Goal: Transaction & Acquisition: Book appointment/travel/reservation

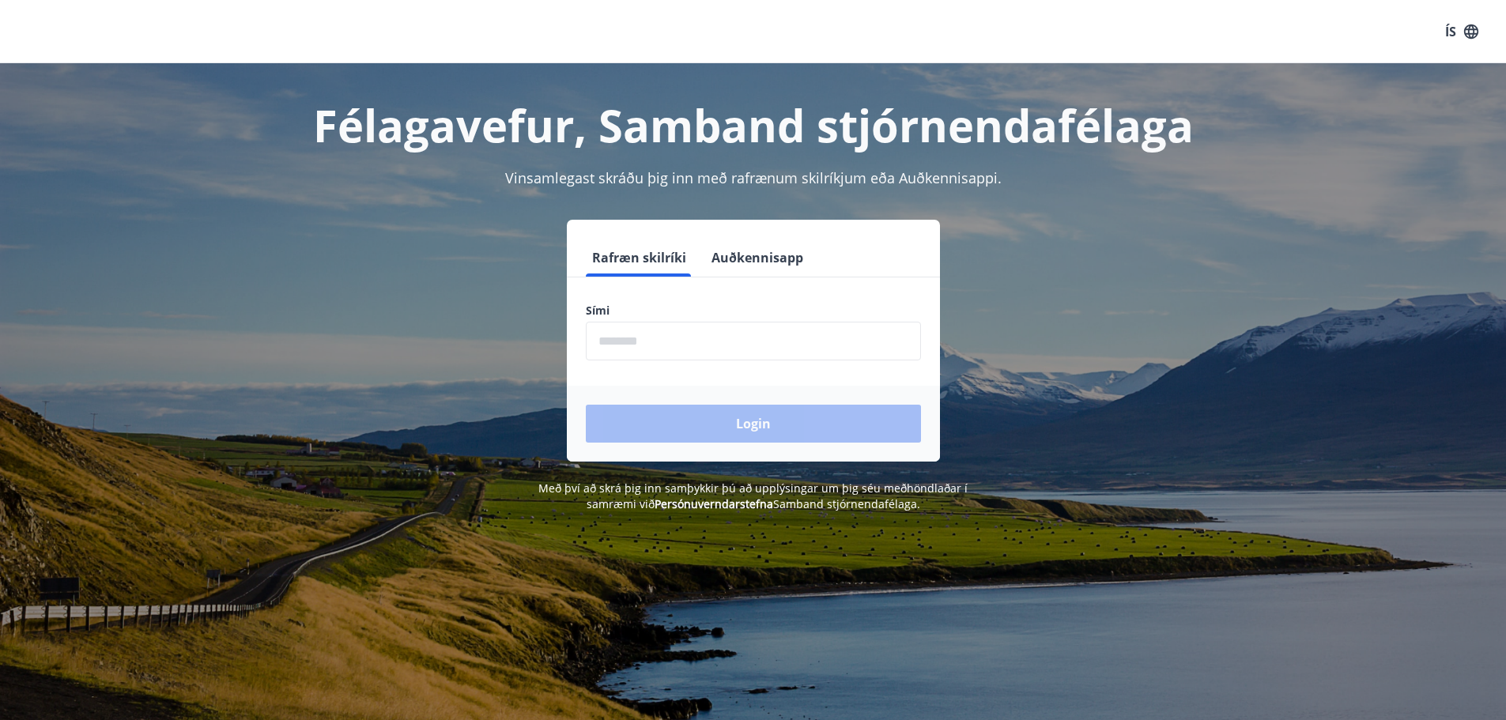
click at [677, 338] on input "phone" at bounding box center [753, 341] width 335 height 39
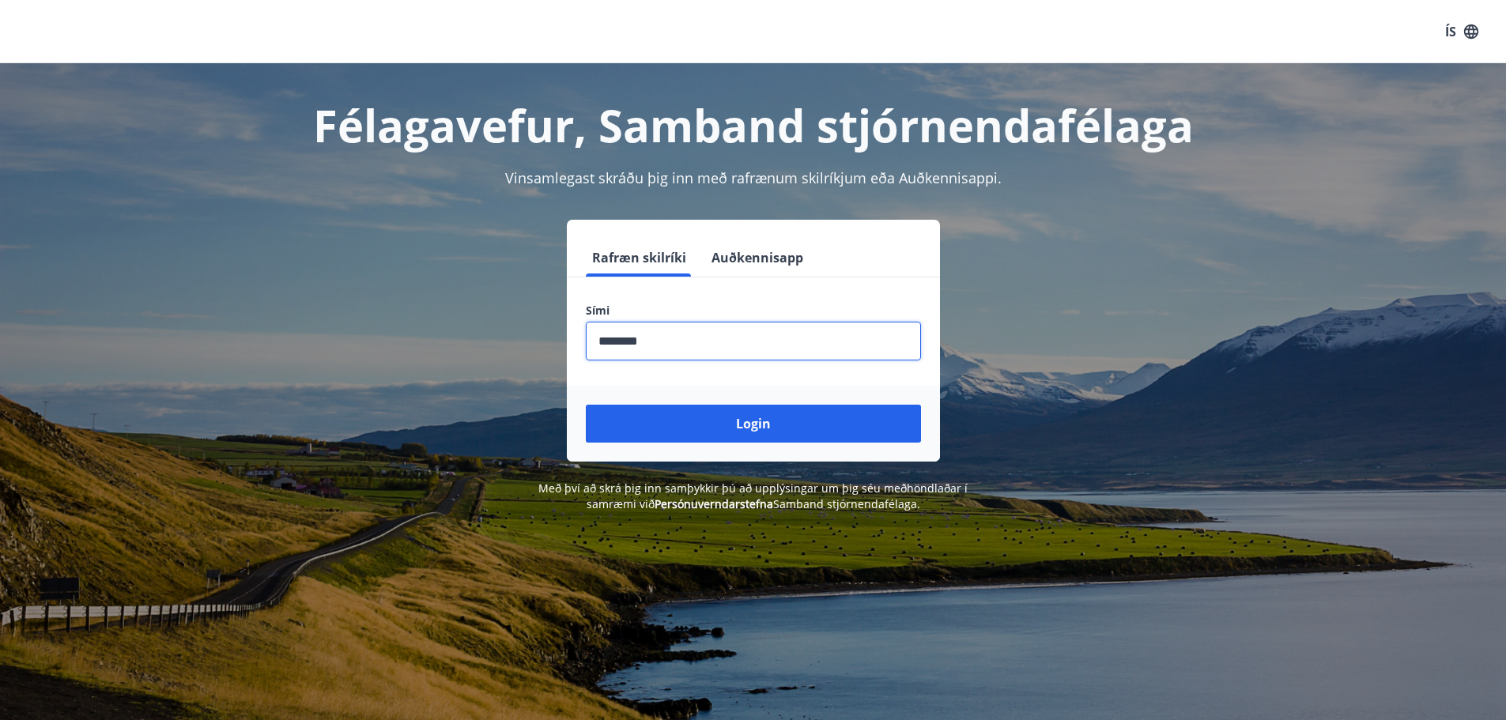
type input "********"
click at [586, 405] on button "Login" at bounding box center [753, 424] width 335 height 38
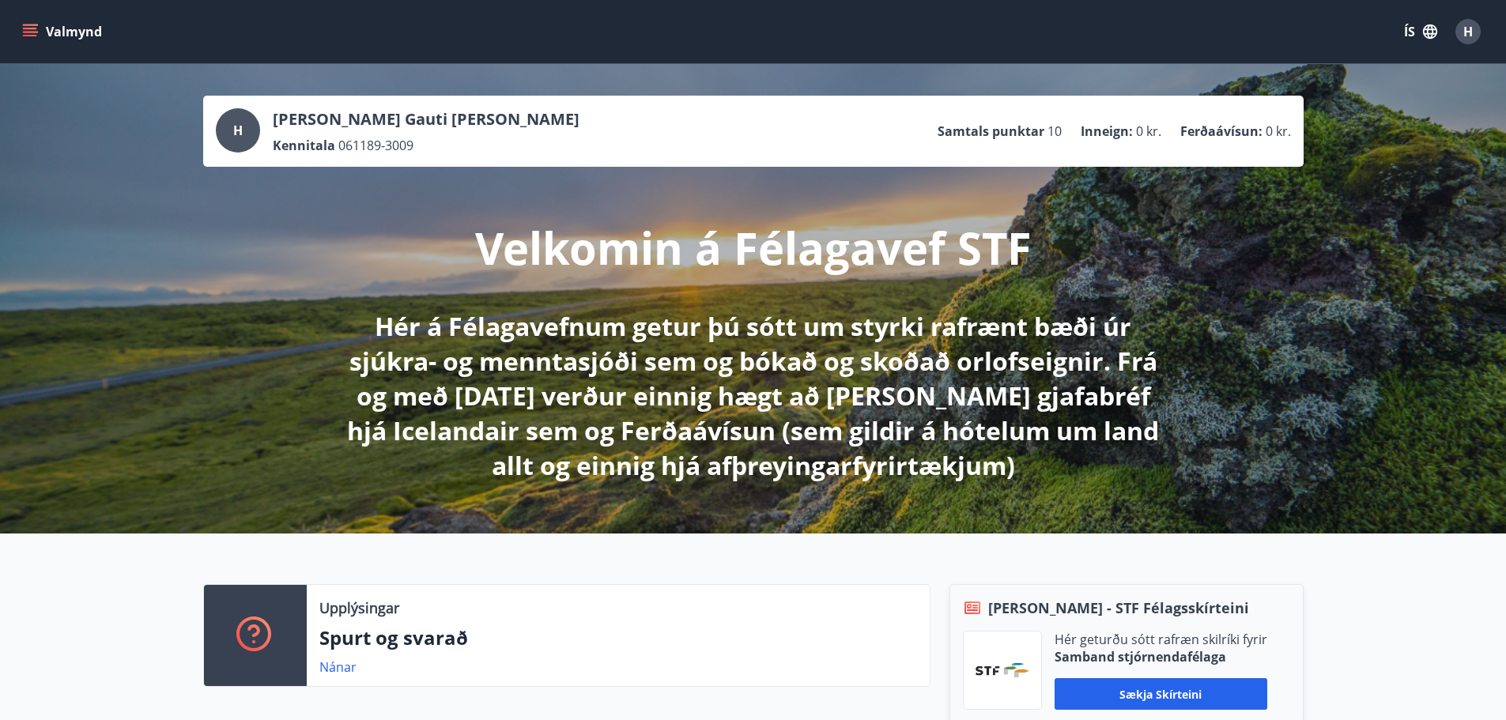
click at [1007, 126] on p "Samtals punktar" at bounding box center [991, 131] width 107 height 17
drag, startPoint x: 1109, startPoint y: 127, endPoint x: 1123, endPoint y: 127, distance: 13.4
click at [1110, 127] on p "Inneign :" at bounding box center [1107, 131] width 52 height 17
click at [1198, 124] on p "Ferðaávísun :" at bounding box center [1222, 131] width 82 height 17
click at [397, 148] on span "061189-3009" at bounding box center [375, 145] width 75 height 17
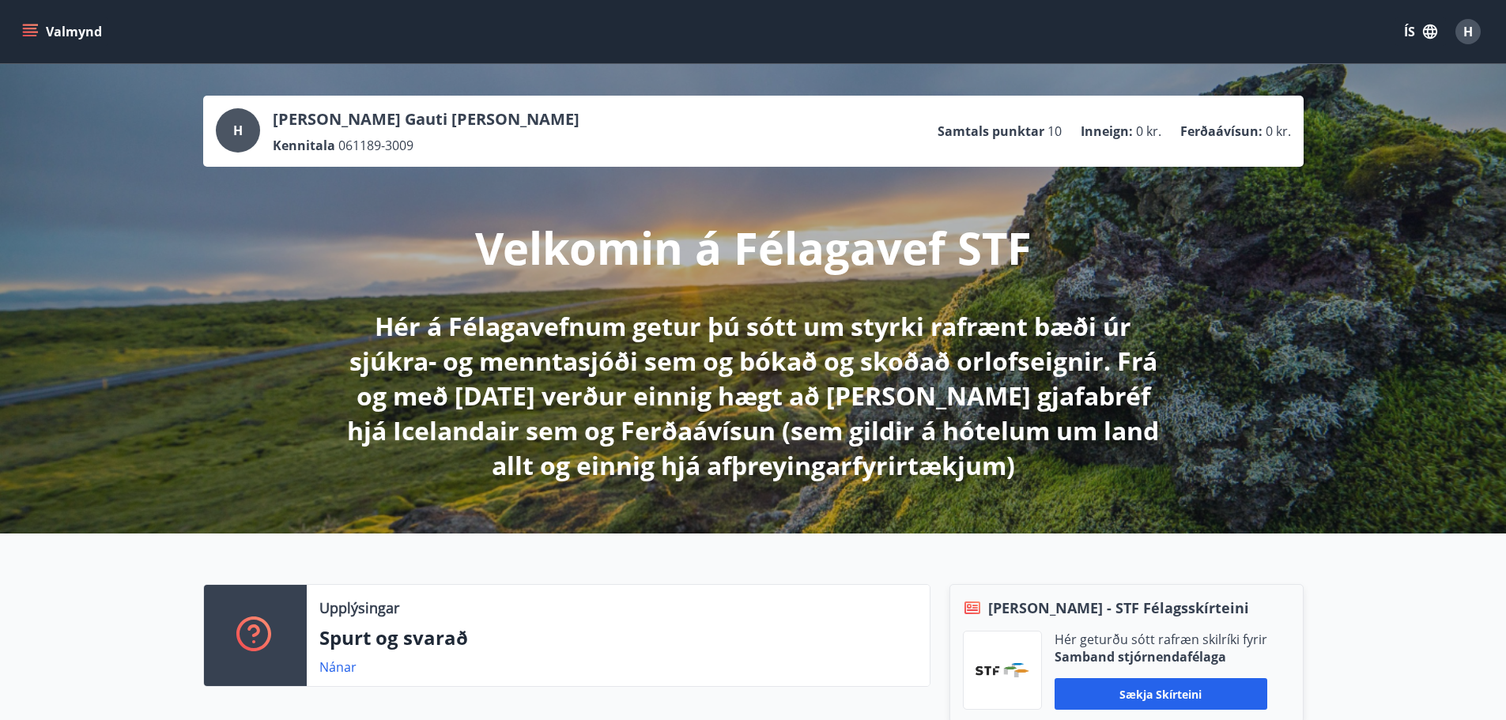
click at [245, 124] on div "H" at bounding box center [238, 130] width 44 height 44
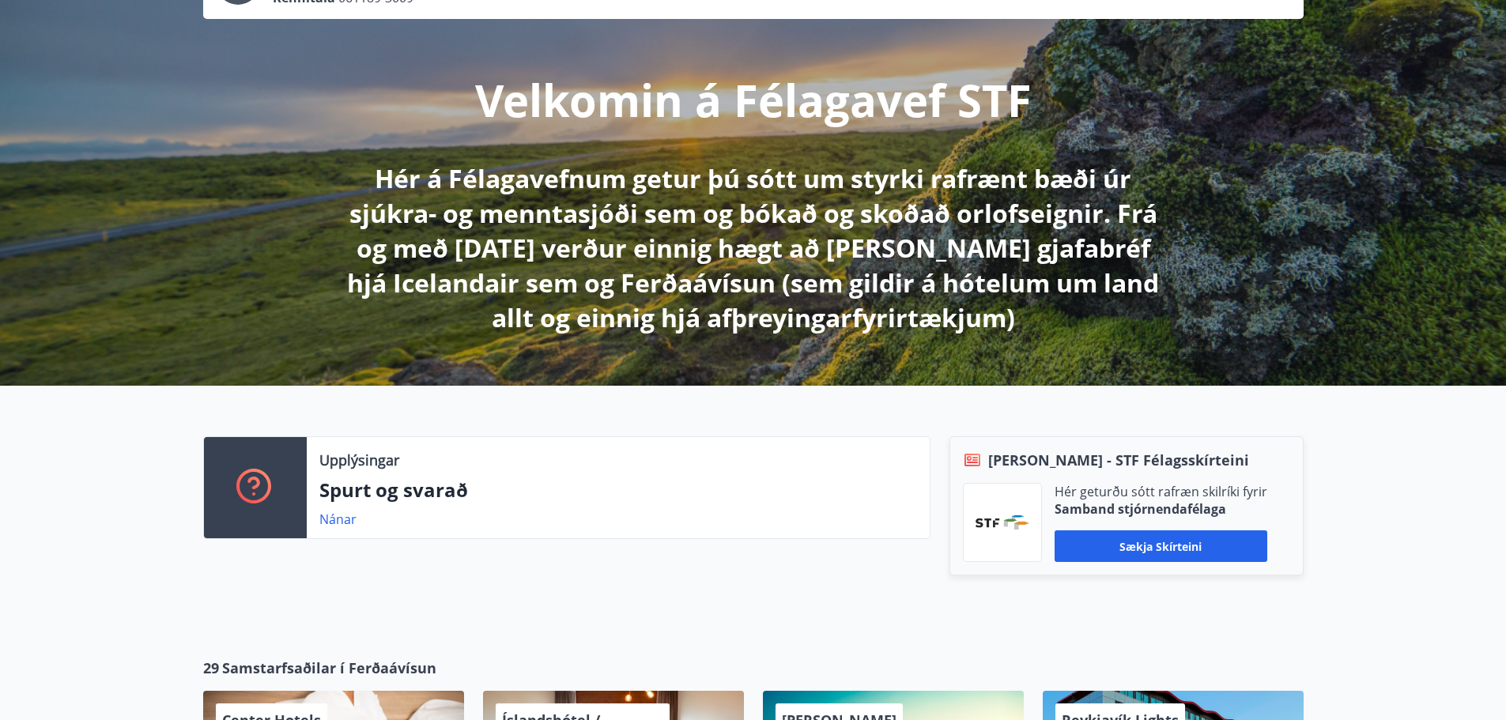
scroll to position [158, 0]
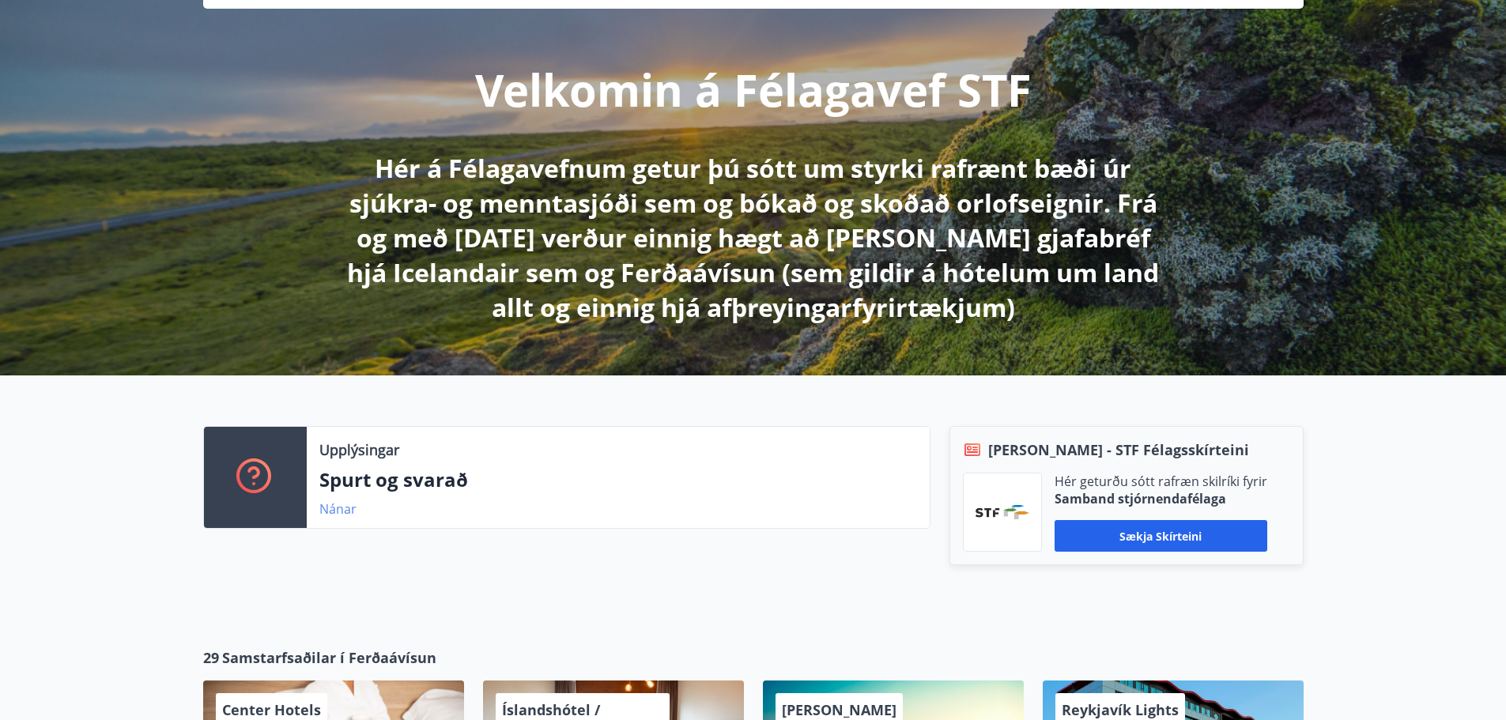
click at [335, 512] on link "Nánar" at bounding box center [337, 509] width 37 height 17
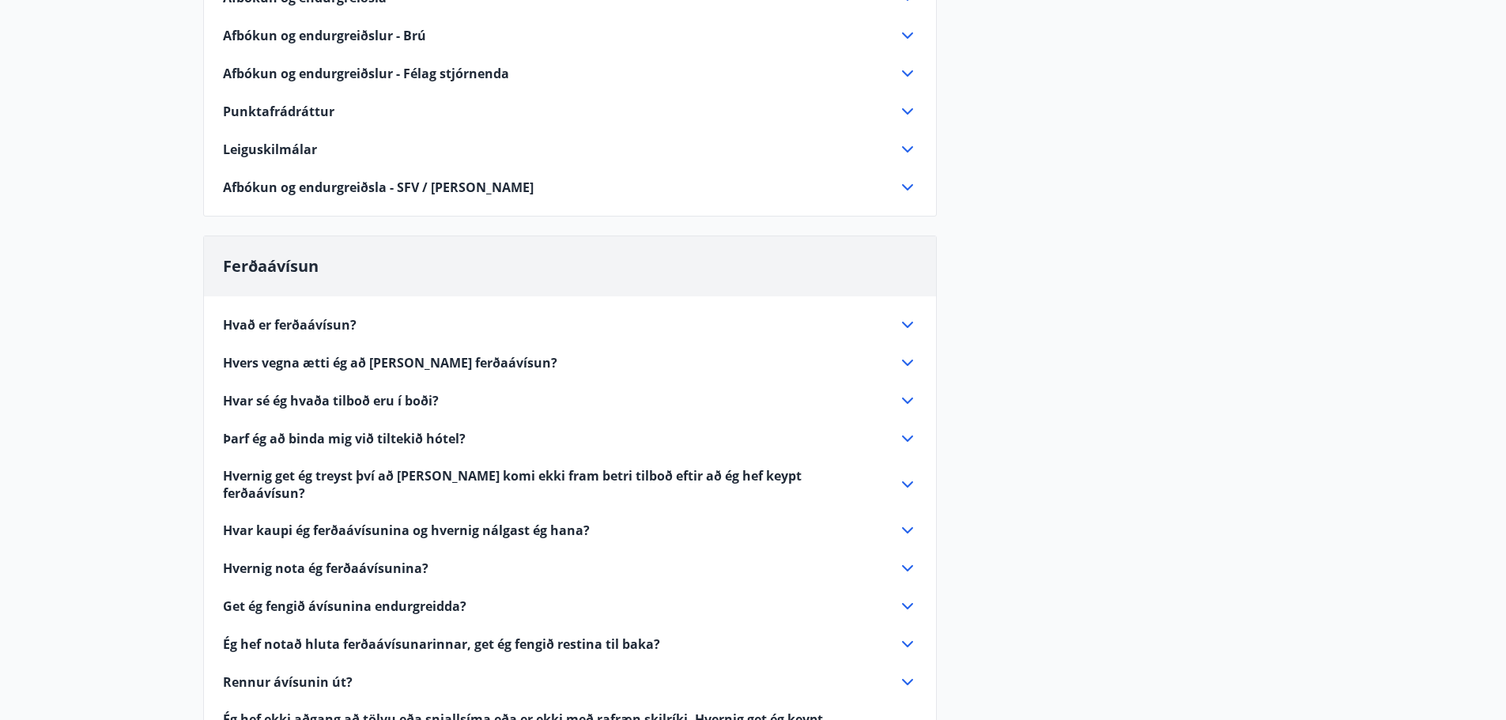
scroll to position [554, 0]
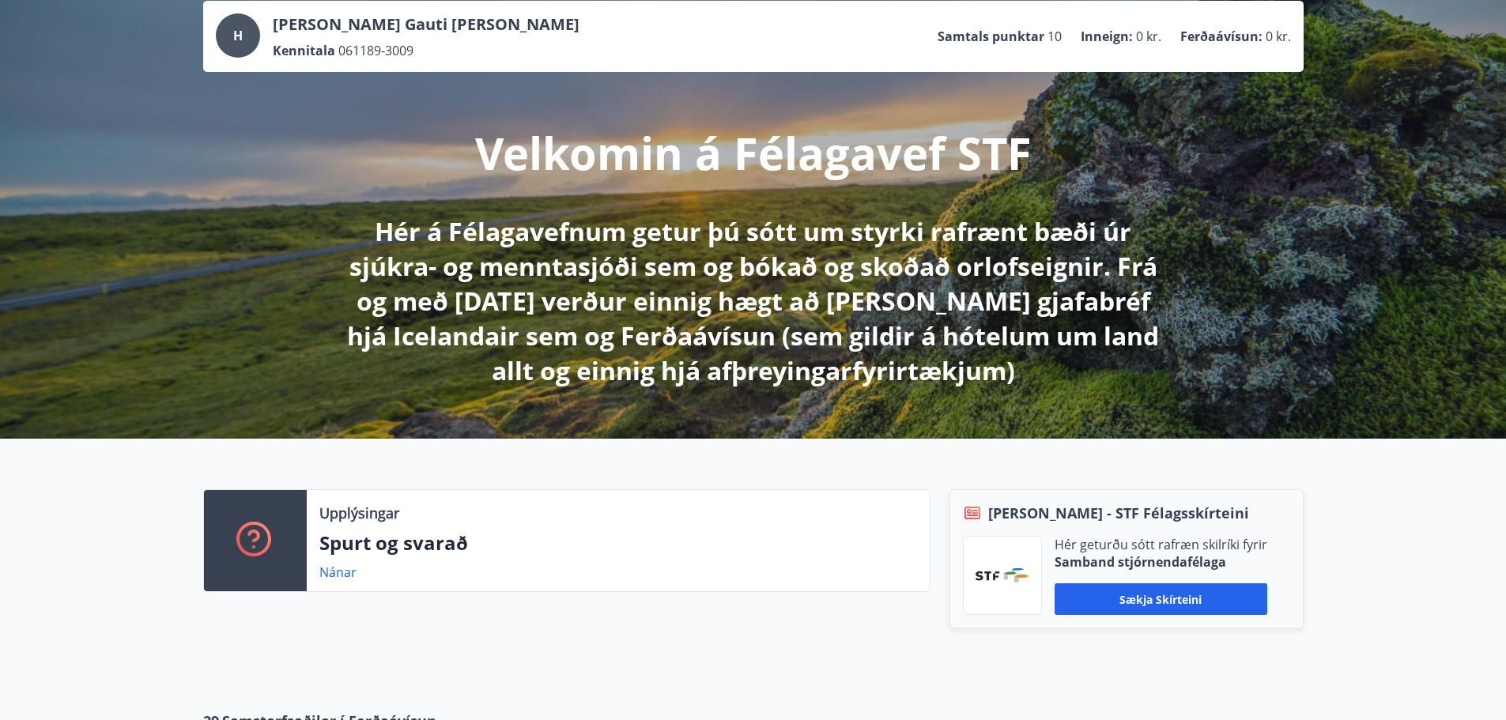
scroll to position [79, 0]
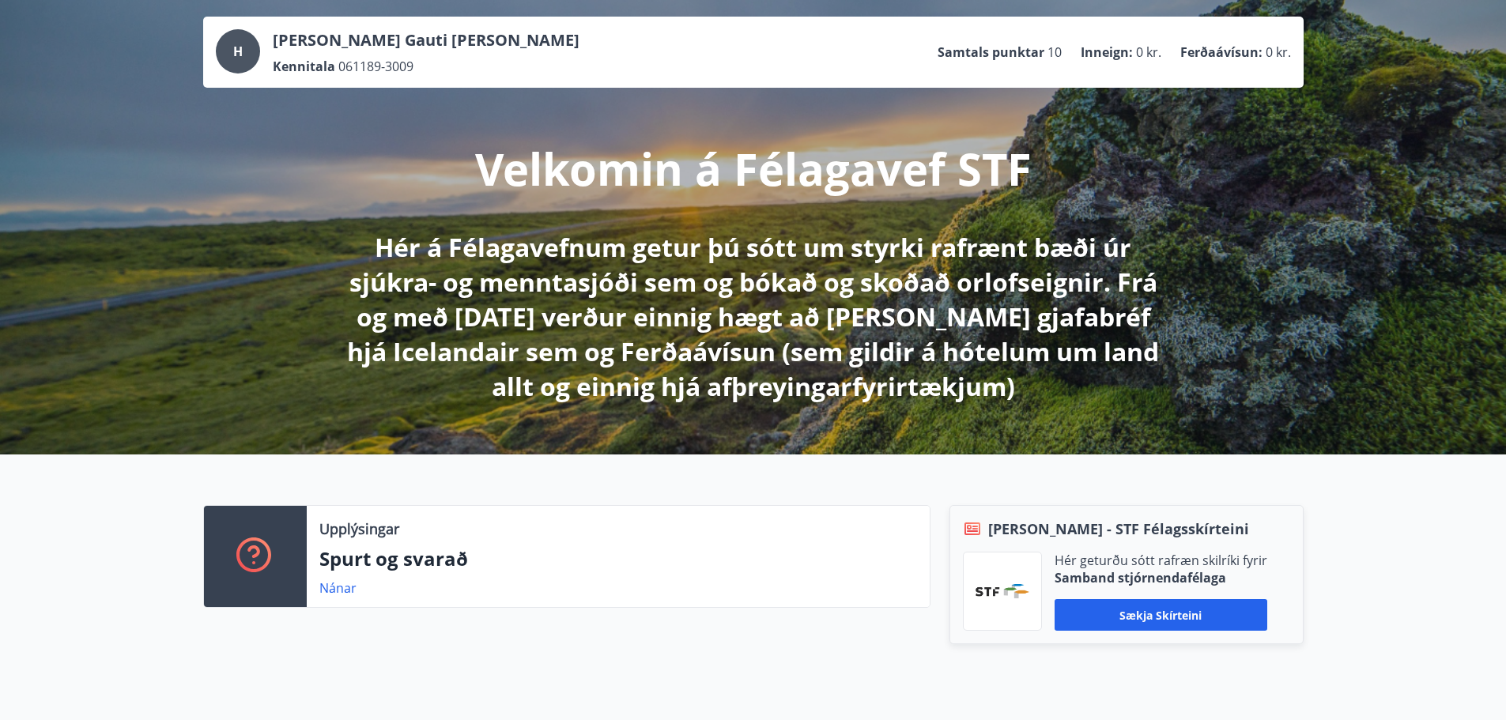
click at [740, 179] on p "Velkomin á Félagavef STF" at bounding box center [753, 168] width 557 height 60
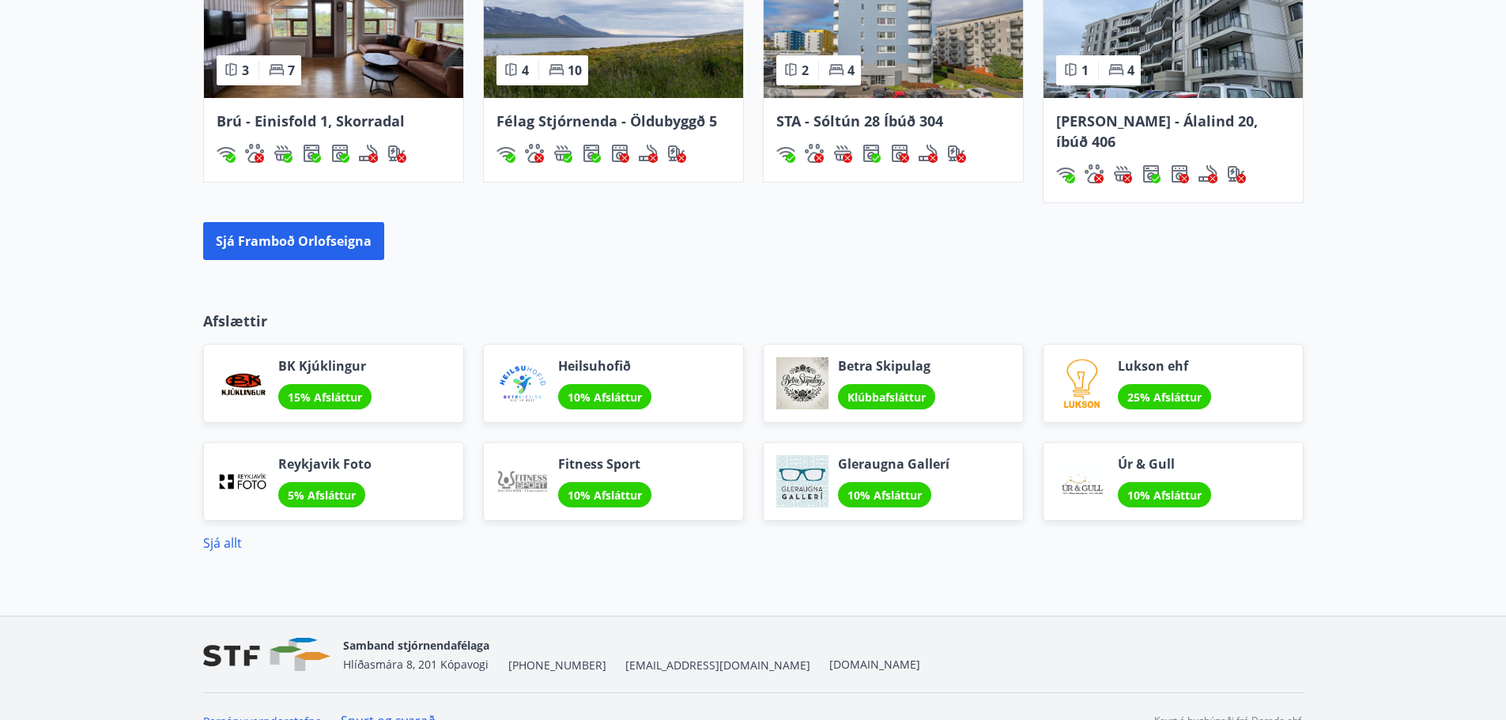
scroll to position [1236, 0]
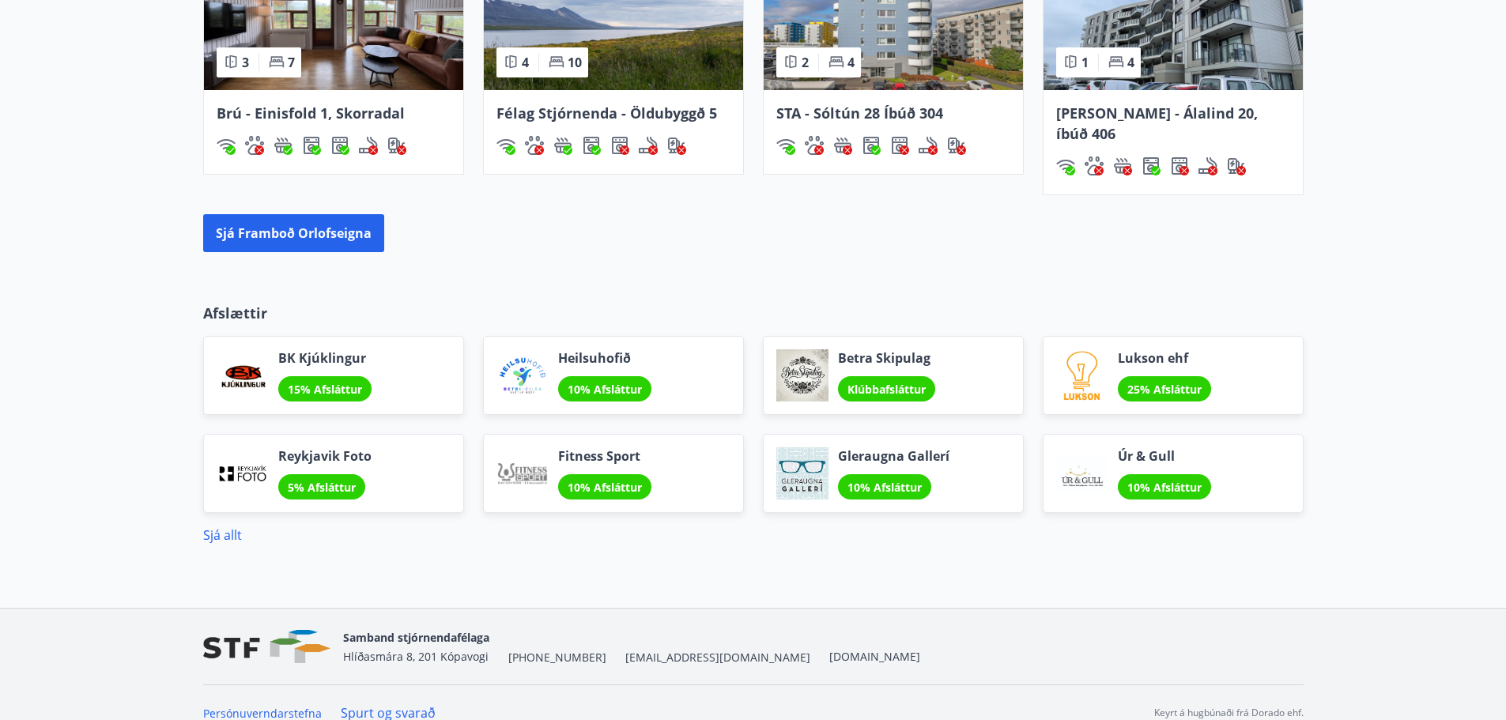
click at [394, 705] on link "Spurt og svarað" at bounding box center [388, 713] width 95 height 17
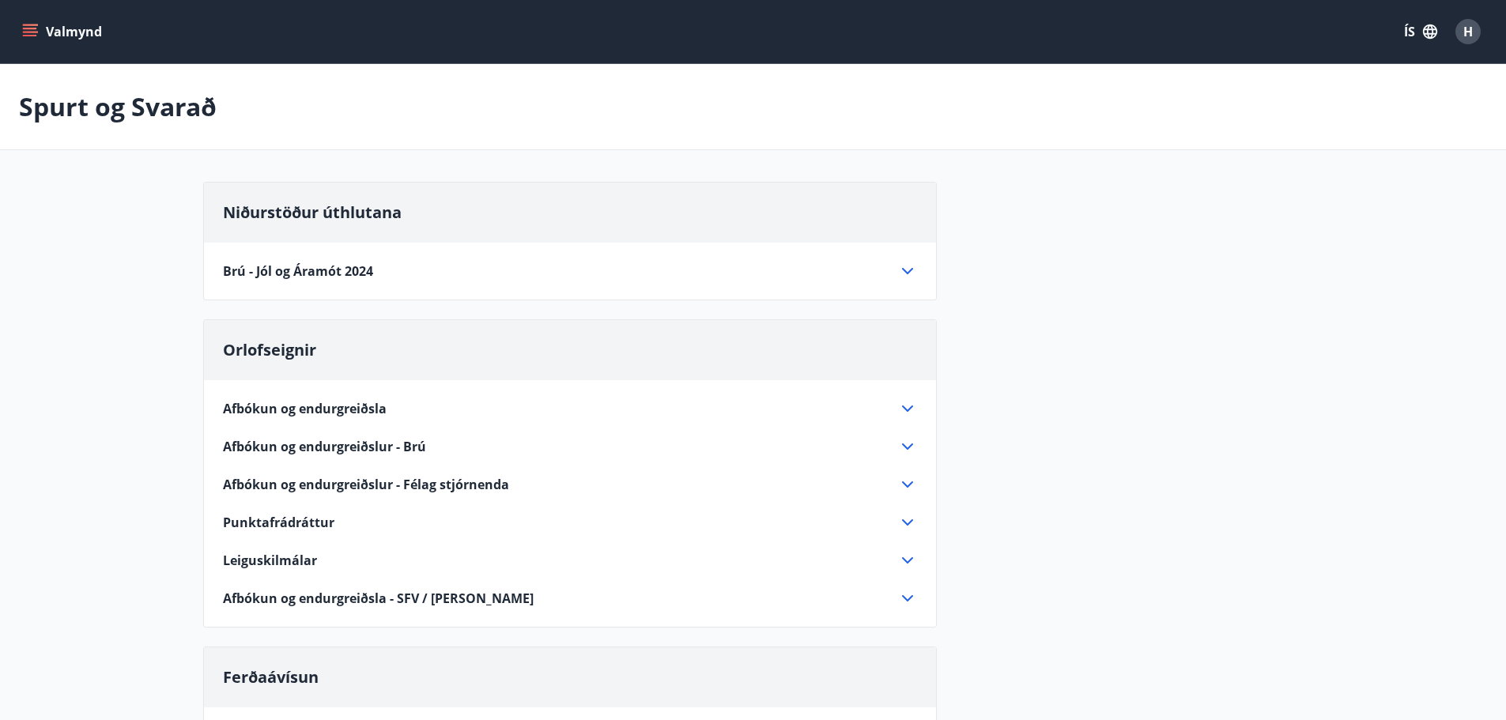
click at [481, 278] on div "Brú - Jól og Áramót 2024" at bounding box center [560, 271] width 675 height 17
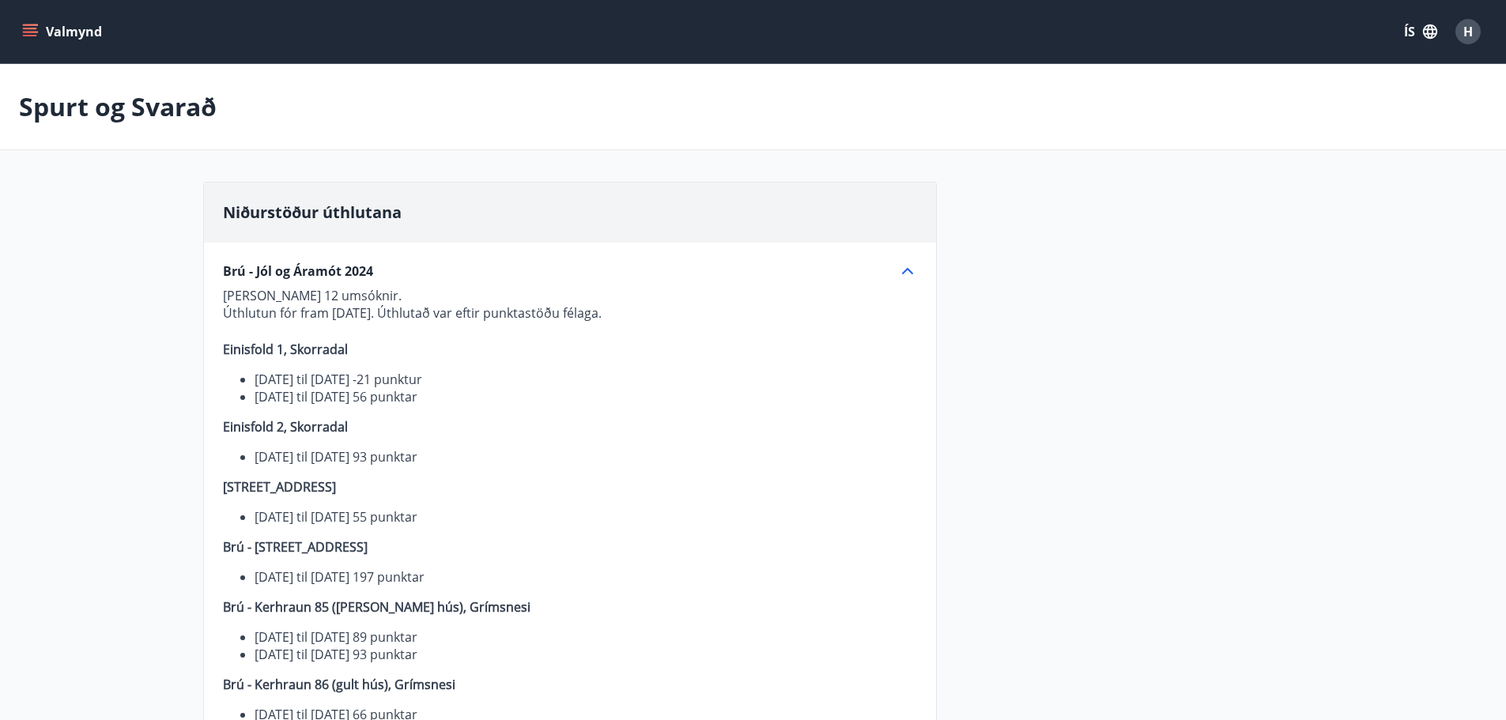
click at [481, 278] on div "Brú - Jól og Áramót 2024" at bounding box center [560, 271] width 675 height 17
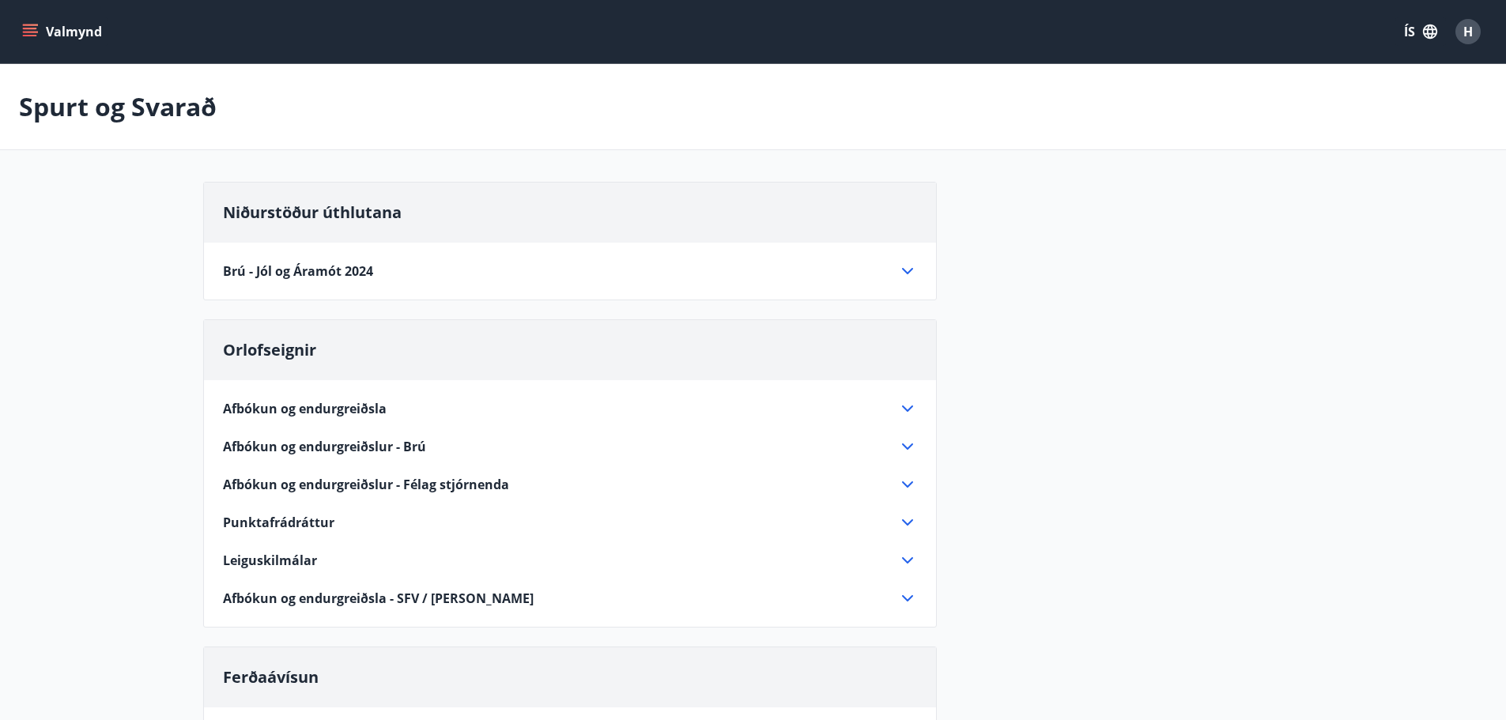
click at [178, 112] on p "Spurt og Svarað" at bounding box center [118, 106] width 198 height 35
click at [26, 32] on icon "menu" at bounding box center [31, 32] width 17 height 2
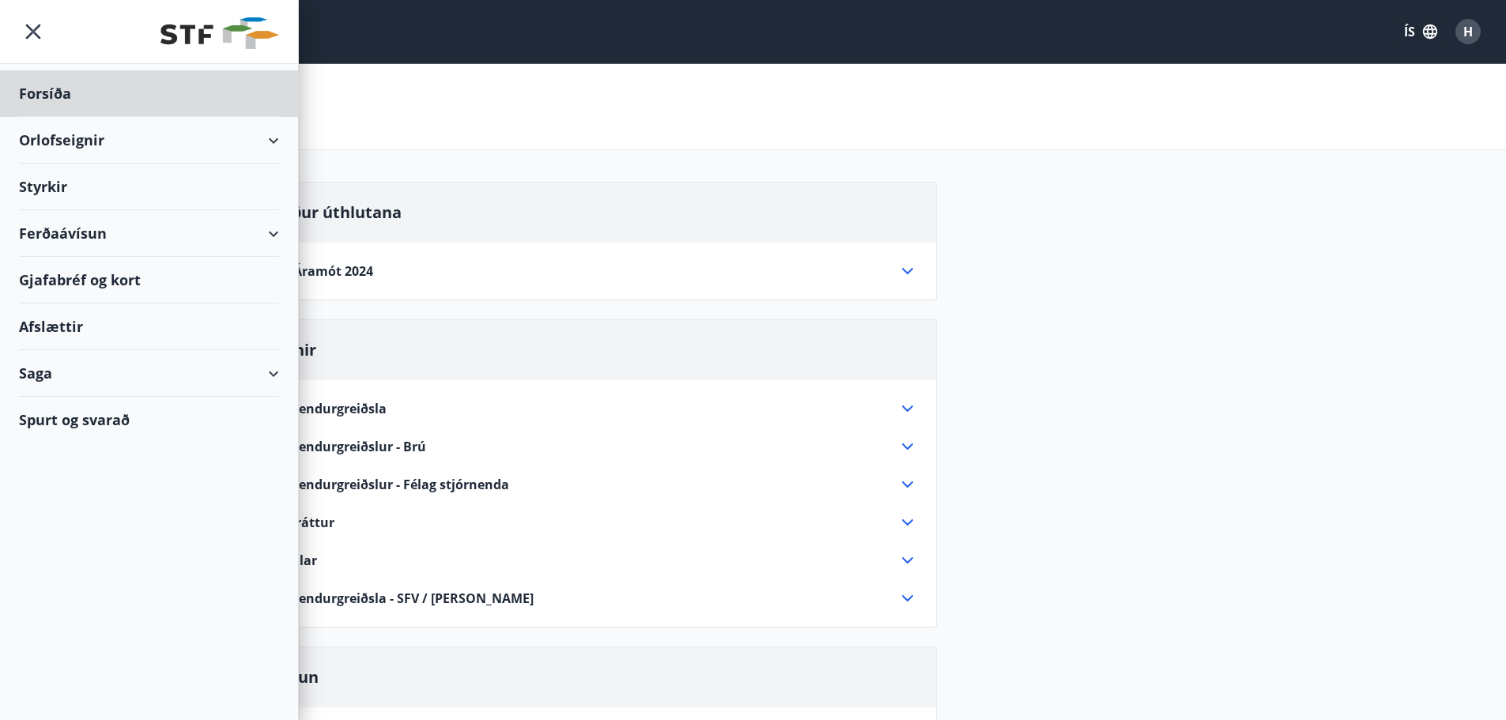
click at [51, 117] on div "Styrkir" at bounding box center [149, 93] width 260 height 47
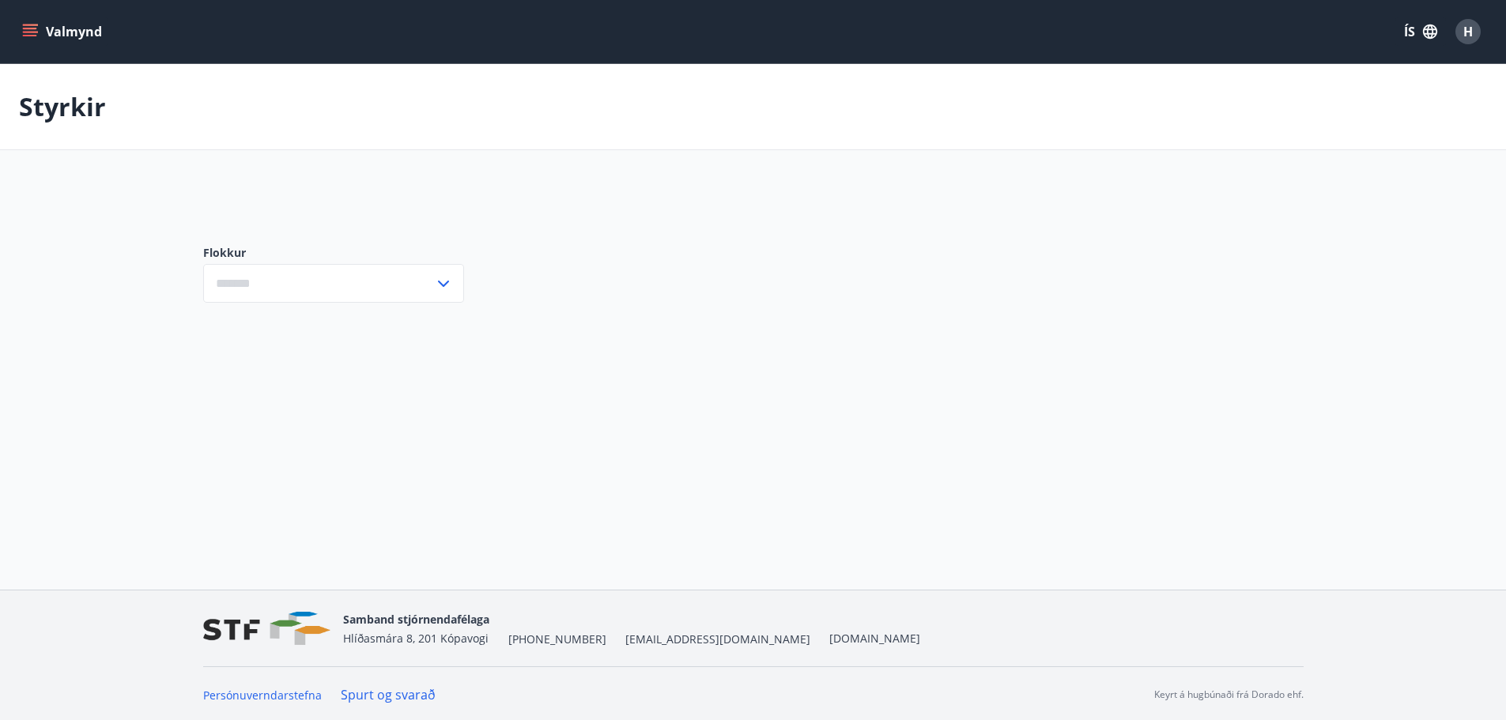
type input "***"
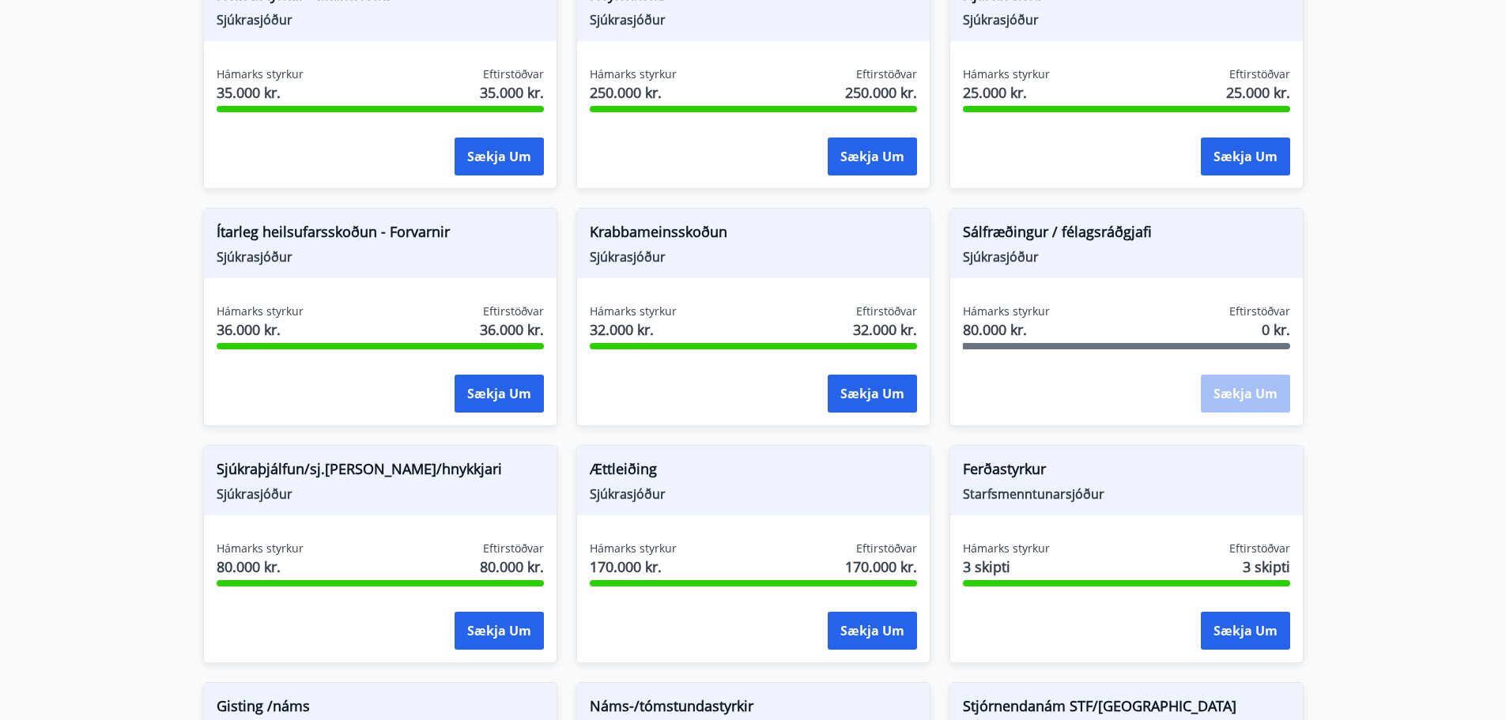
scroll to position [949, 0]
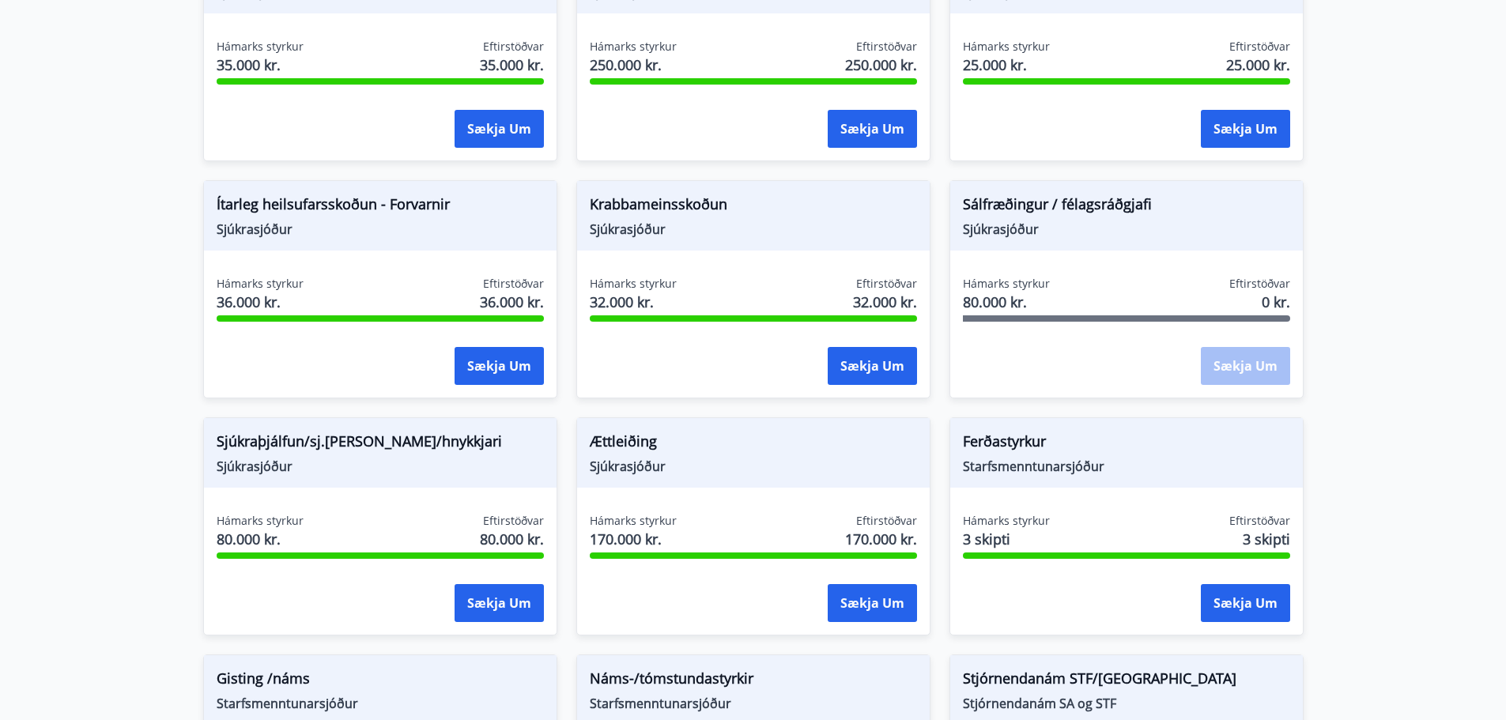
click at [1026, 226] on span "Sjúkrasjóður" at bounding box center [1126, 229] width 327 height 17
click at [1021, 303] on span "80.000 kr." at bounding box center [1006, 302] width 87 height 21
click at [1253, 369] on div "Sækja um" at bounding box center [1245, 367] width 89 height 40
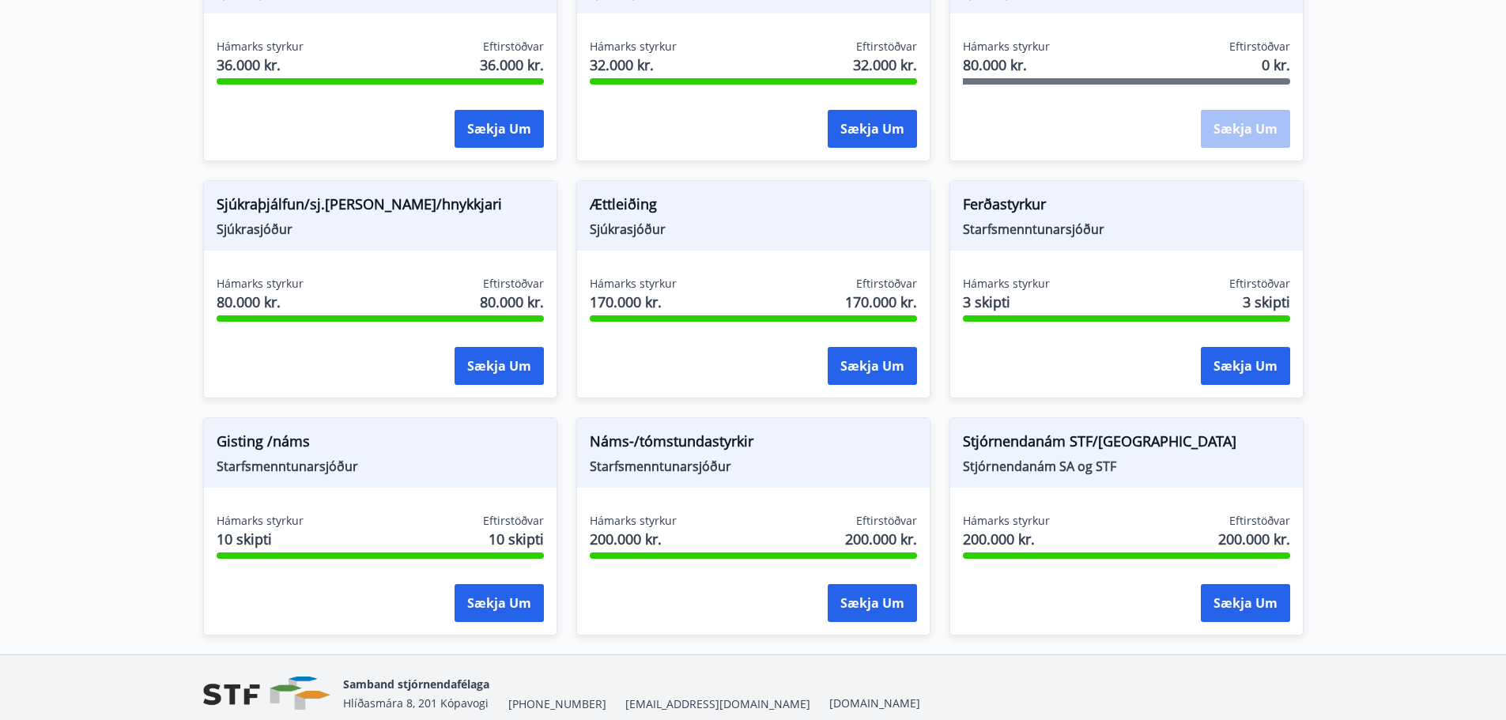
scroll to position [1253, 0]
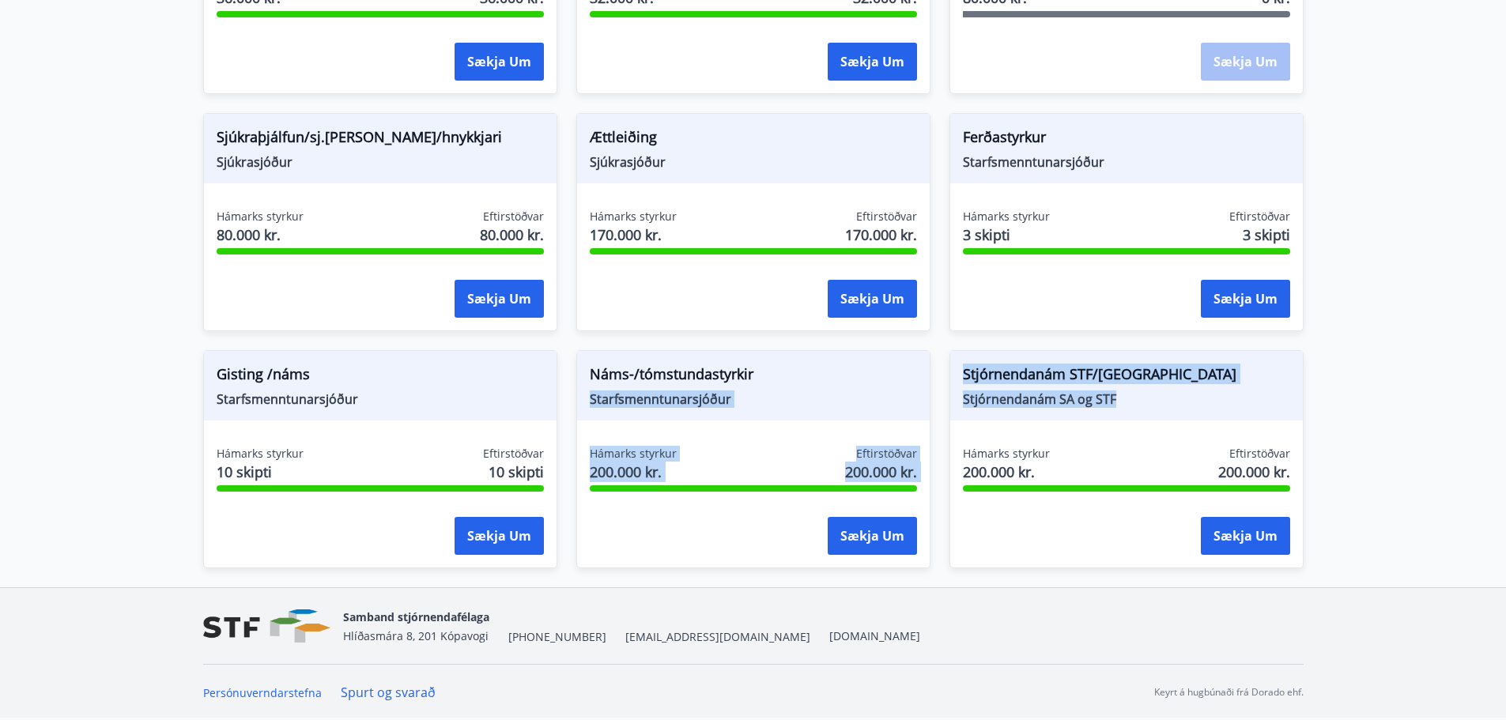
drag, startPoint x: 1162, startPoint y: 407, endPoint x: 919, endPoint y: 363, distance: 246.8
click at [811, 372] on span "Náms-/tómstundastyrkir" at bounding box center [753, 377] width 327 height 27
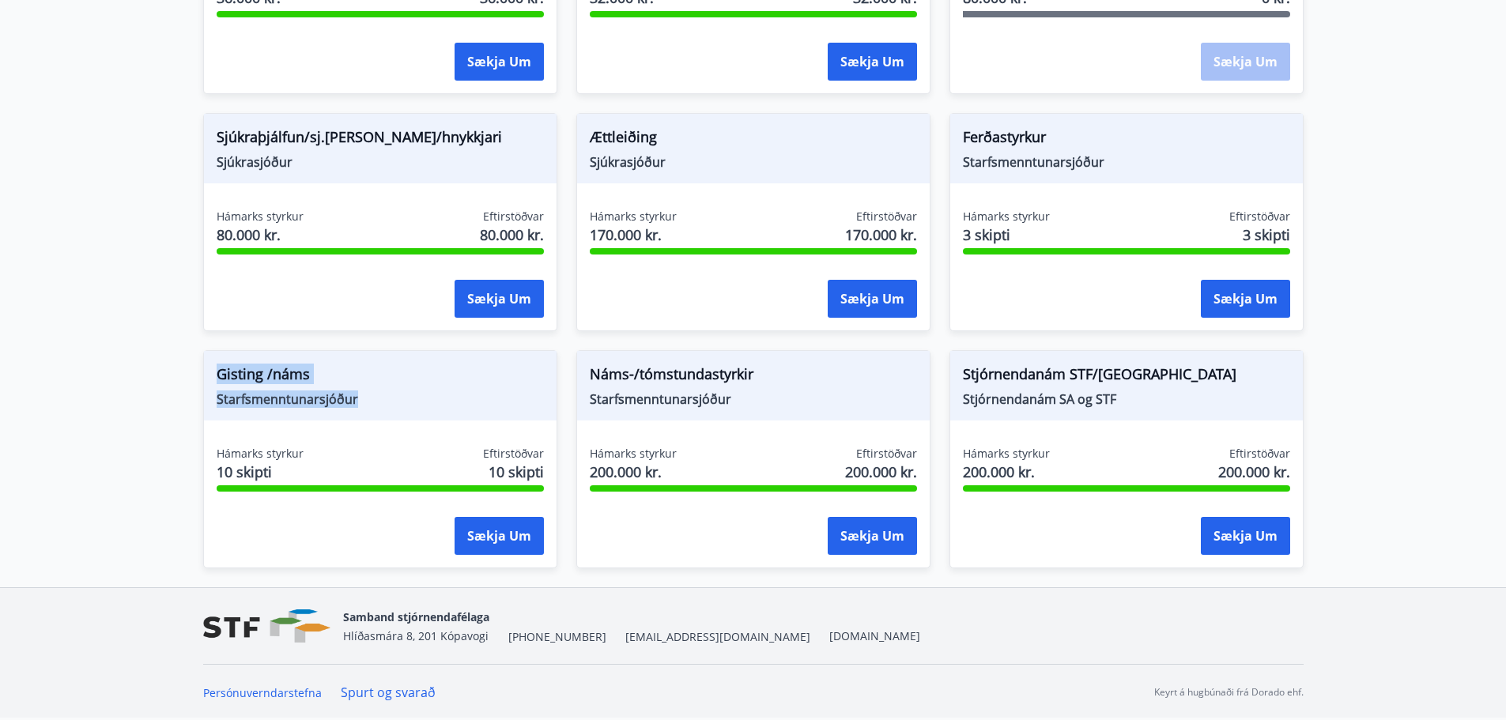
drag, startPoint x: 377, startPoint y: 398, endPoint x: 182, endPoint y: 376, distance: 196.6
click at [449, 390] on span "Gisting /náms" at bounding box center [380, 377] width 327 height 27
drag, startPoint x: 674, startPoint y: 390, endPoint x: 875, endPoint y: 426, distance: 203.3
click at [829, 417] on div "Náms-/tómstundastyrkir Starfsmenntunarsjóður" at bounding box center [753, 386] width 353 height 70
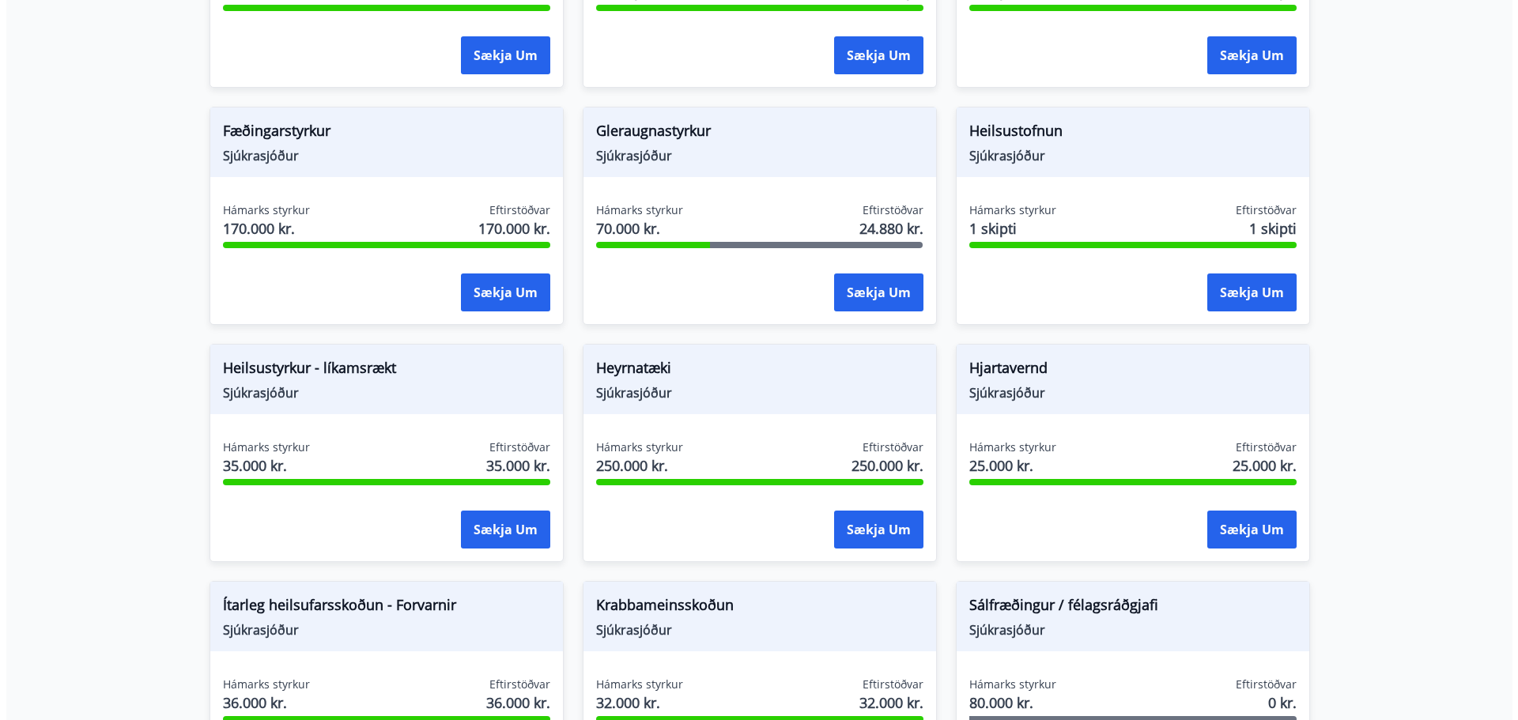
scroll to position [791, 0]
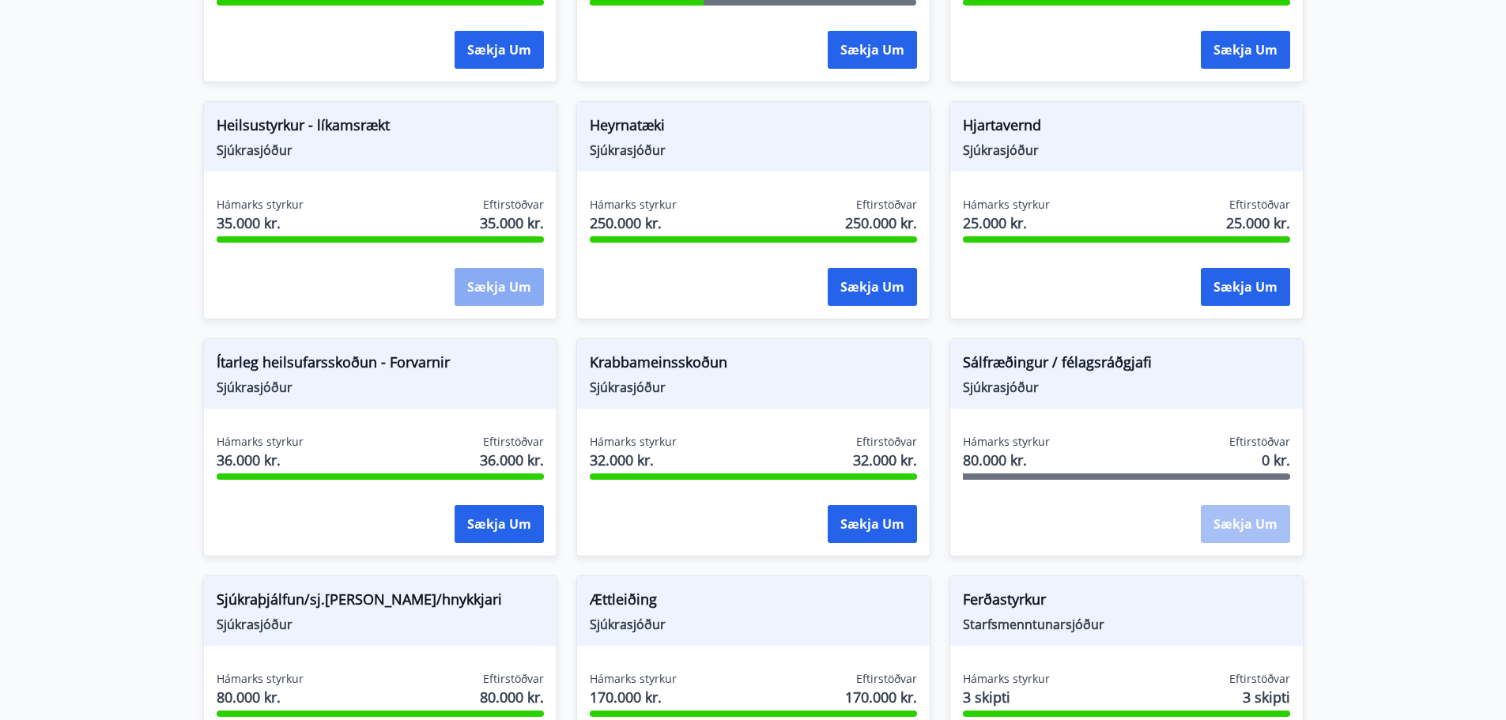
click at [481, 285] on button "Sækja um" at bounding box center [499, 287] width 89 height 38
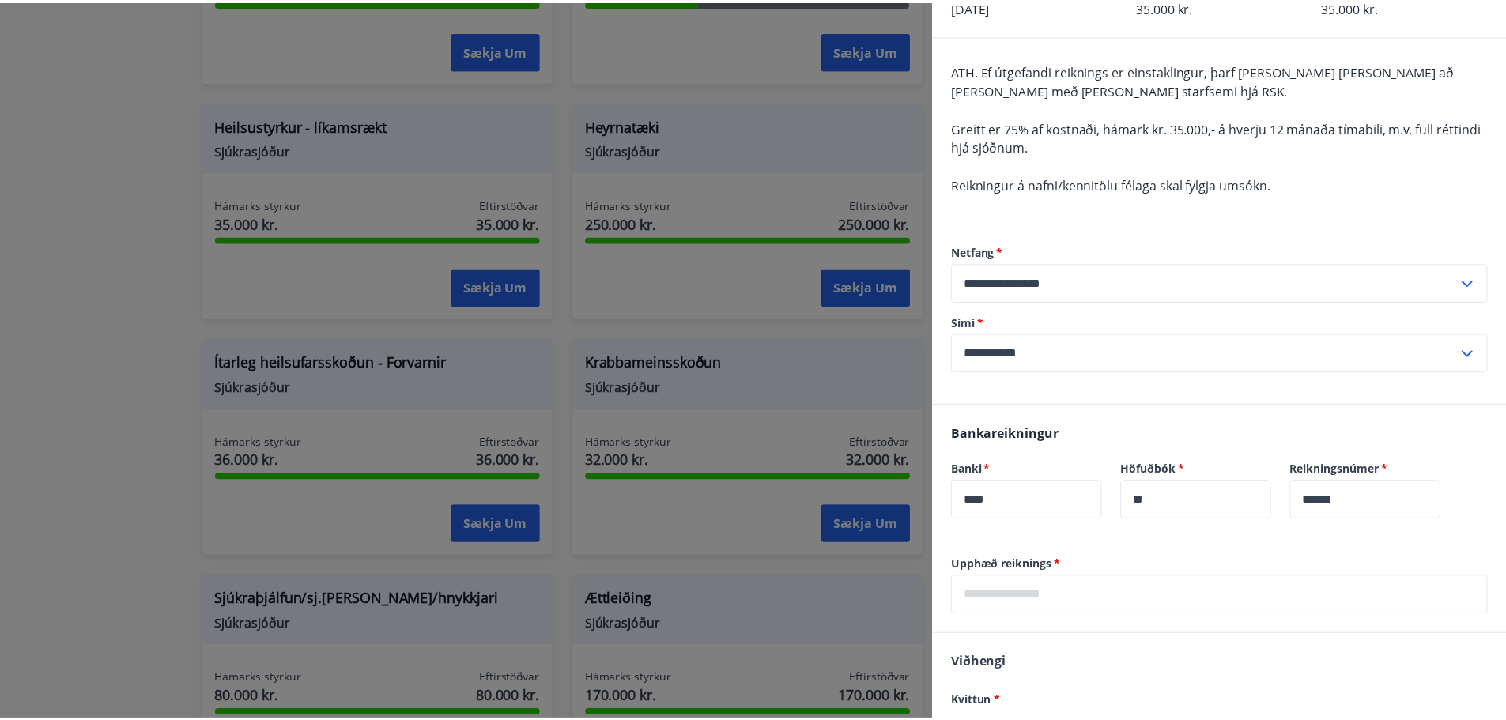
scroll to position [0, 0]
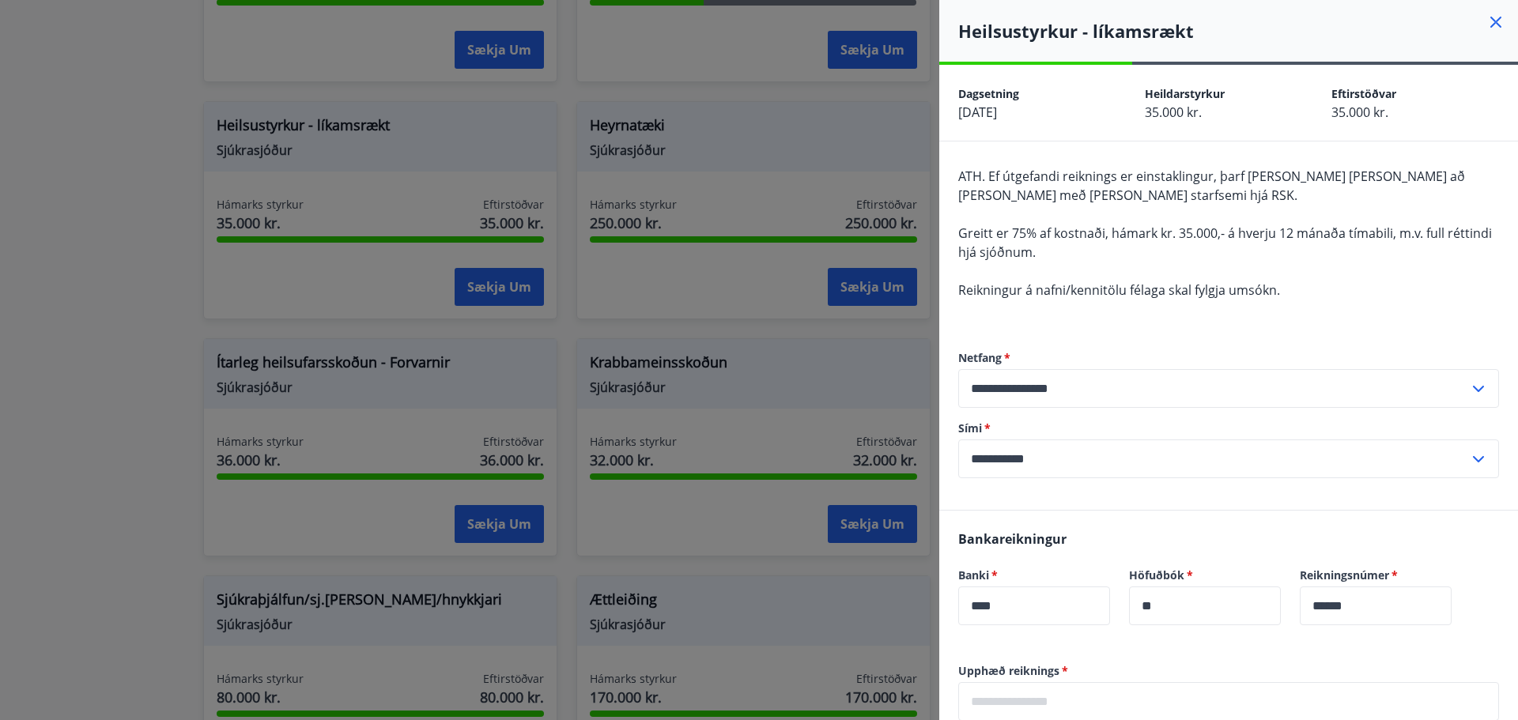
click at [1495, 22] on icon at bounding box center [1496, 22] width 2 height 2
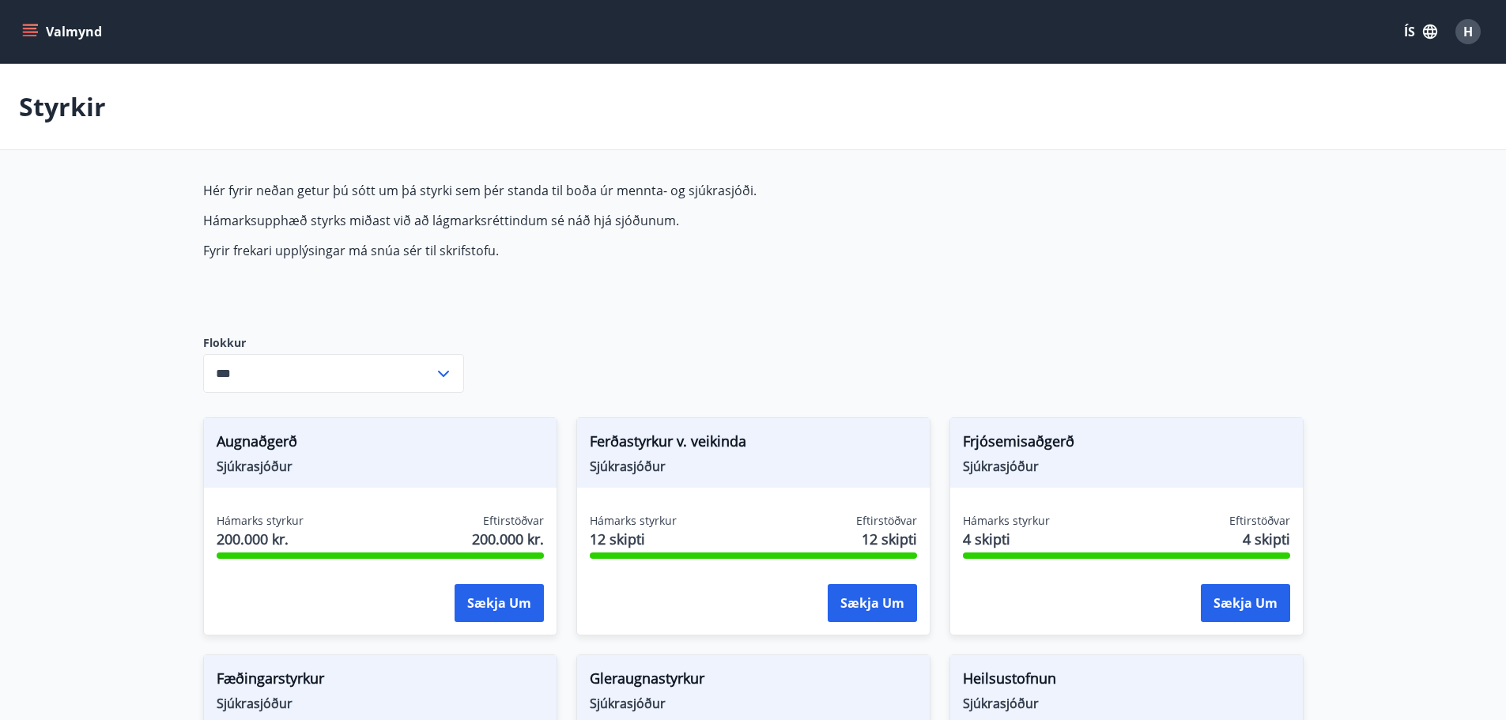
click at [31, 23] on button "Valmynd" at bounding box center [63, 31] width 89 height 28
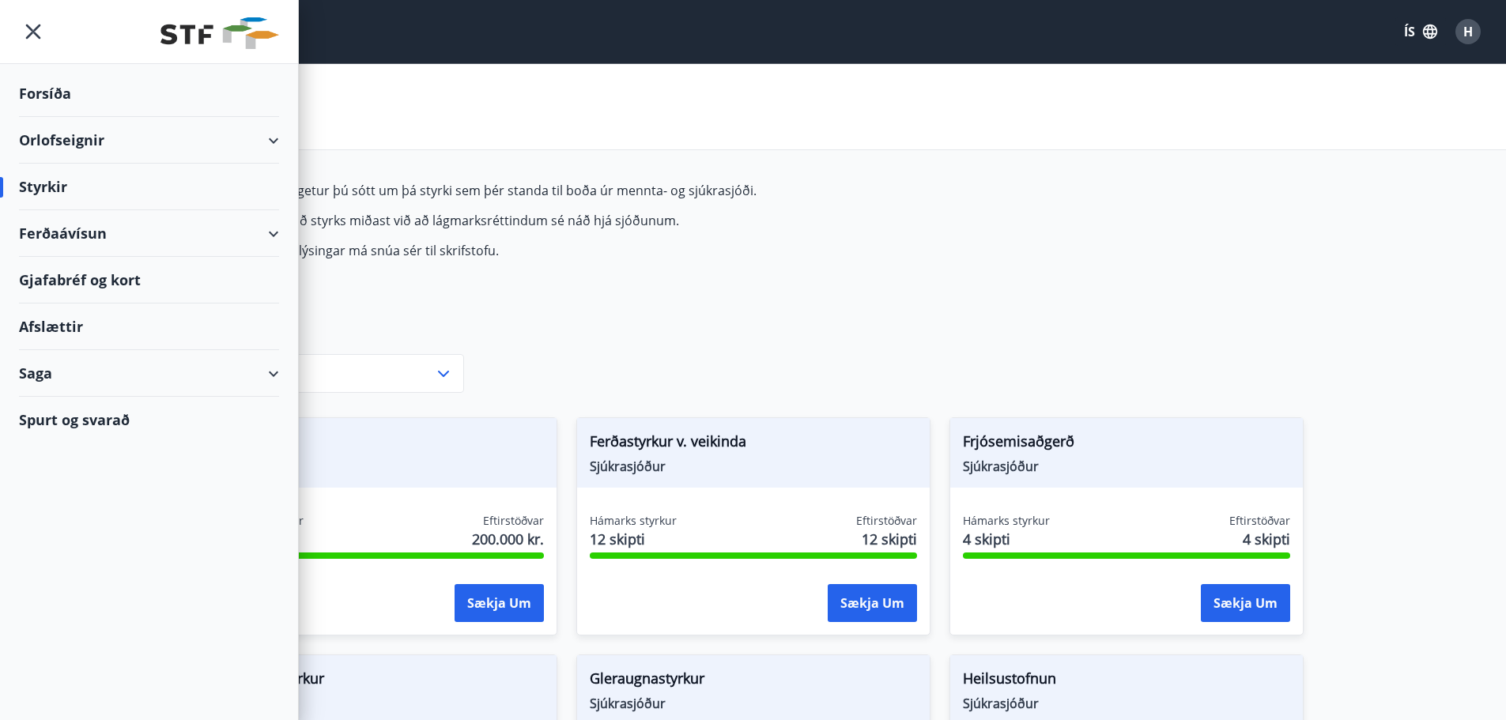
click at [100, 384] on div "Saga" at bounding box center [149, 373] width 260 height 47
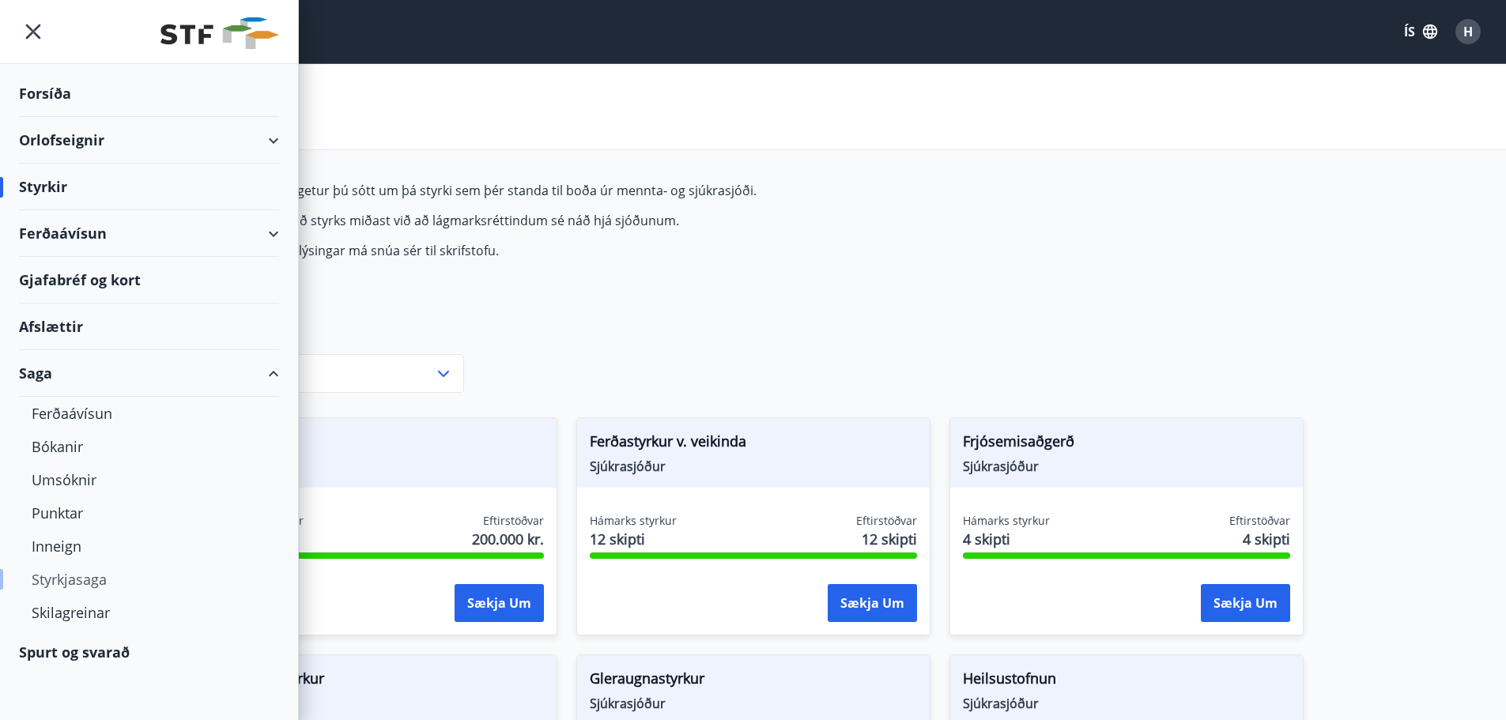
click at [93, 584] on div "Styrkjasaga" at bounding box center [149, 579] width 235 height 33
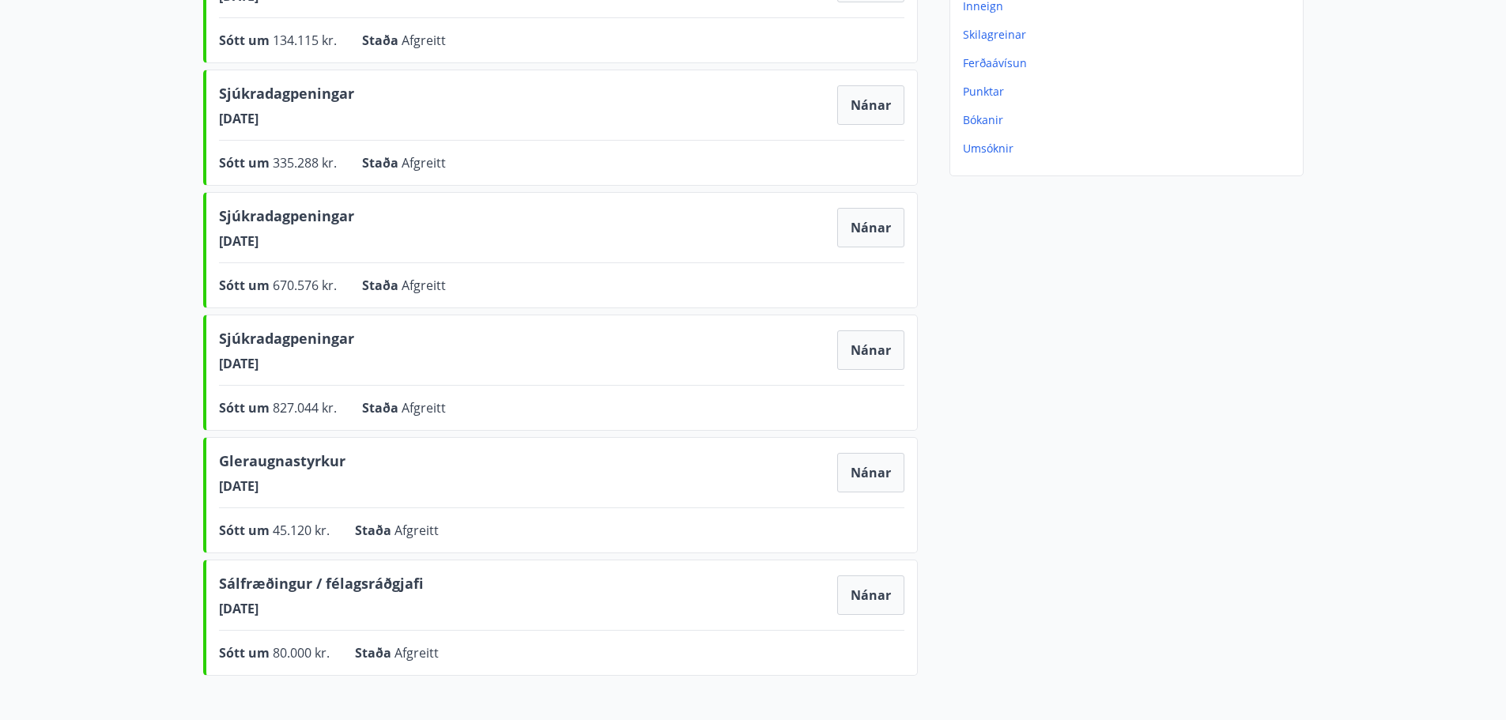
scroll to position [368, 0]
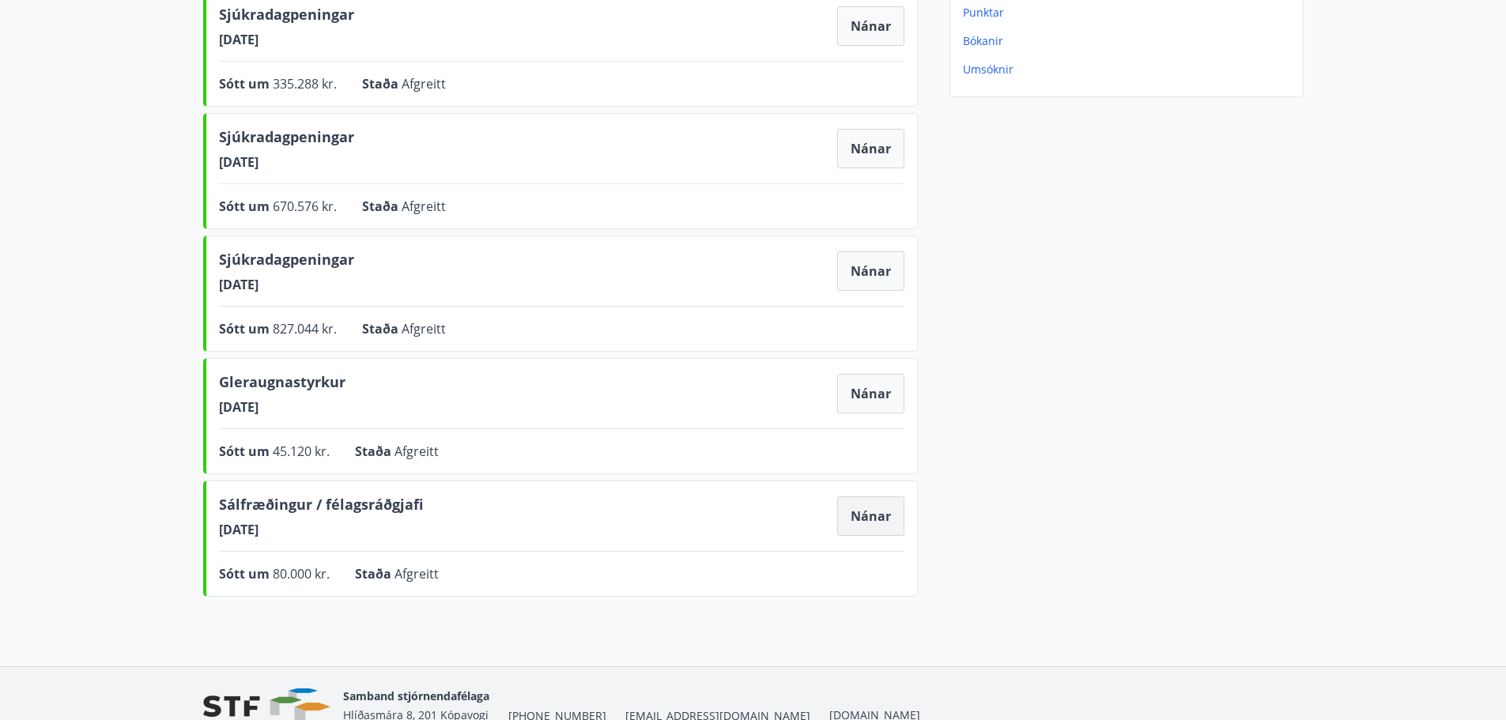
click at [890, 522] on button "Nánar" at bounding box center [870, 517] width 67 height 40
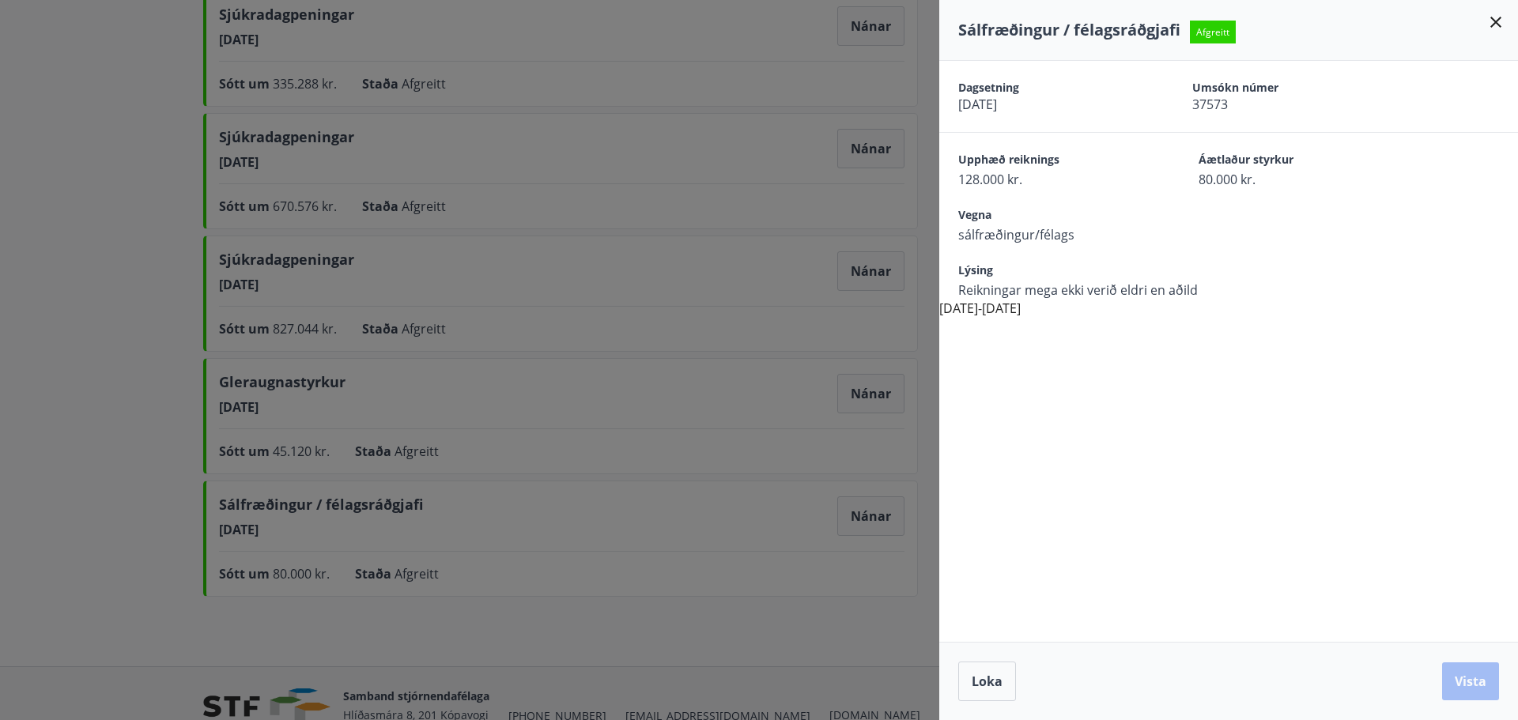
drag, startPoint x: 1003, startPoint y: 294, endPoint x: 1212, endPoint y: 311, distance: 209.4
click at [1212, 311] on div "Dagsetning 03.12.2024 Umsókn númer 37573 Upphæð reiknings 128.000 kr. Áætlaður …" at bounding box center [1228, 189] width 579 height 257
drag, startPoint x: 984, startPoint y: 89, endPoint x: 1352, endPoint y: 60, distance: 368.8
click at [1195, 101] on div "Dagsetning 03.12.2024 Umsókn númer 37573" at bounding box center [1228, 96] width 541 height 33
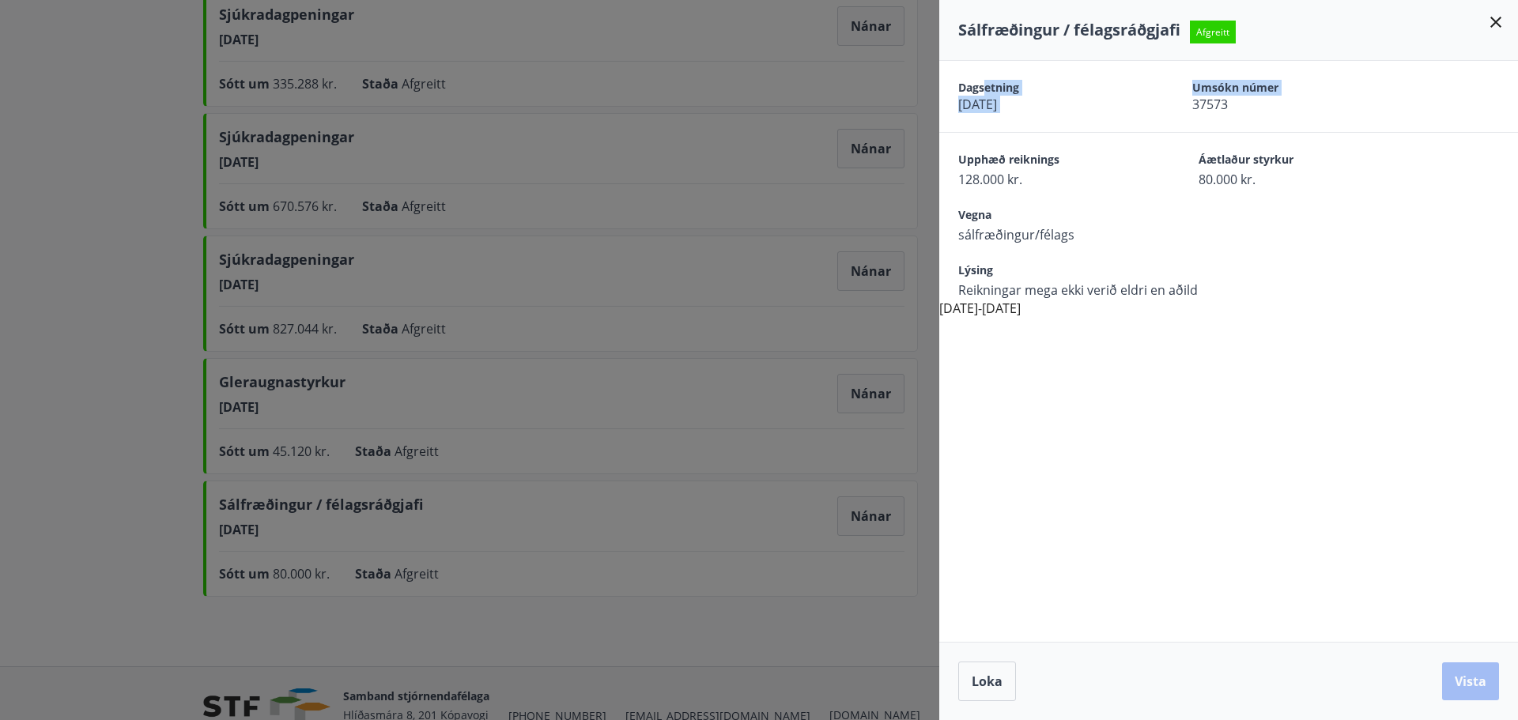
click at [1496, 17] on icon at bounding box center [1496, 22] width 19 height 19
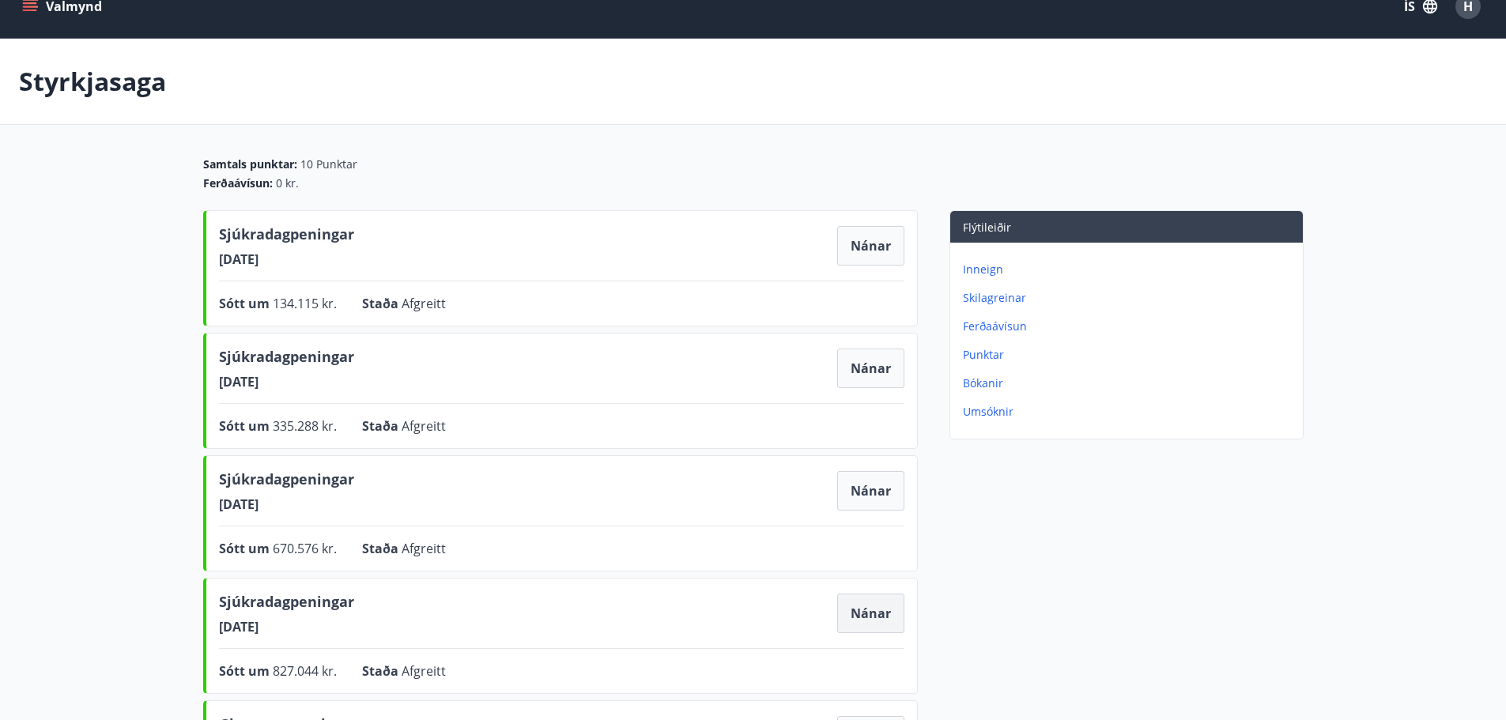
scroll to position [0, 0]
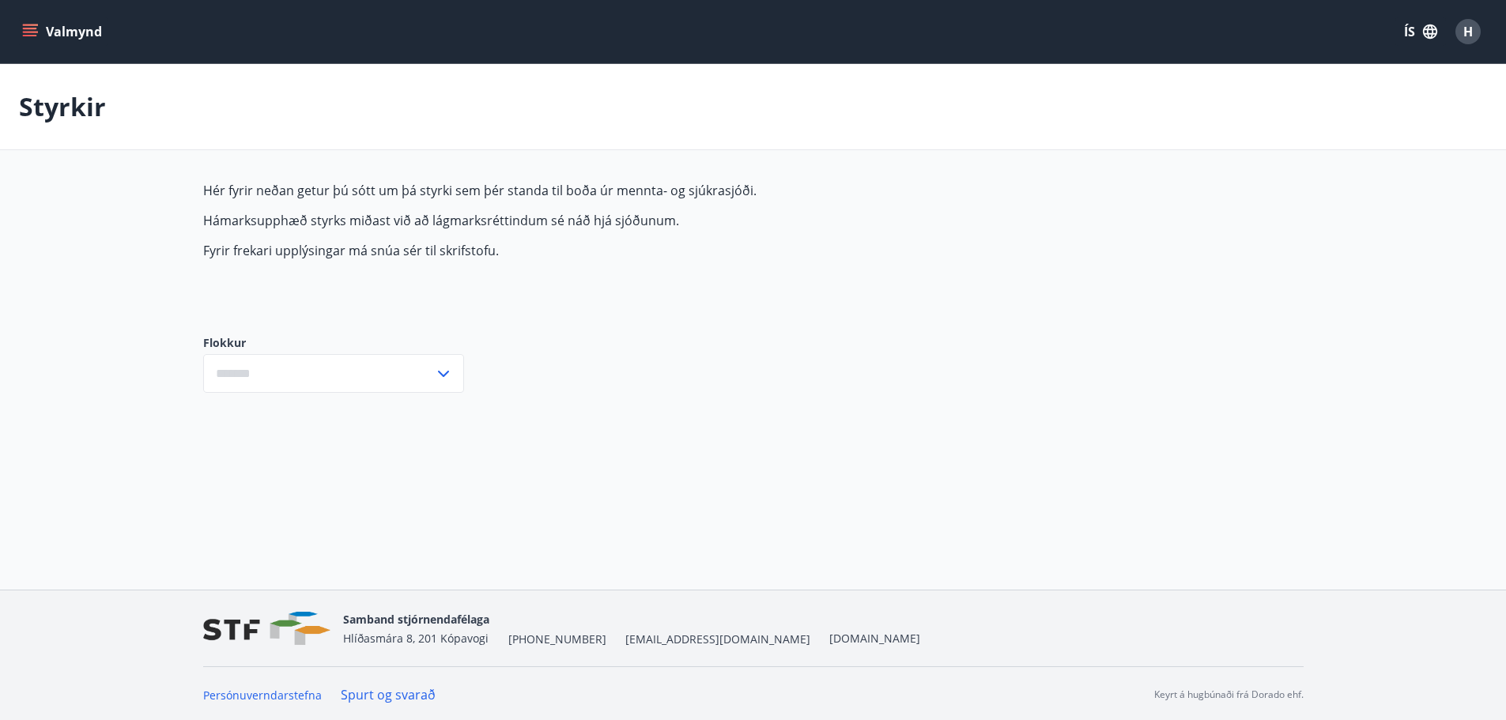
type input "***"
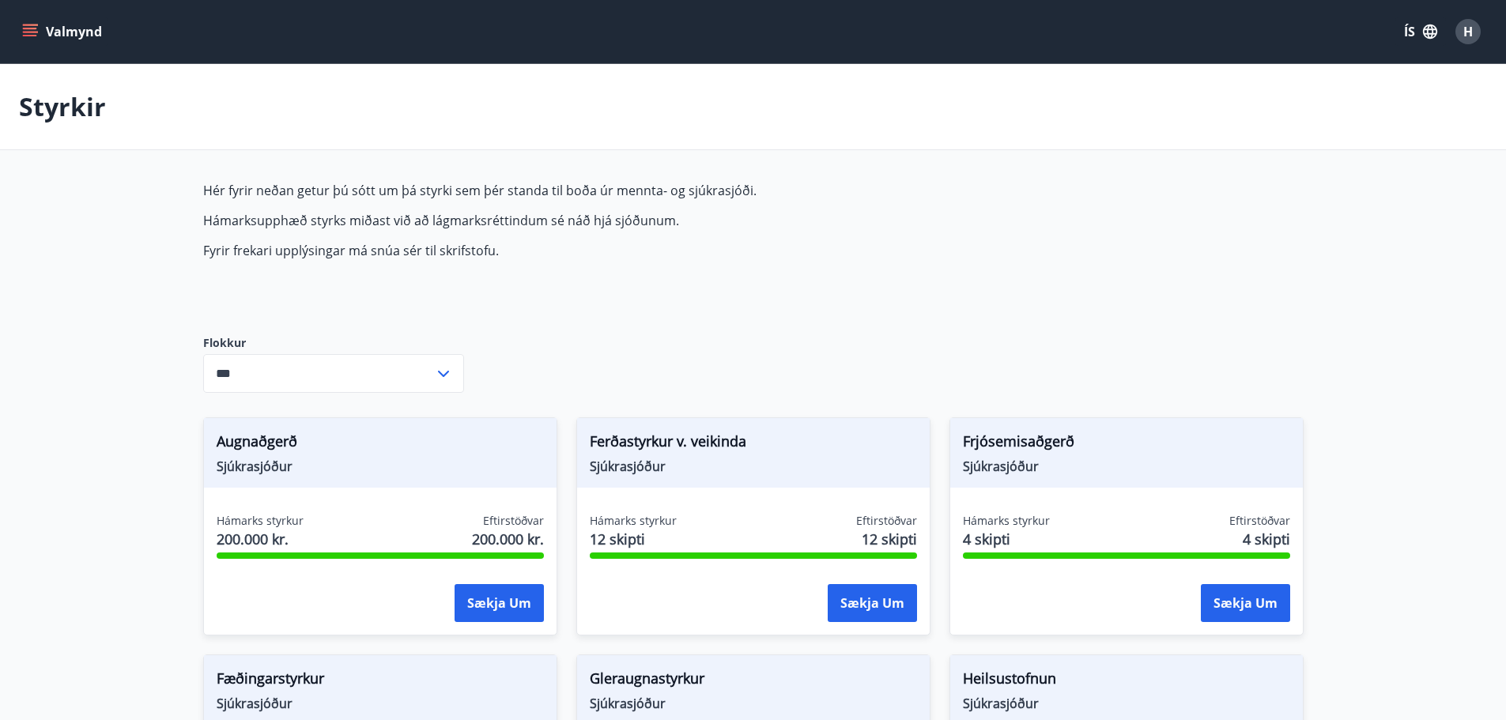
click at [23, 36] on icon "menu" at bounding box center [30, 36] width 14 height 2
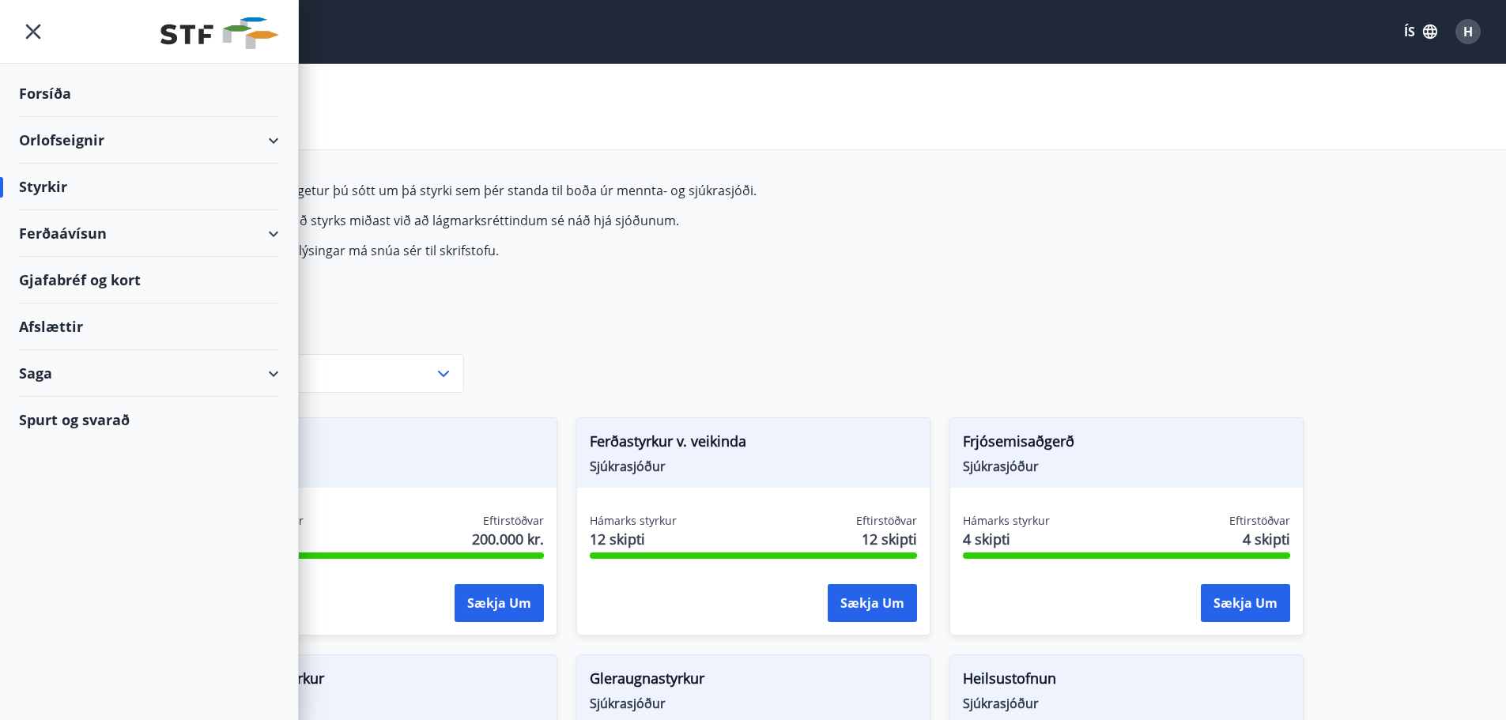
click at [134, 387] on div "Saga" at bounding box center [149, 373] width 260 height 47
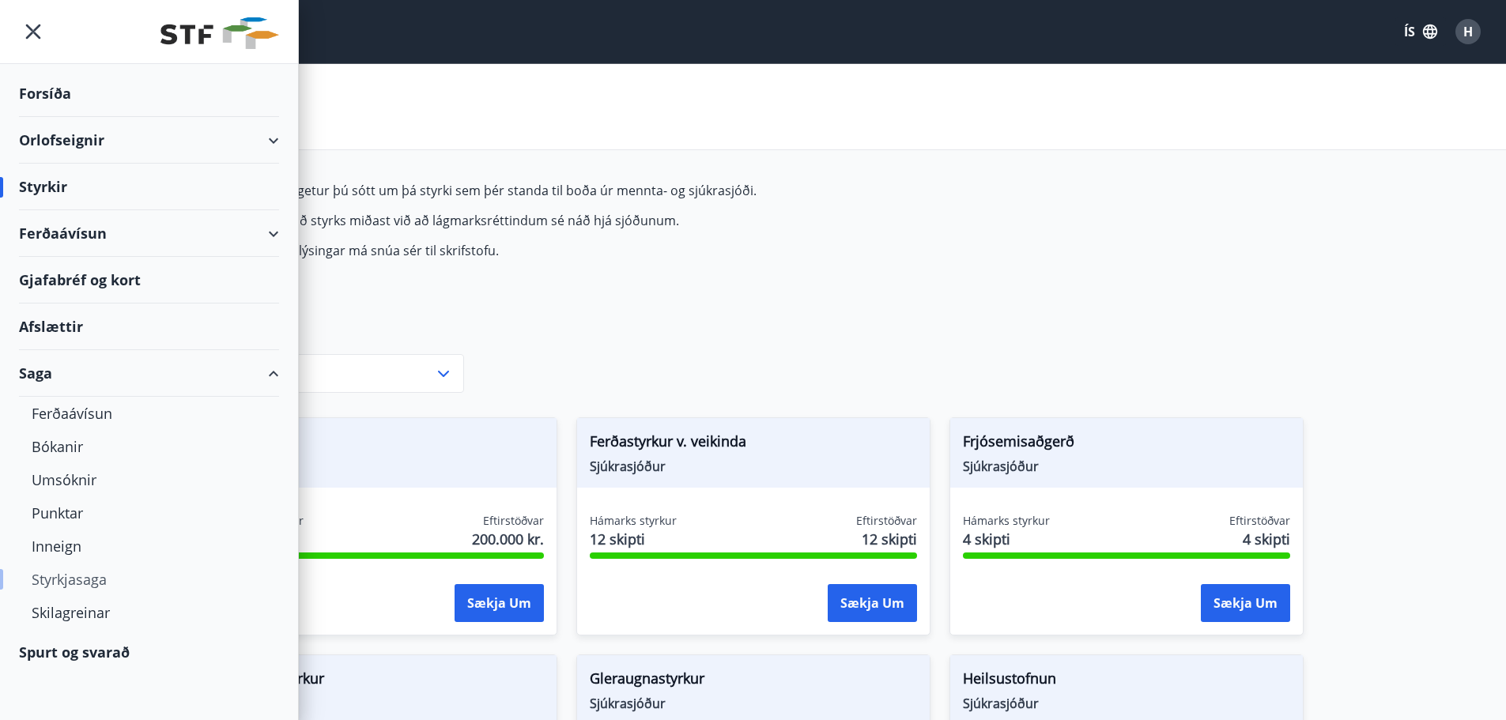
click at [102, 585] on div "Styrkjasaga" at bounding box center [149, 579] width 235 height 33
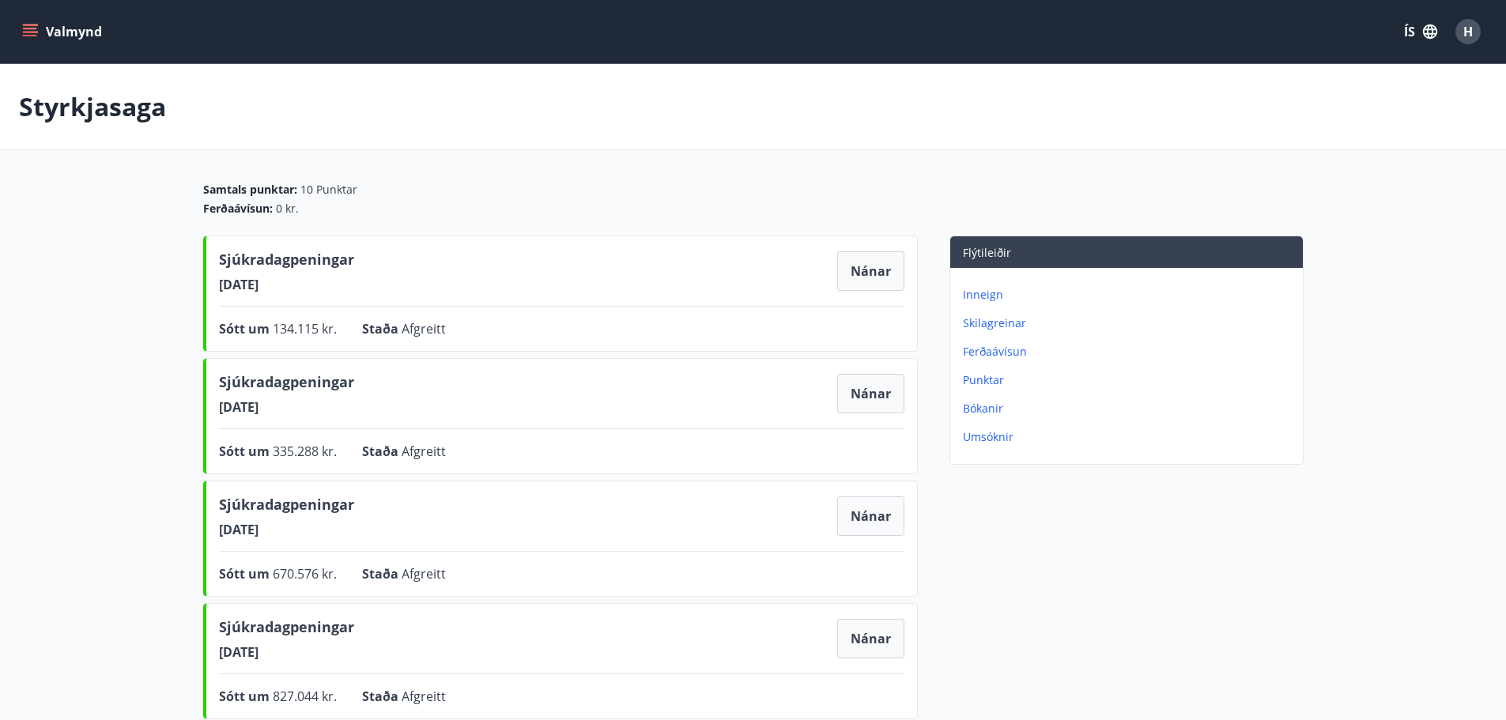
click at [987, 381] on p "Punktar" at bounding box center [1130, 380] width 334 height 16
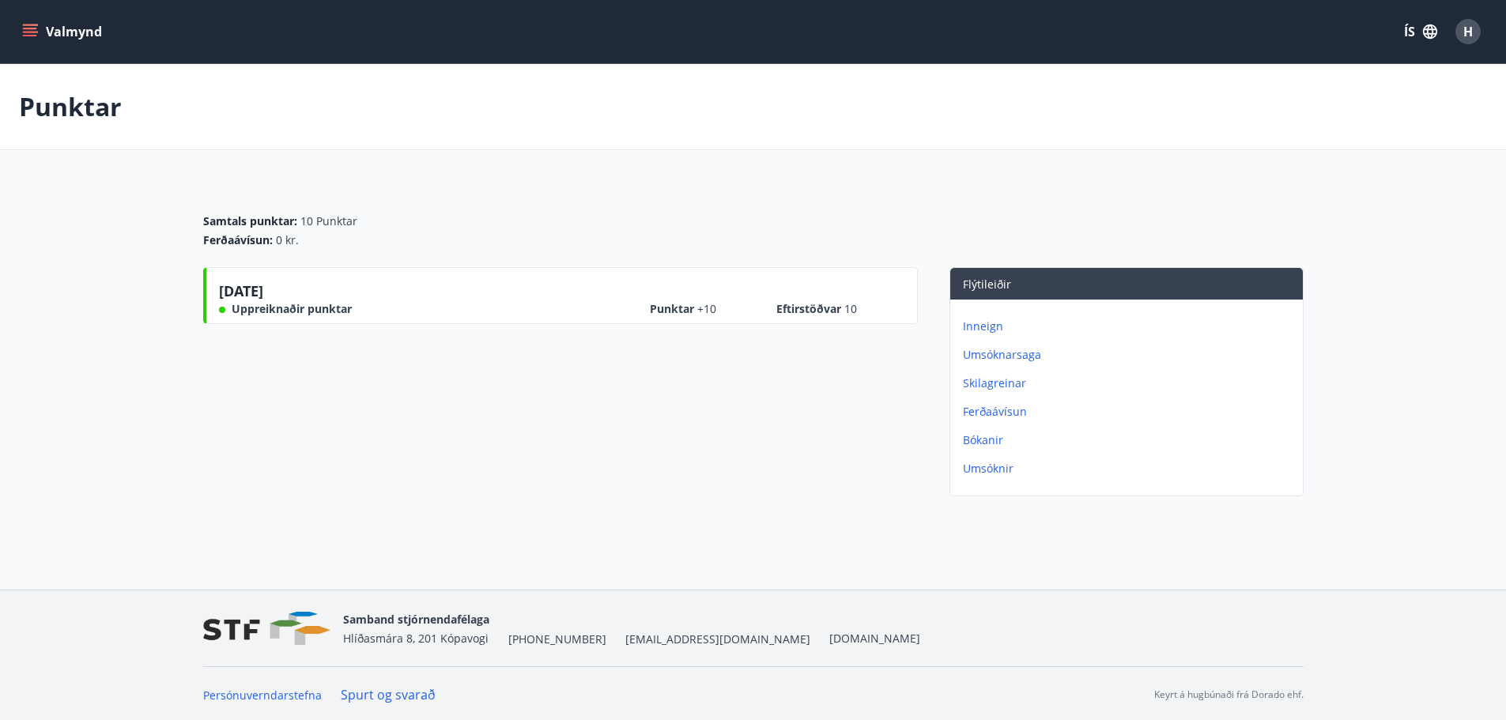
click at [993, 441] on p "Bókanir" at bounding box center [1130, 441] width 334 height 16
click at [999, 467] on p "Umsóknir" at bounding box center [1130, 469] width 334 height 16
click at [1005, 384] on p "Skilagreinar" at bounding box center [1130, 384] width 334 height 16
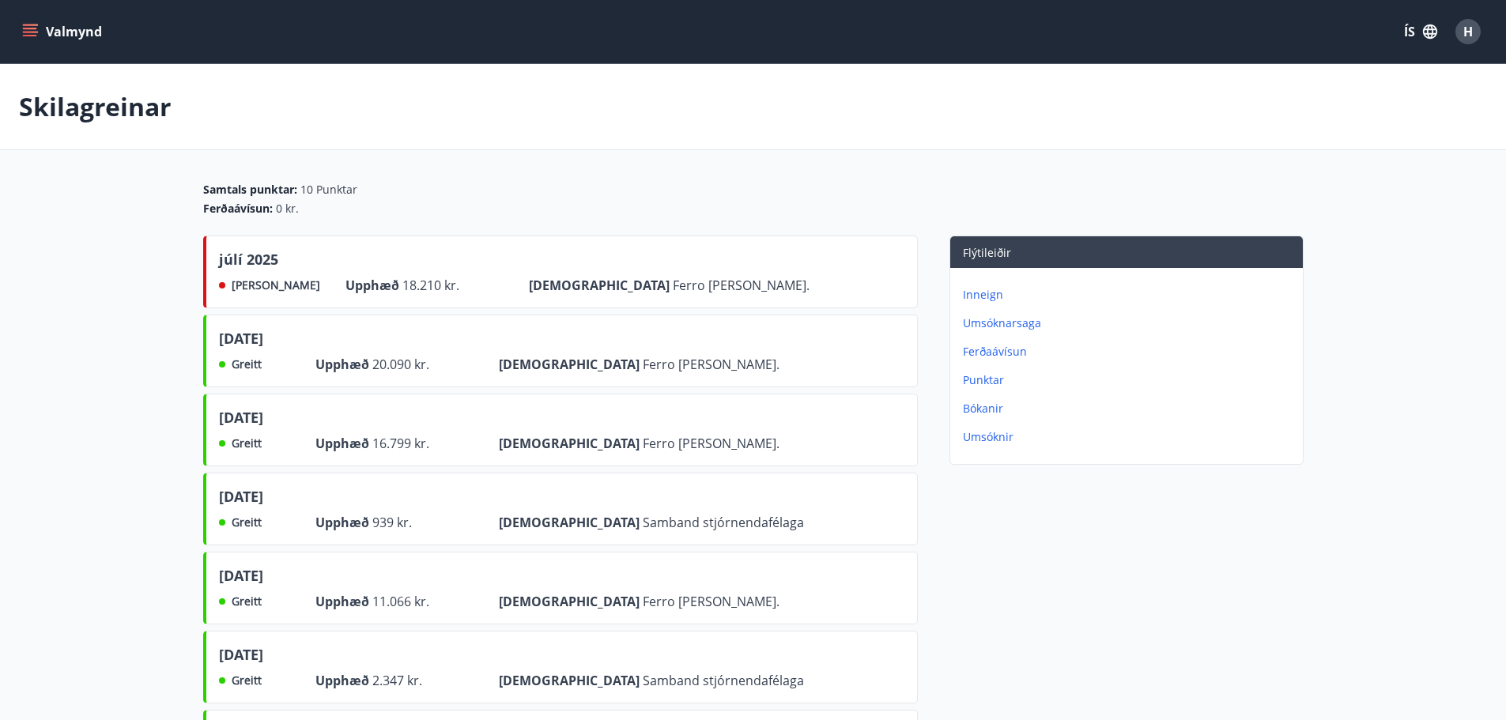
click at [993, 296] on p "Inneign" at bounding box center [1130, 295] width 334 height 16
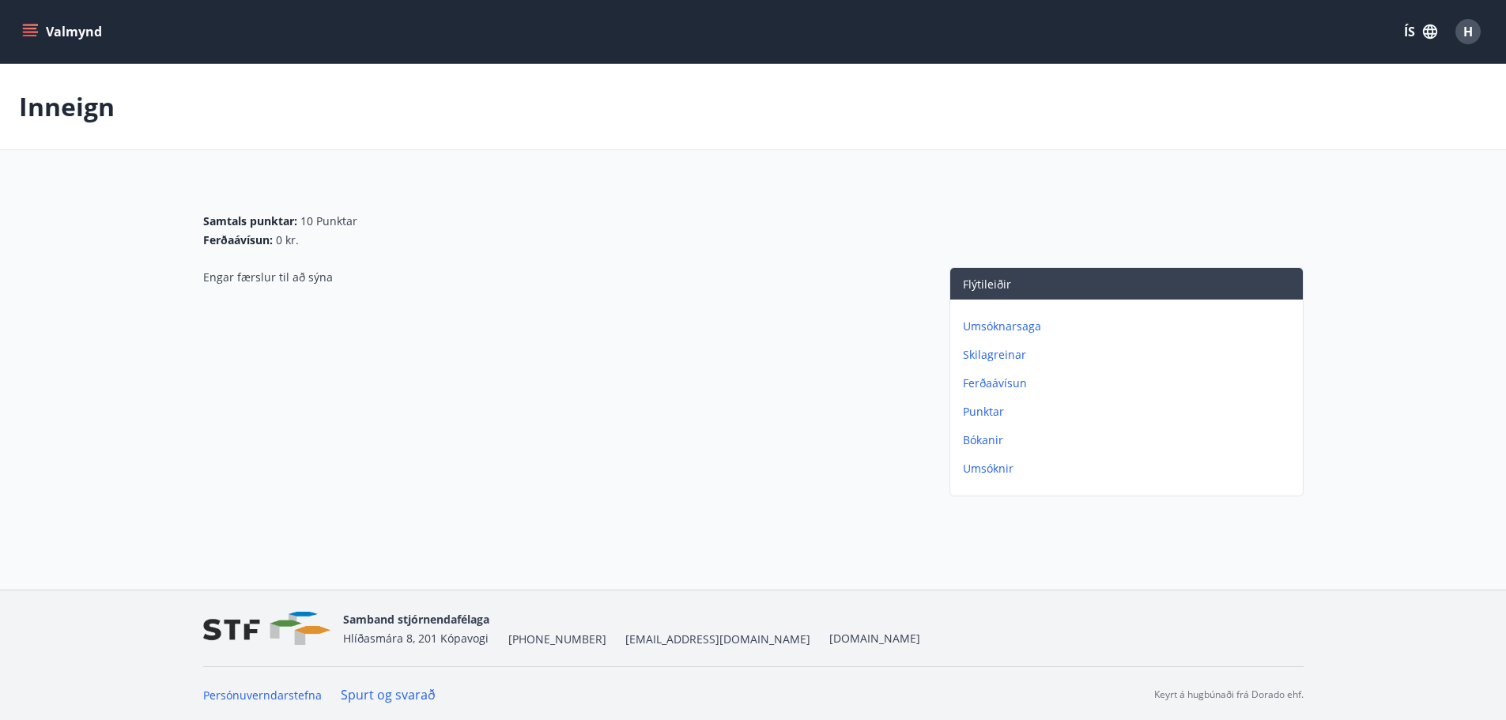
click at [995, 355] on p "Skilagreinar" at bounding box center [1130, 355] width 334 height 16
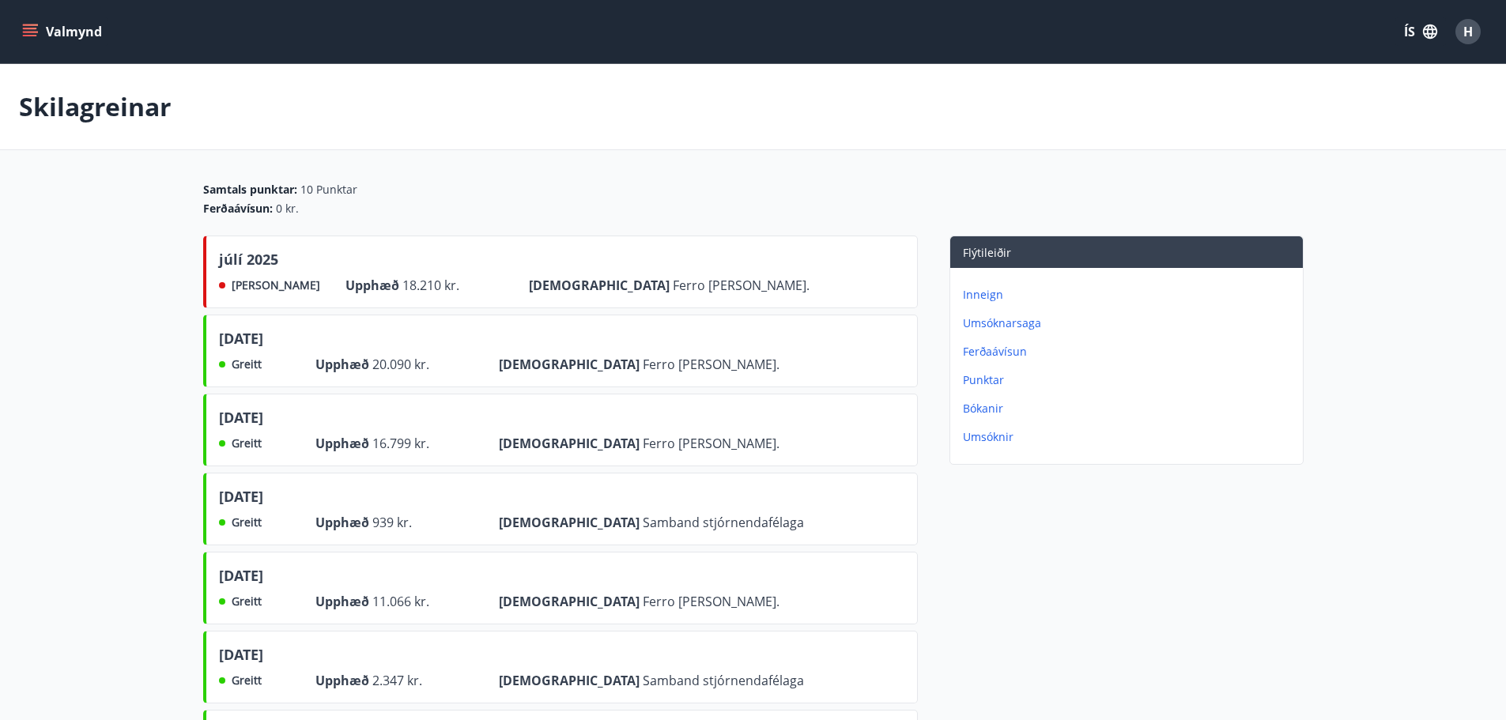
click at [1005, 353] on p "Ferðaávísun" at bounding box center [1130, 352] width 334 height 16
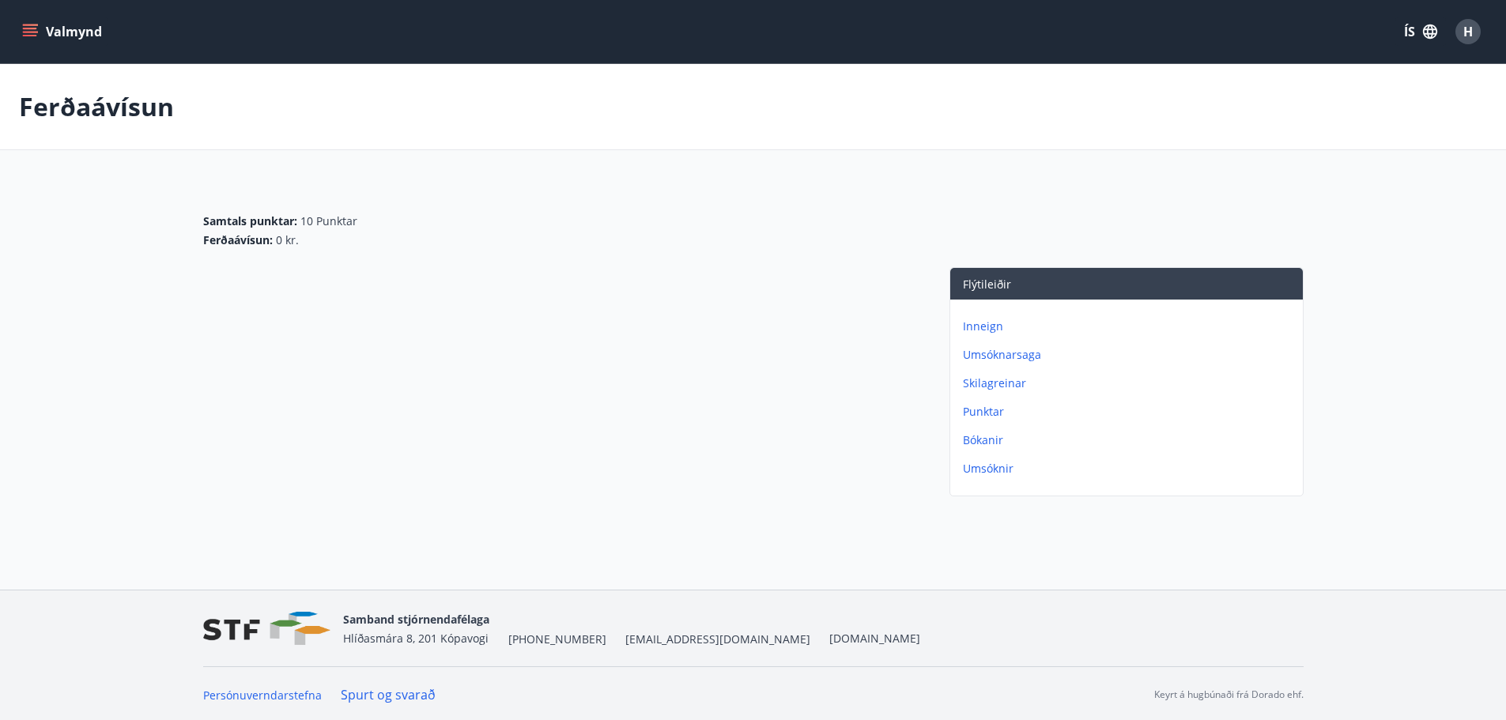
click at [1003, 375] on div "Inneign Umsóknarsaga Skilagreinar Punktar Bókanir Umsóknir" at bounding box center [1126, 391] width 353 height 183
click at [1003, 376] on p "Skilagreinar" at bounding box center [1130, 384] width 334 height 16
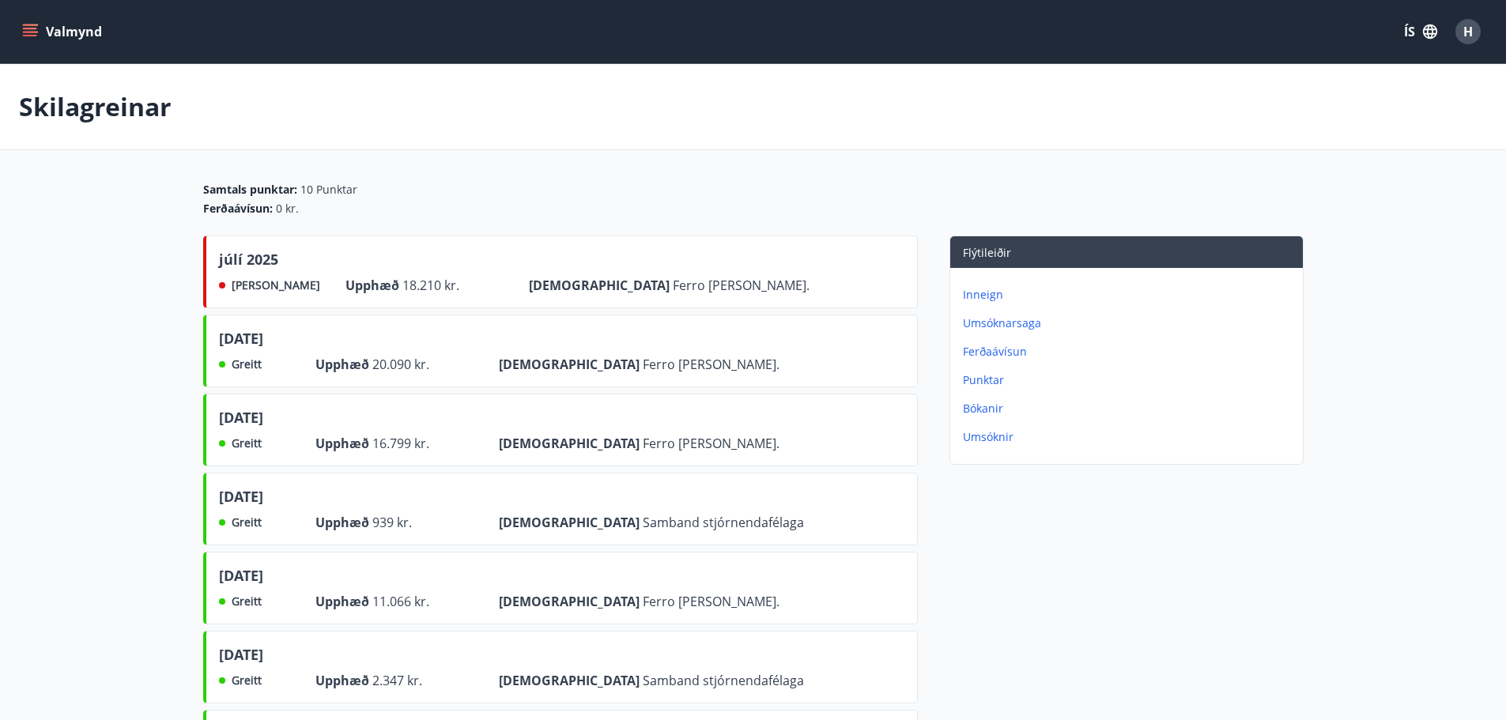
scroll to position [79, 0]
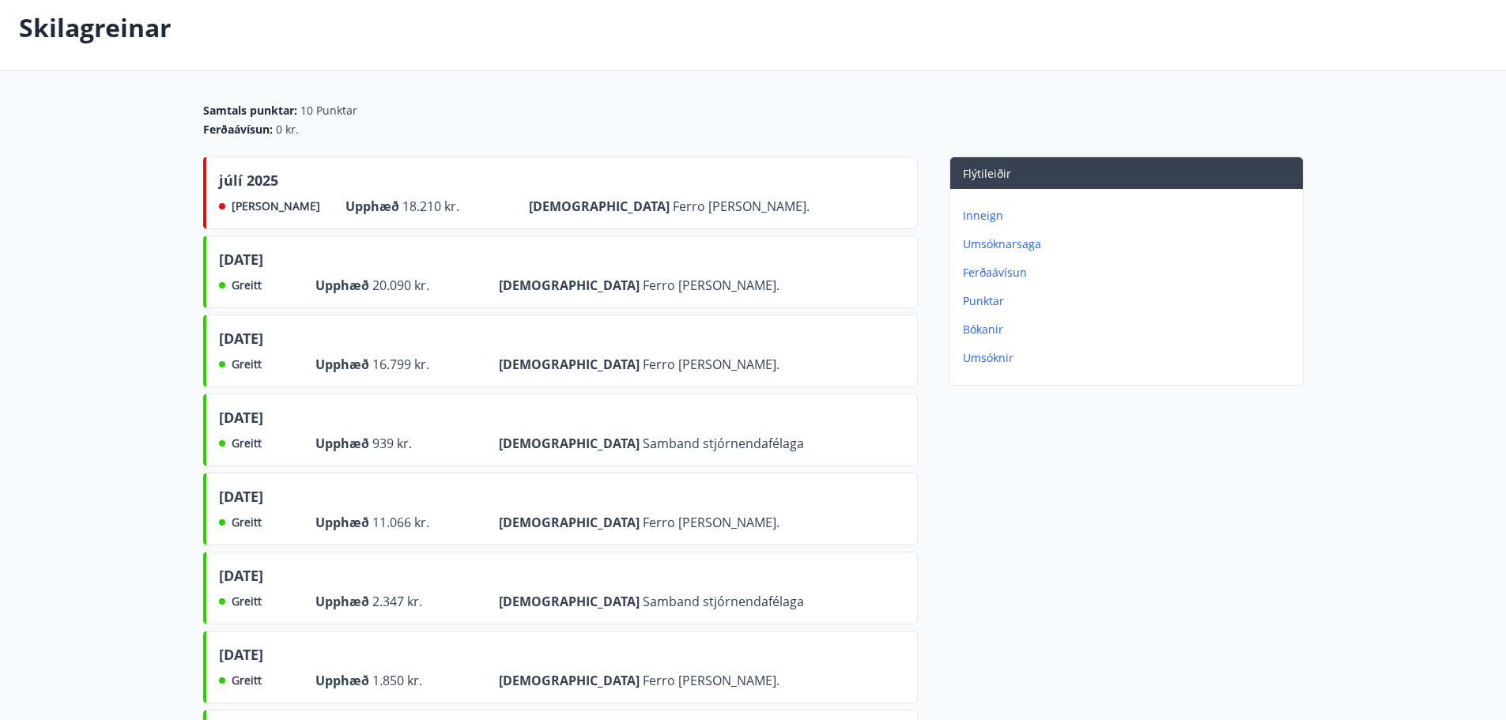
click at [999, 306] on p "Punktar" at bounding box center [1130, 301] width 334 height 16
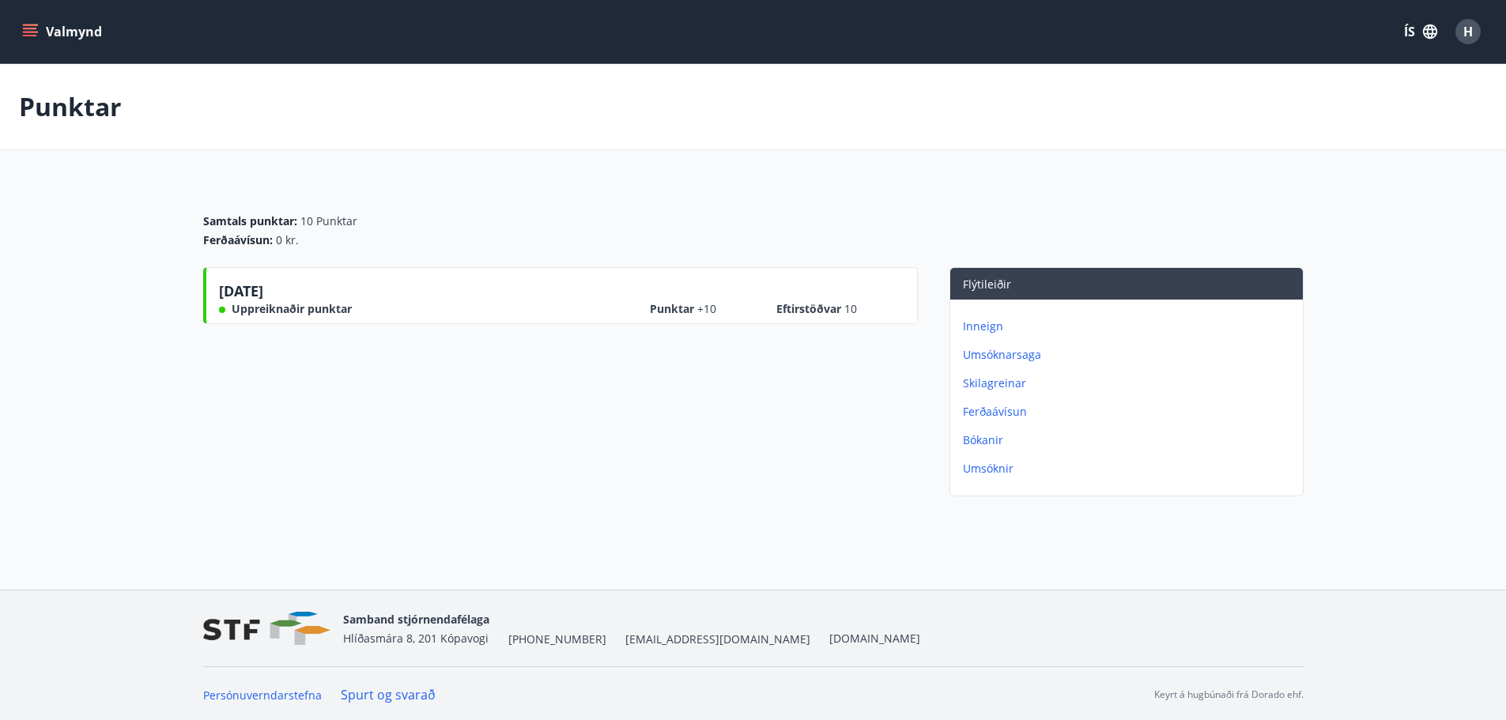
scroll to position [2, 0]
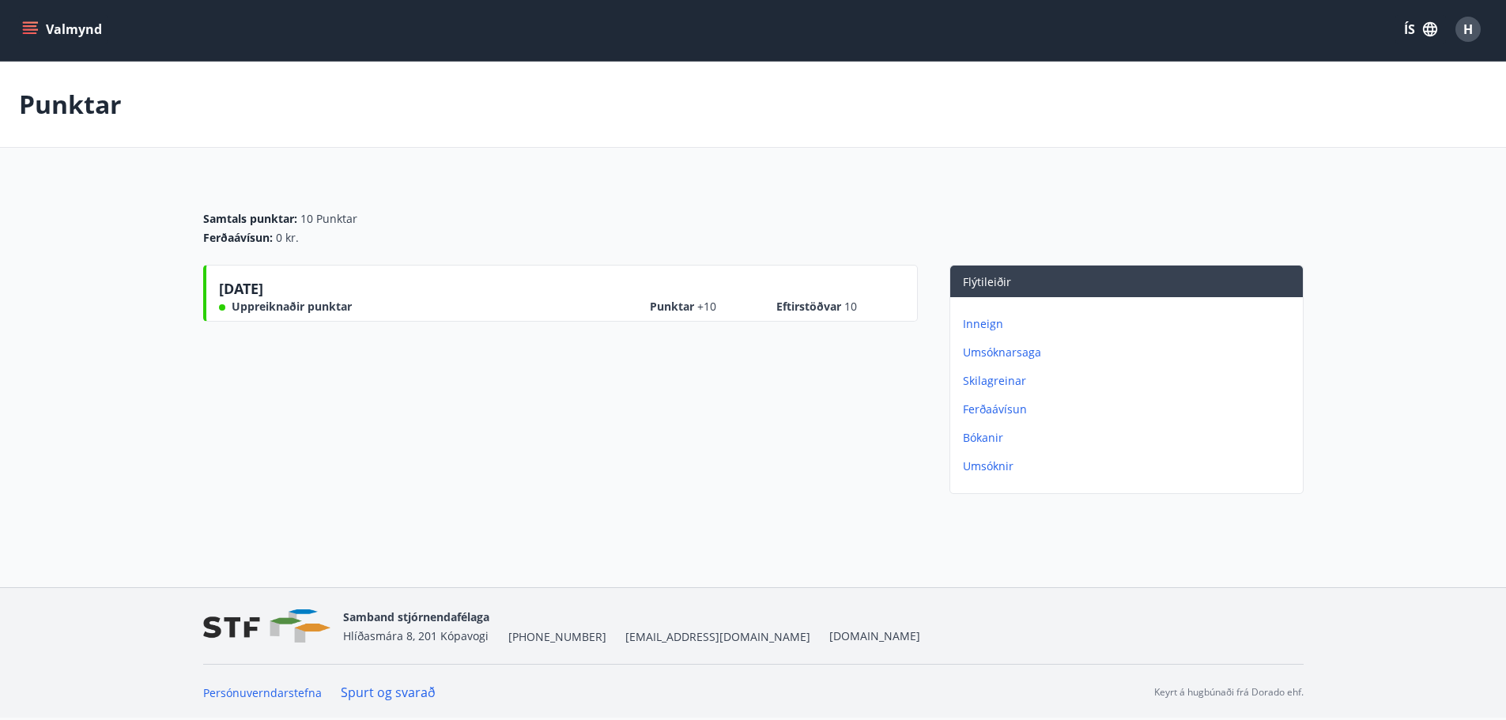
click at [334, 308] on span "Uppreiknaðir punktar" at bounding box center [292, 307] width 120 height 16
click at [225, 289] on span "05.02.2025" at bounding box center [241, 291] width 44 height 25
click at [986, 435] on p "Bókanir" at bounding box center [1130, 438] width 334 height 16
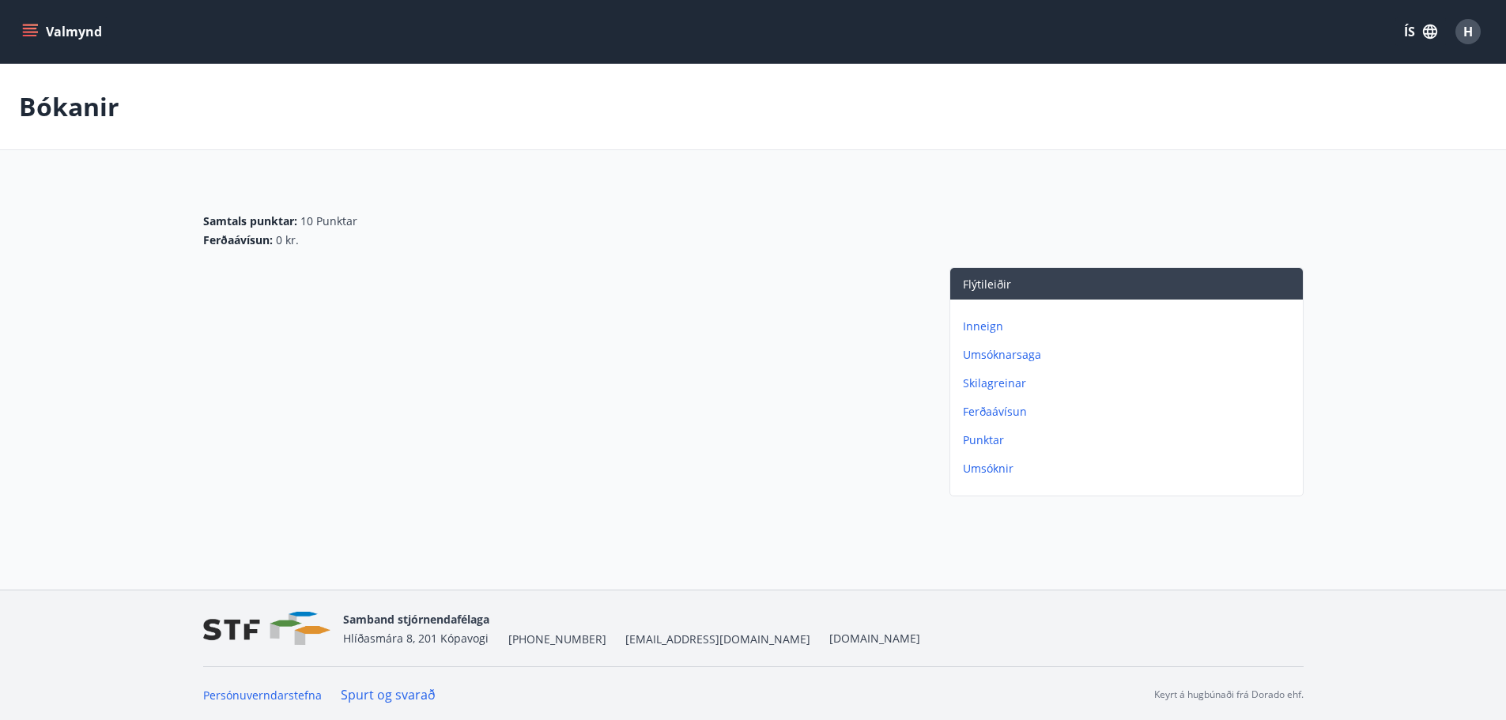
click at [66, 99] on p "Bókanir" at bounding box center [69, 106] width 100 height 35
click at [36, 37] on icon "menu" at bounding box center [30, 32] width 16 height 16
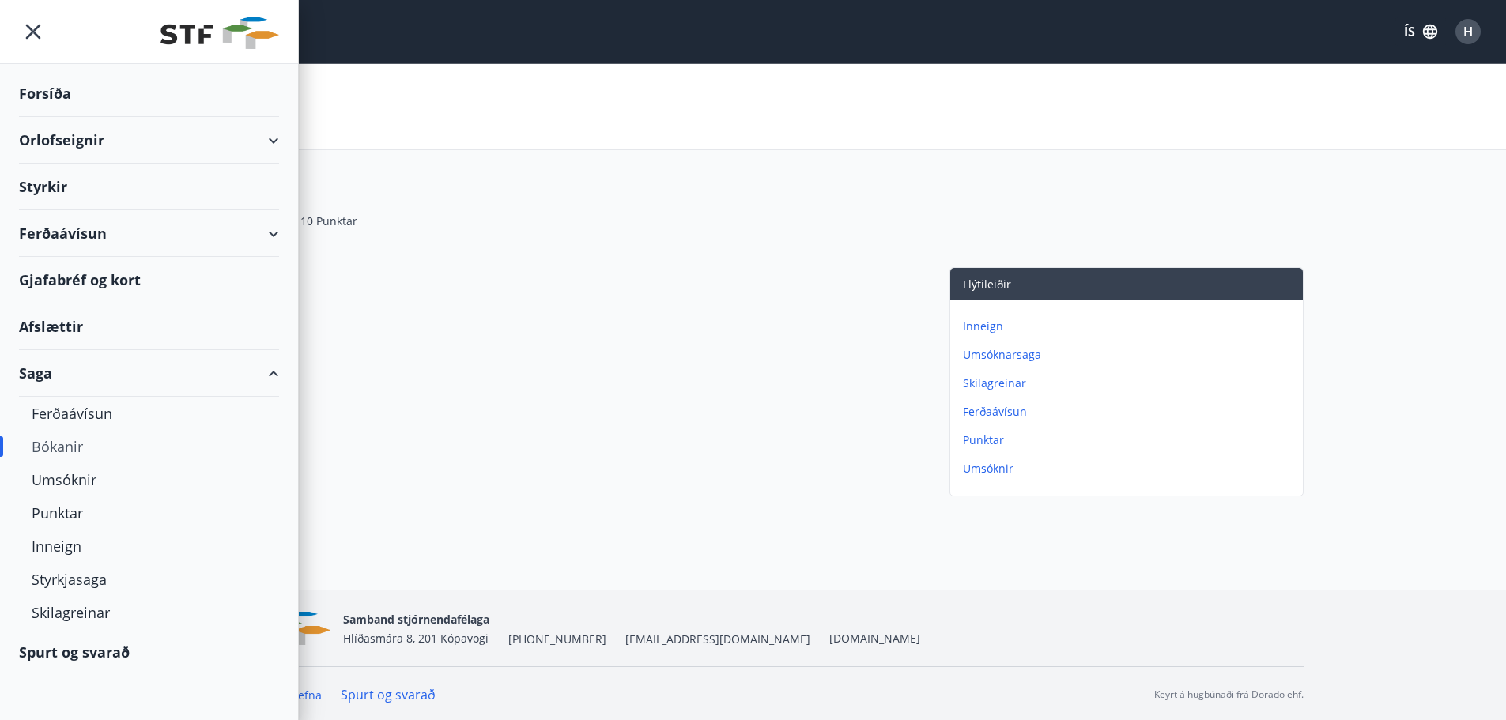
click at [75, 128] on div "Orlofseignir" at bounding box center [149, 140] width 260 height 47
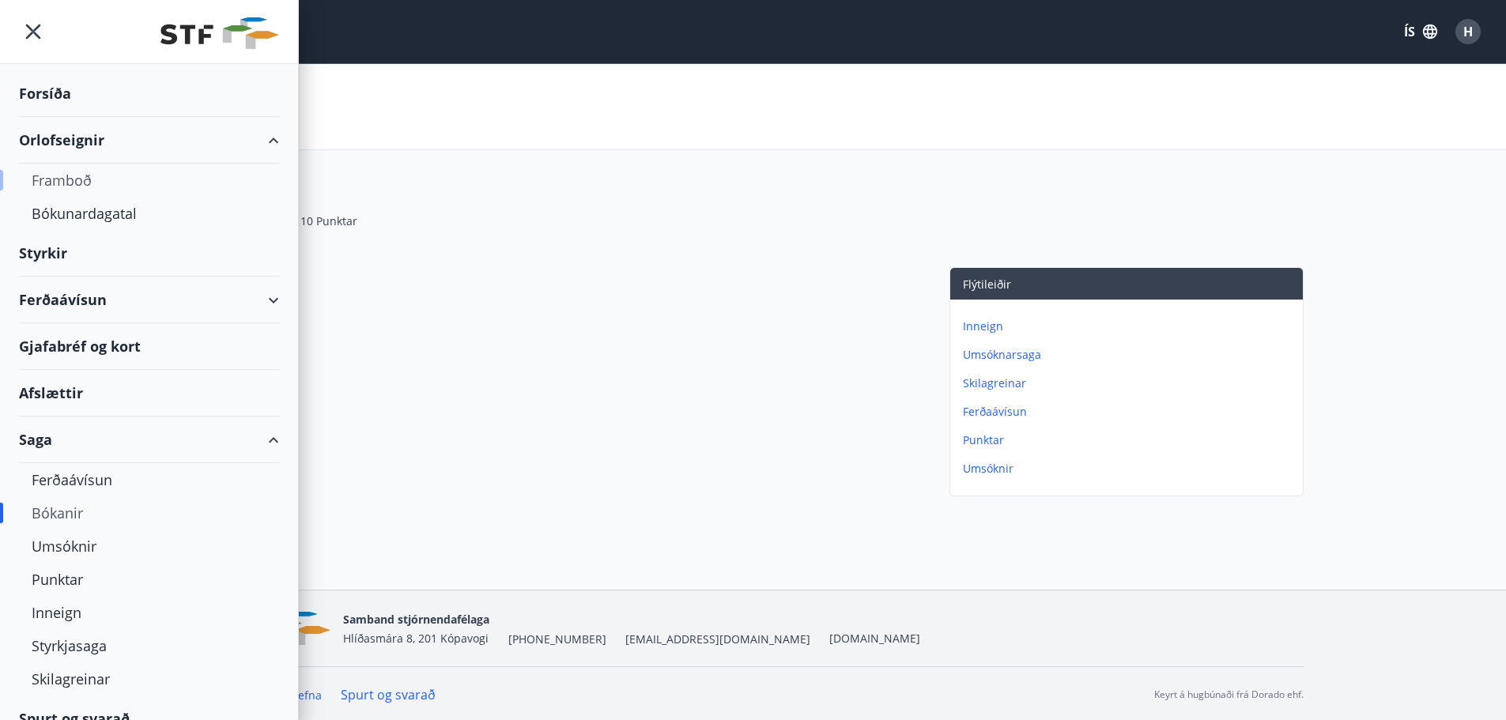
click at [66, 185] on div "Framboð" at bounding box center [149, 180] width 235 height 33
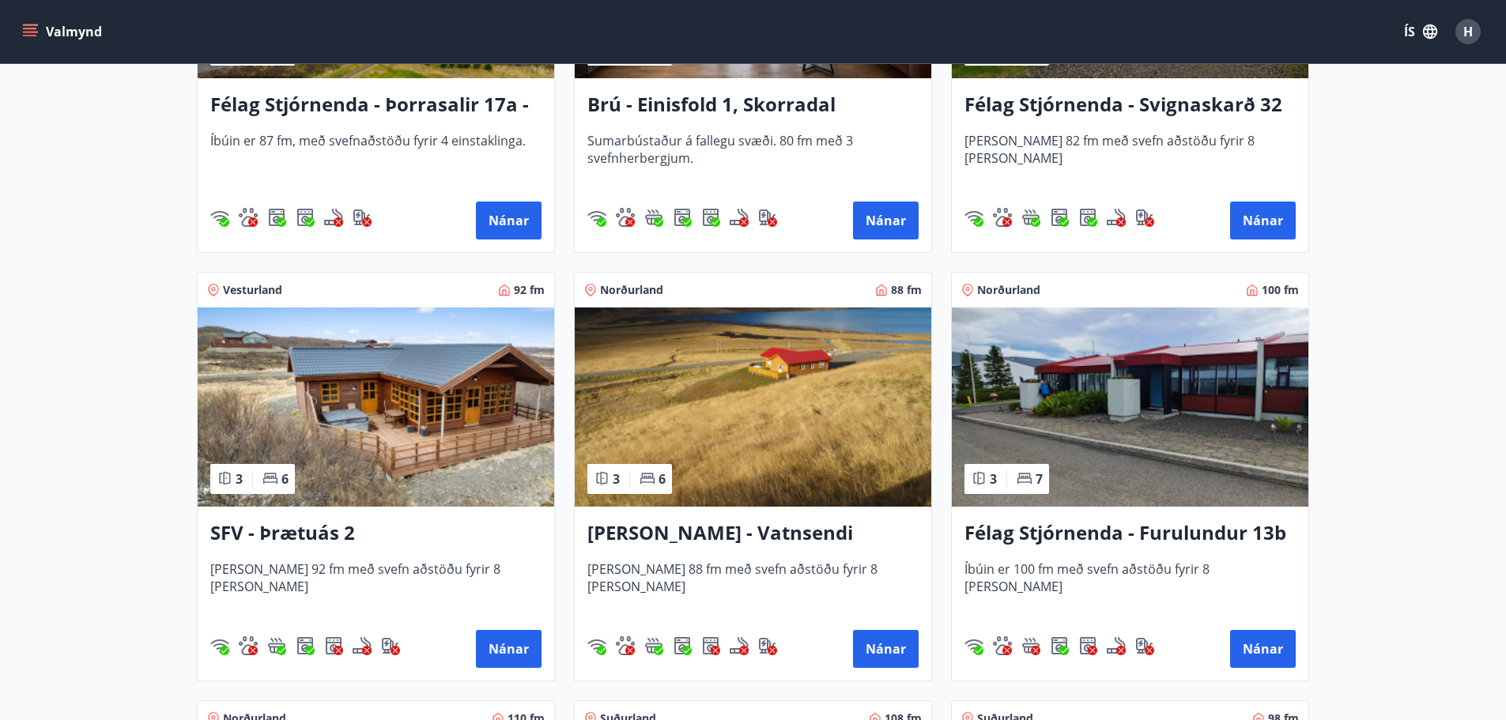
scroll to position [2689, 0]
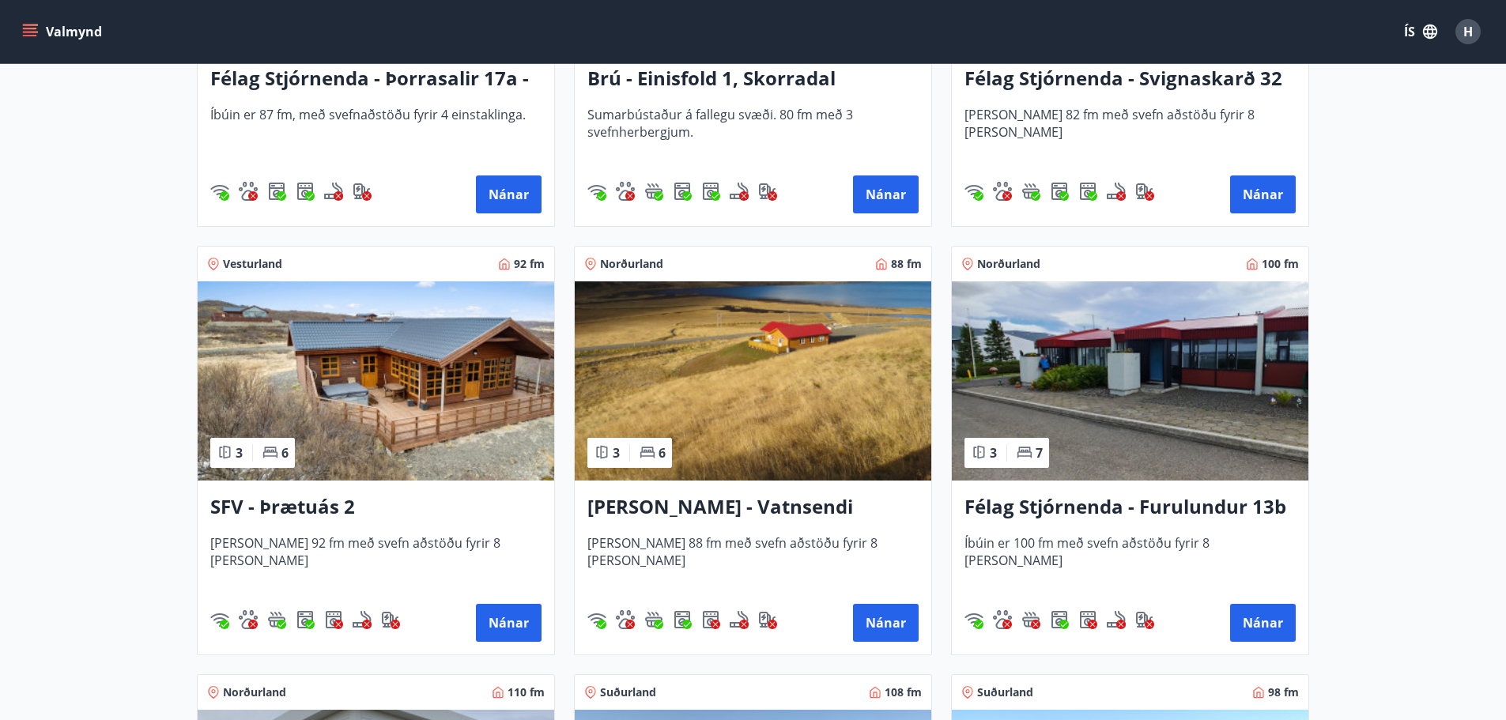
click at [723, 507] on h3 "Berg - Vatnsendi Ólafsfirði" at bounding box center [753, 507] width 331 height 28
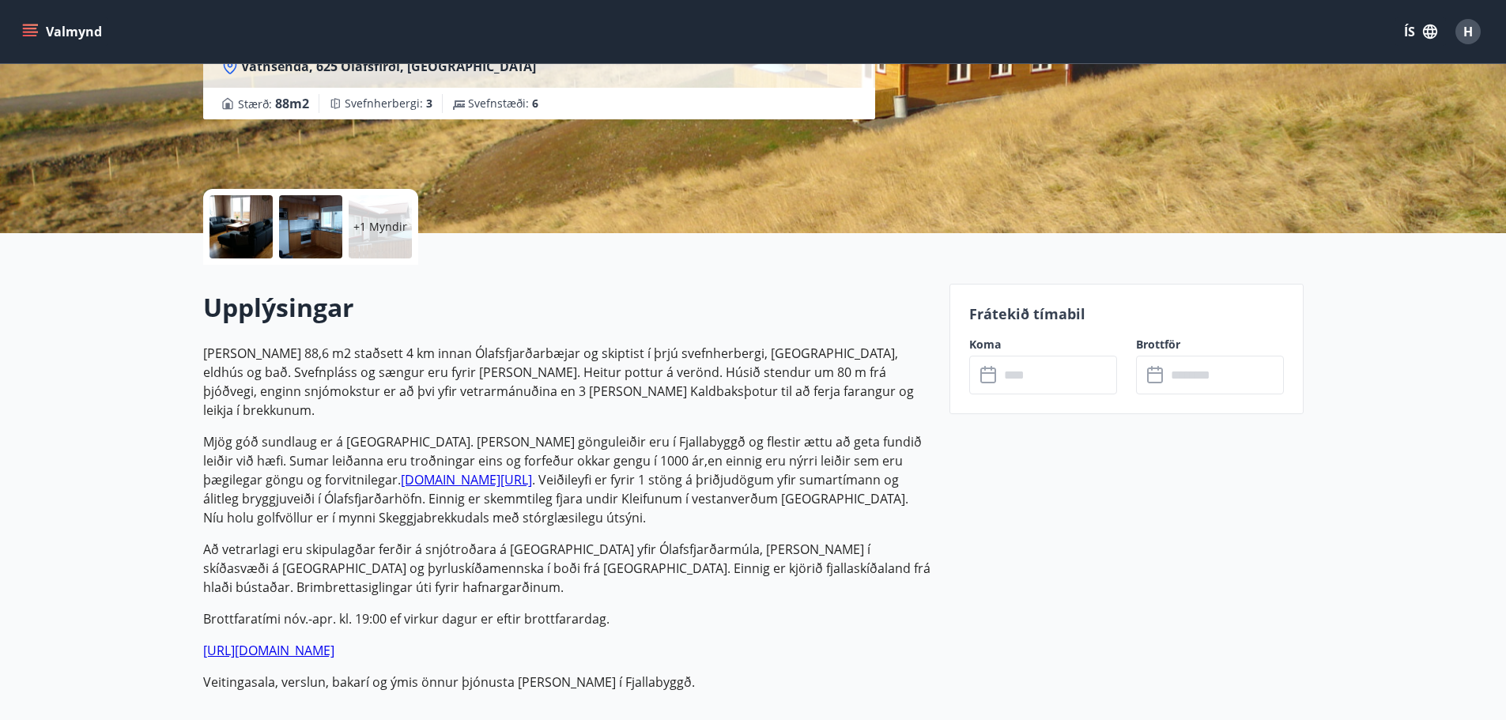
scroll to position [316, 0]
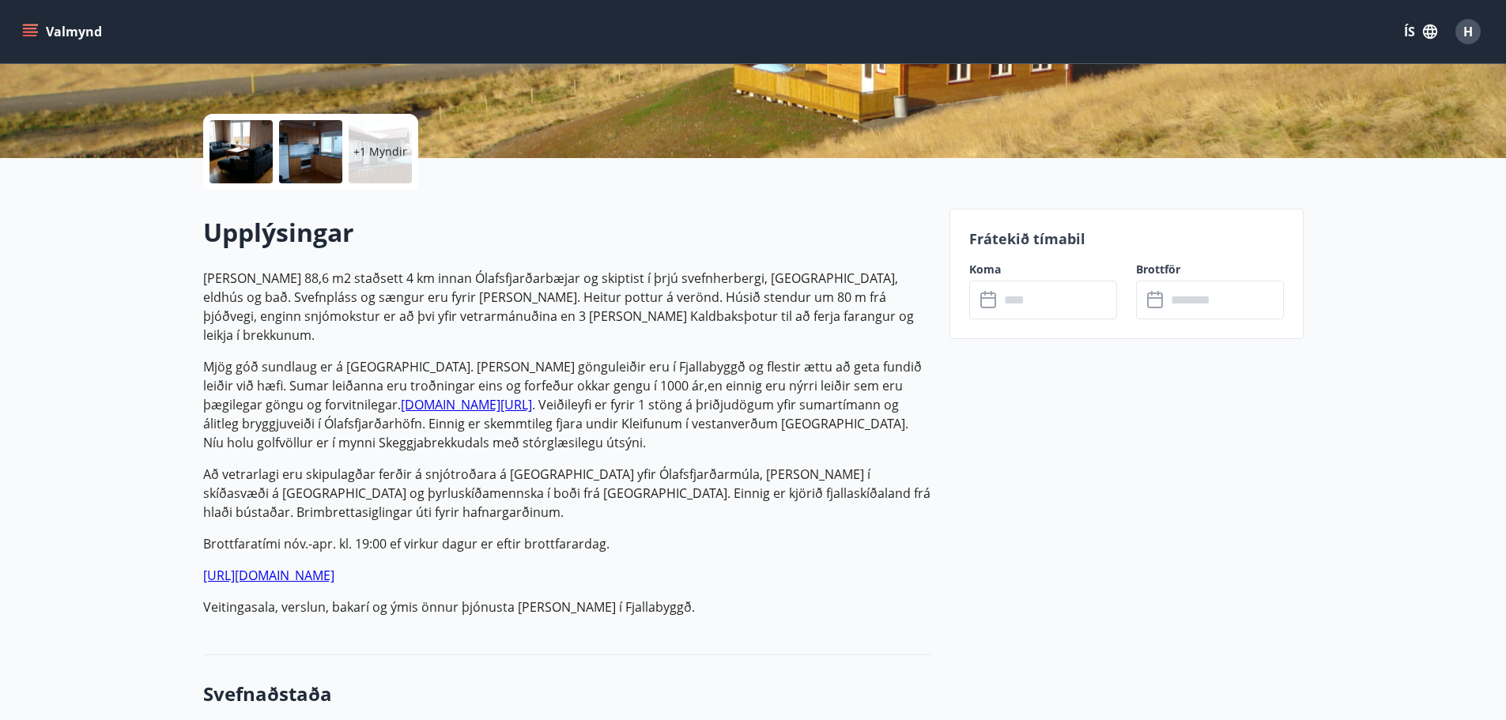
click at [1049, 300] on input "text" at bounding box center [1058, 300] width 118 height 39
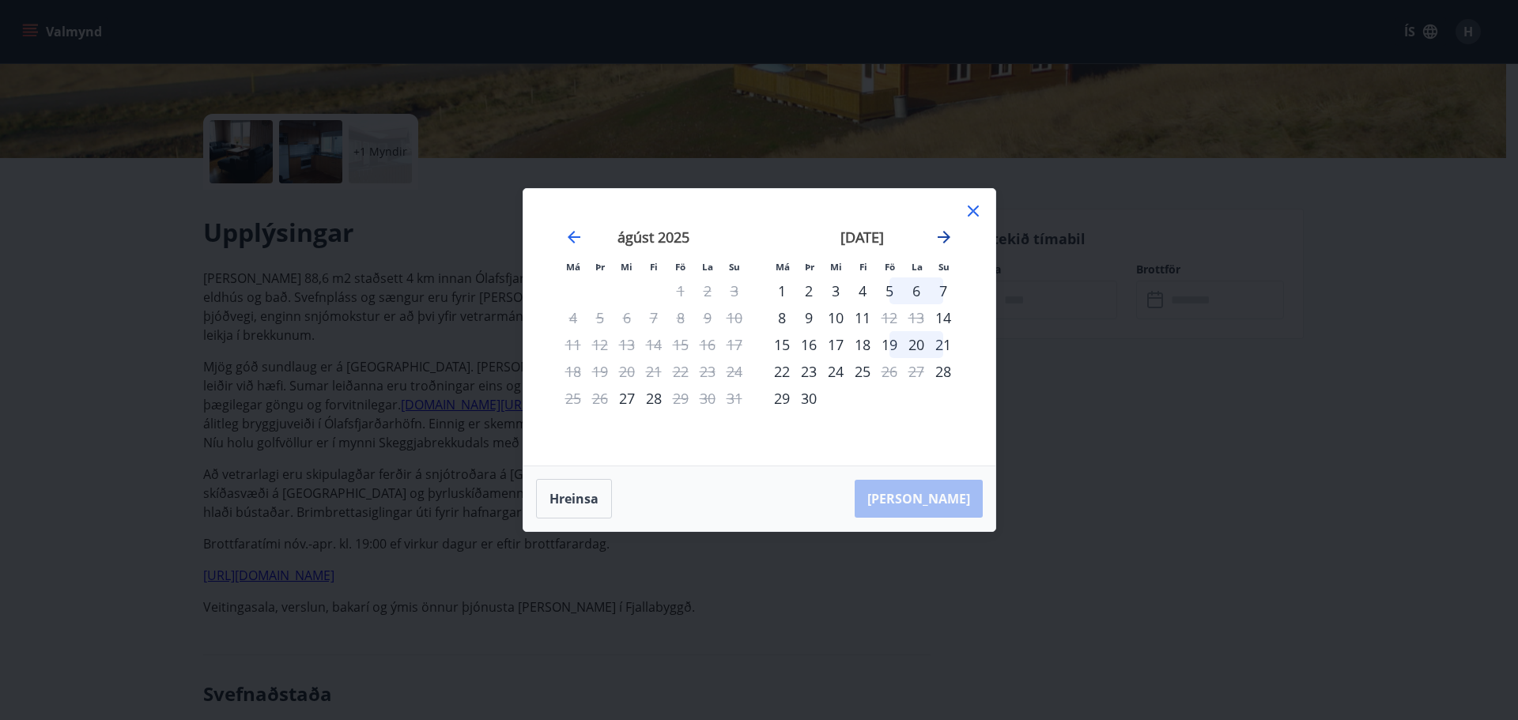
click at [943, 241] on icon "Move forward to switch to the next month." at bounding box center [944, 237] width 19 height 19
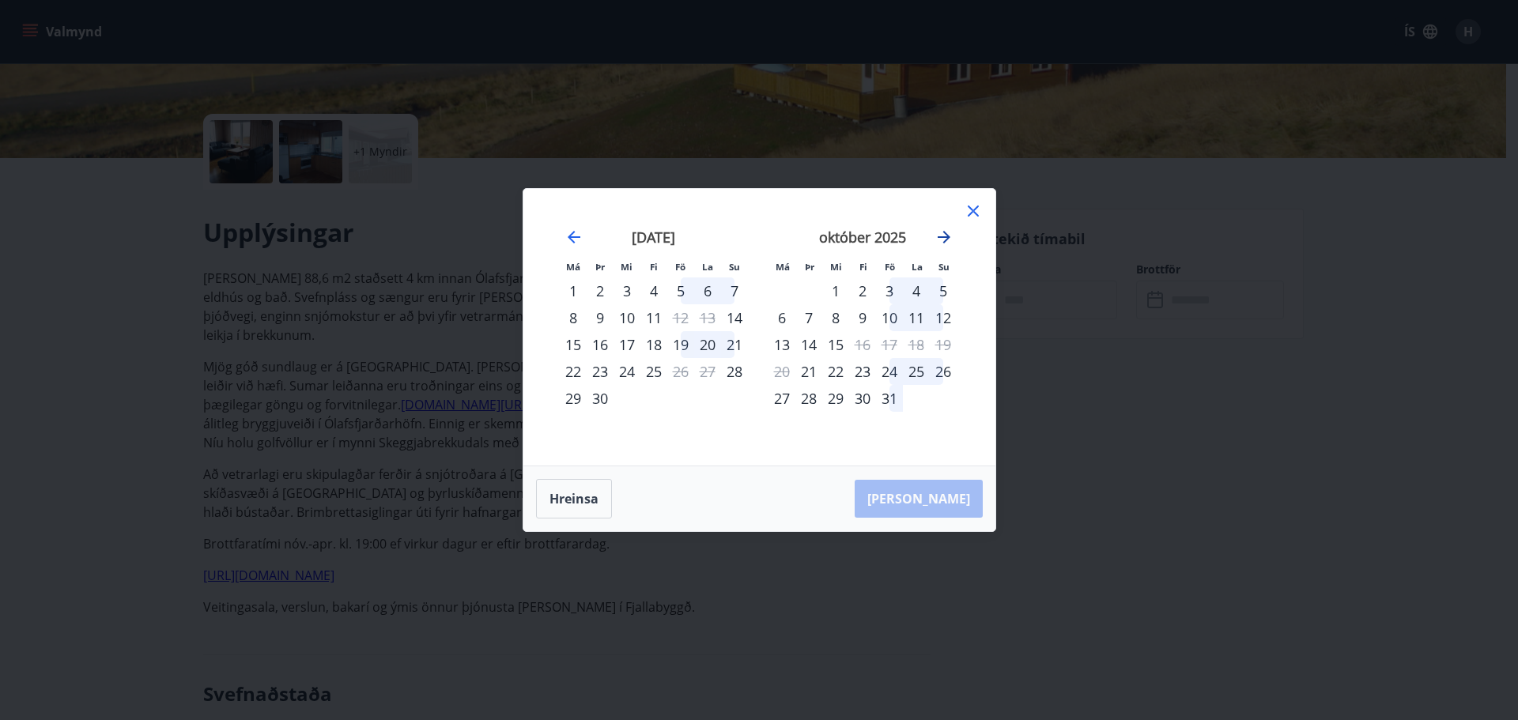
click at [943, 241] on icon "Move forward to switch to the next month." at bounding box center [944, 237] width 19 height 19
click at [981, 206] on icon at bounding box center [973, 211] width 19 height 19
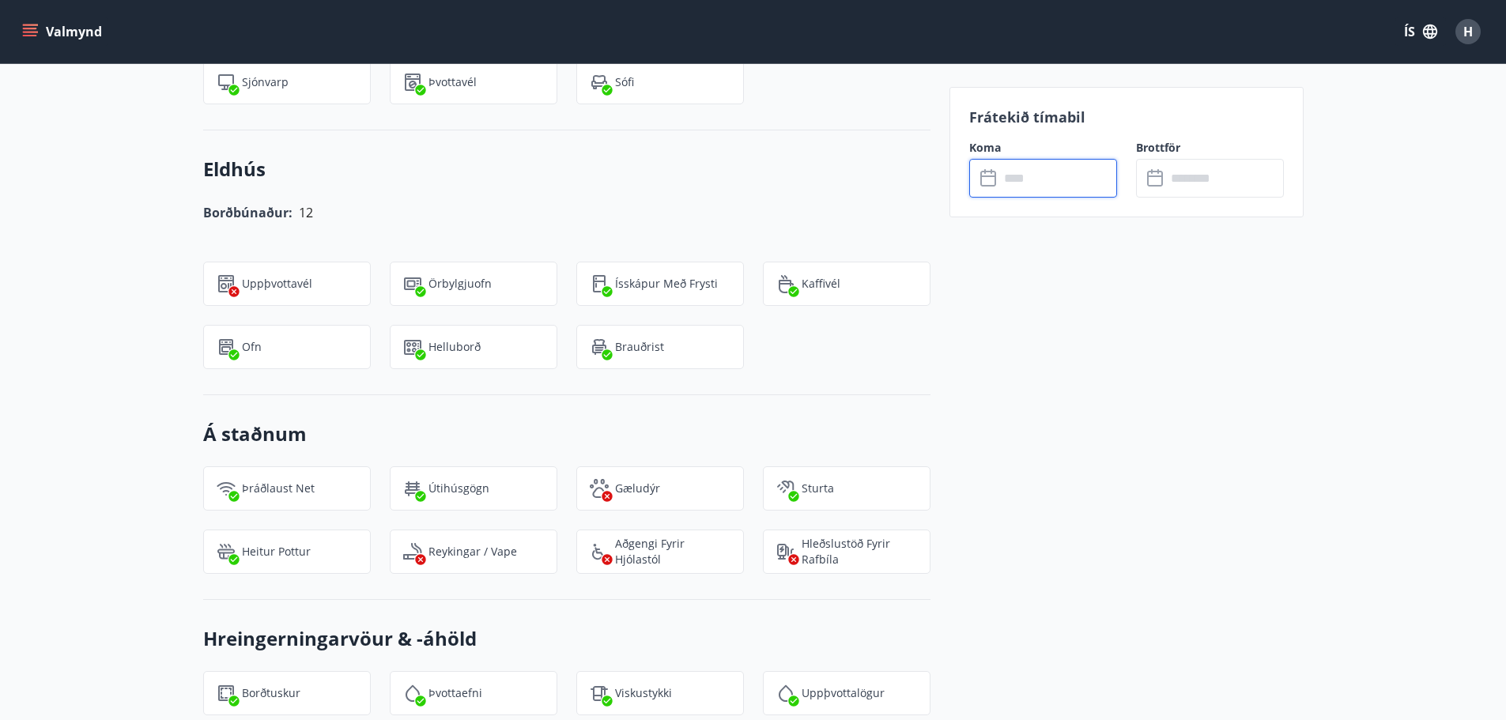
scroll to position [1661, 0]
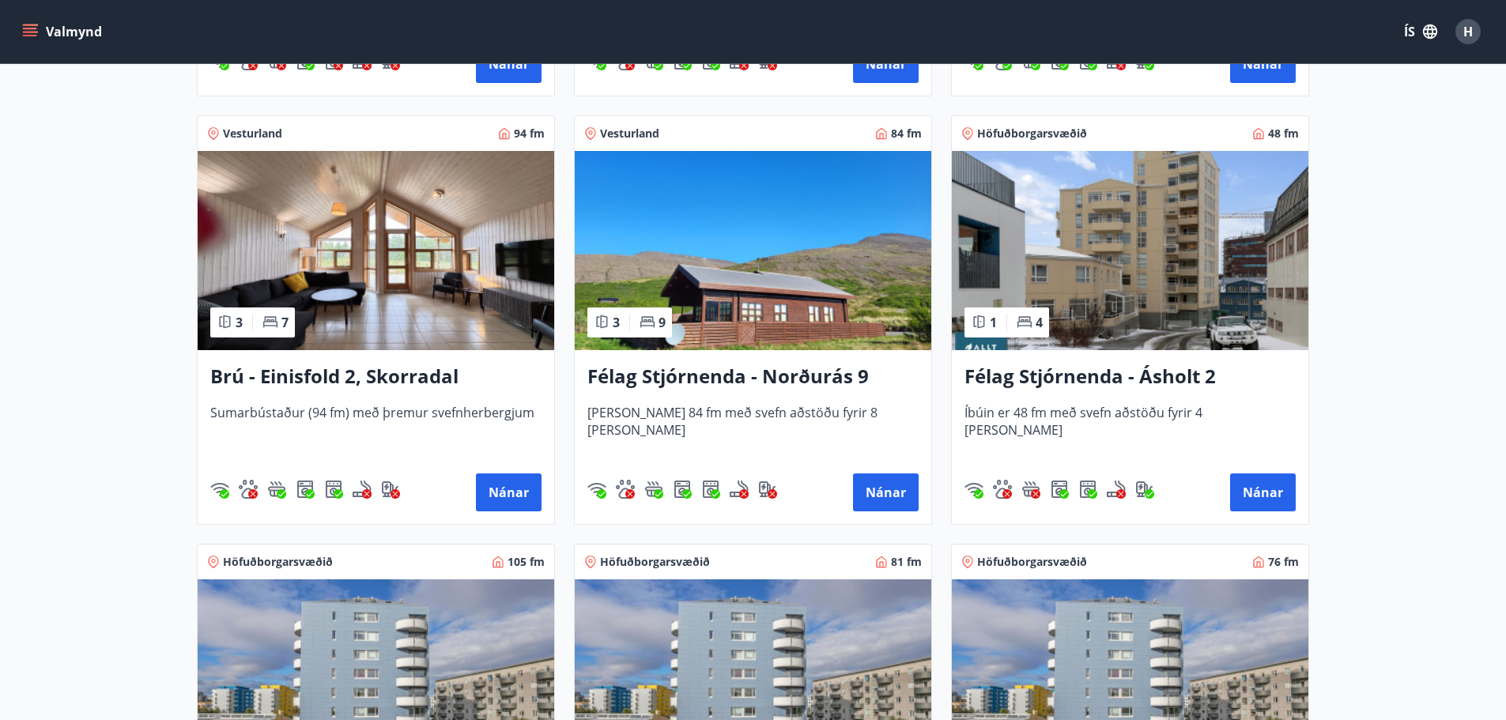
scroll to position [1107, 0]
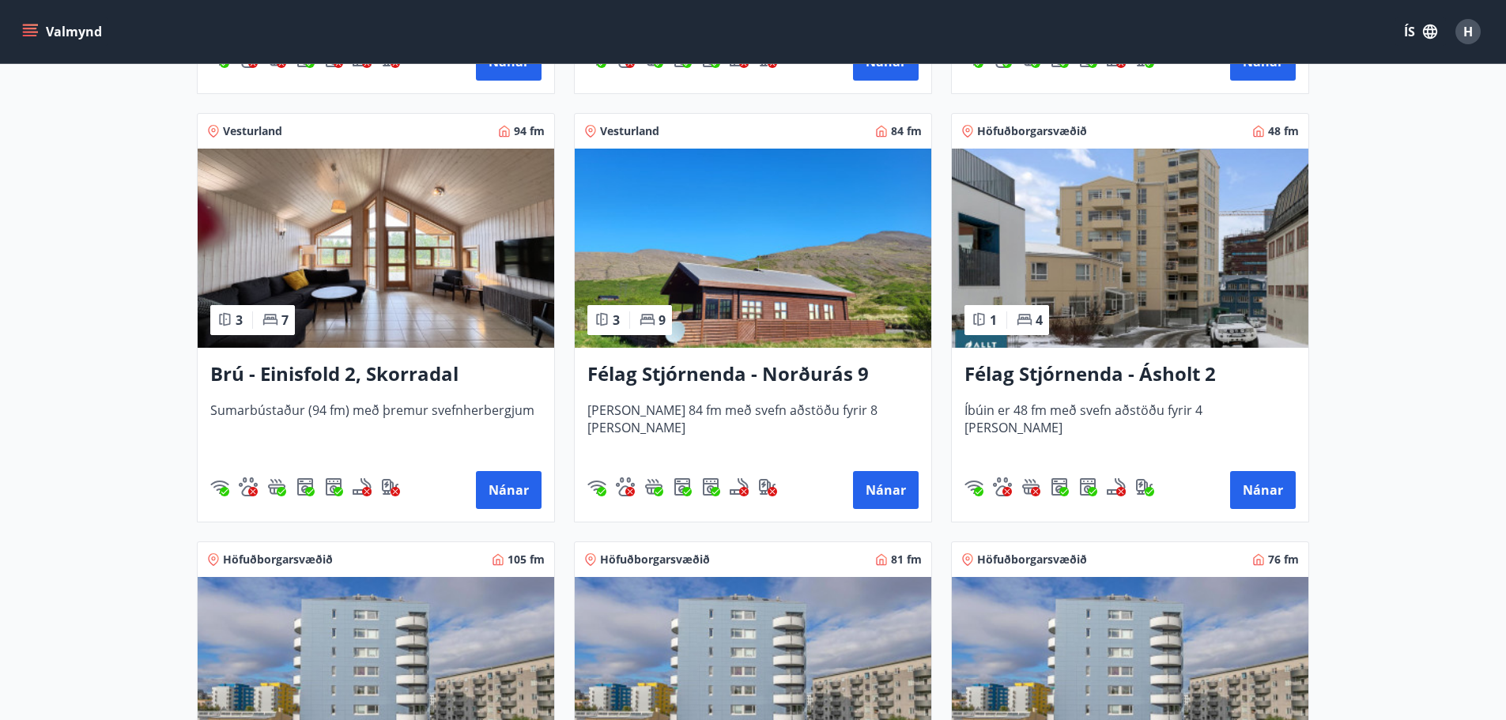
click at [698, 370] on h3 "Félag Stjórnenda - Norðurás 9" at bounding box center [753, 375] width 331 height 28
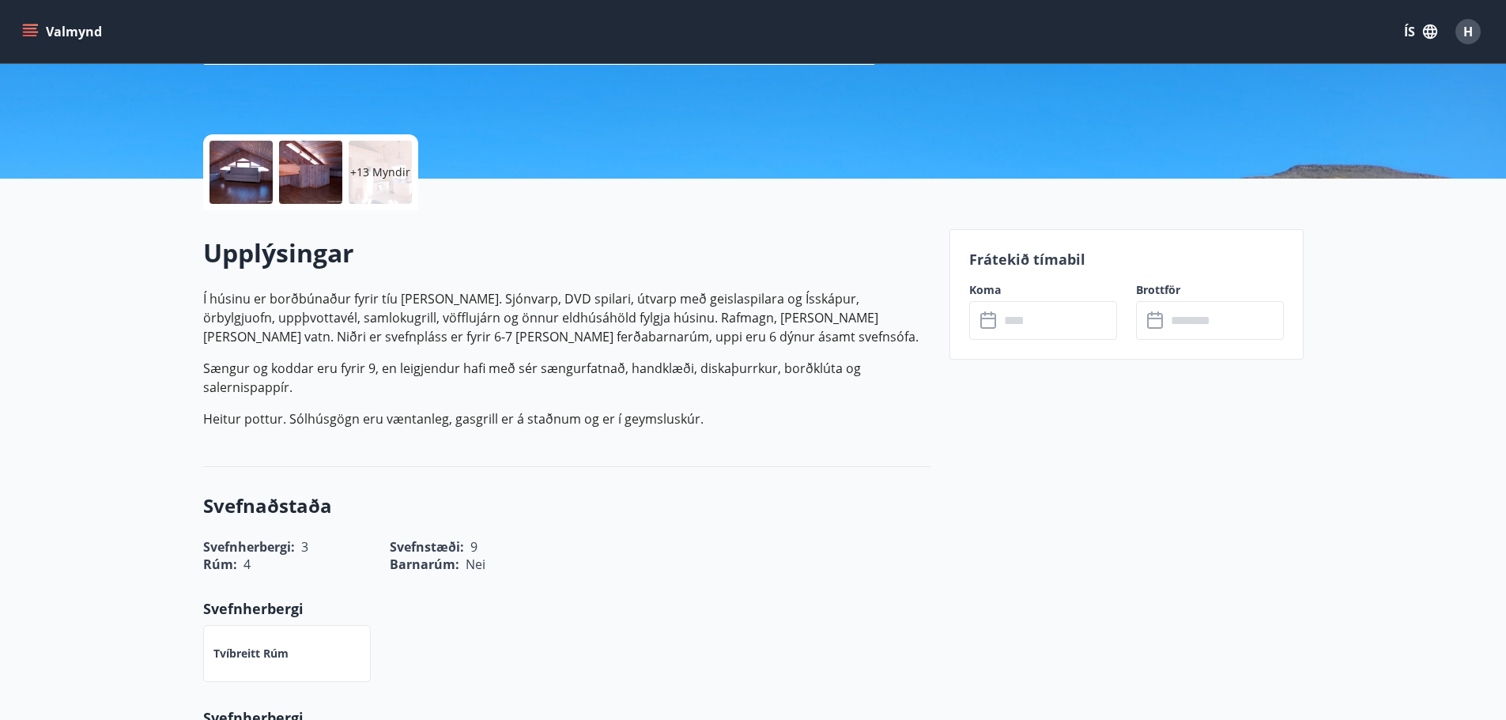
scroll to position [316, 0]
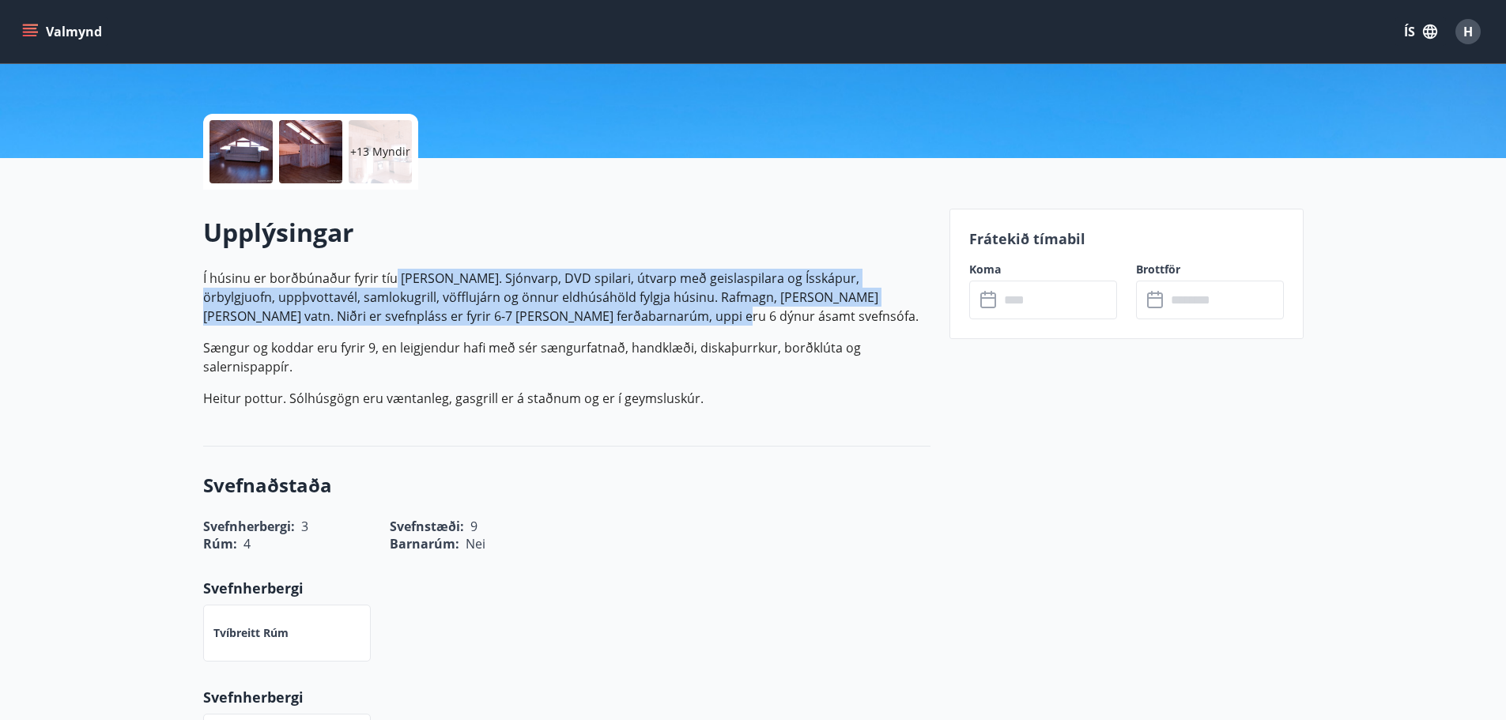
drag, startPoint x: 391, startPoint y: 279, endPoint x: 909, endPoint y: 319, distance: 518.7
click at [909, 319] on p "Í húsinu er borðbúnaður fyrir tíu manns. Sjónvarp, DVD spilari, útvarp með geis…" at bounding box center [566, 297] width 727 height 57
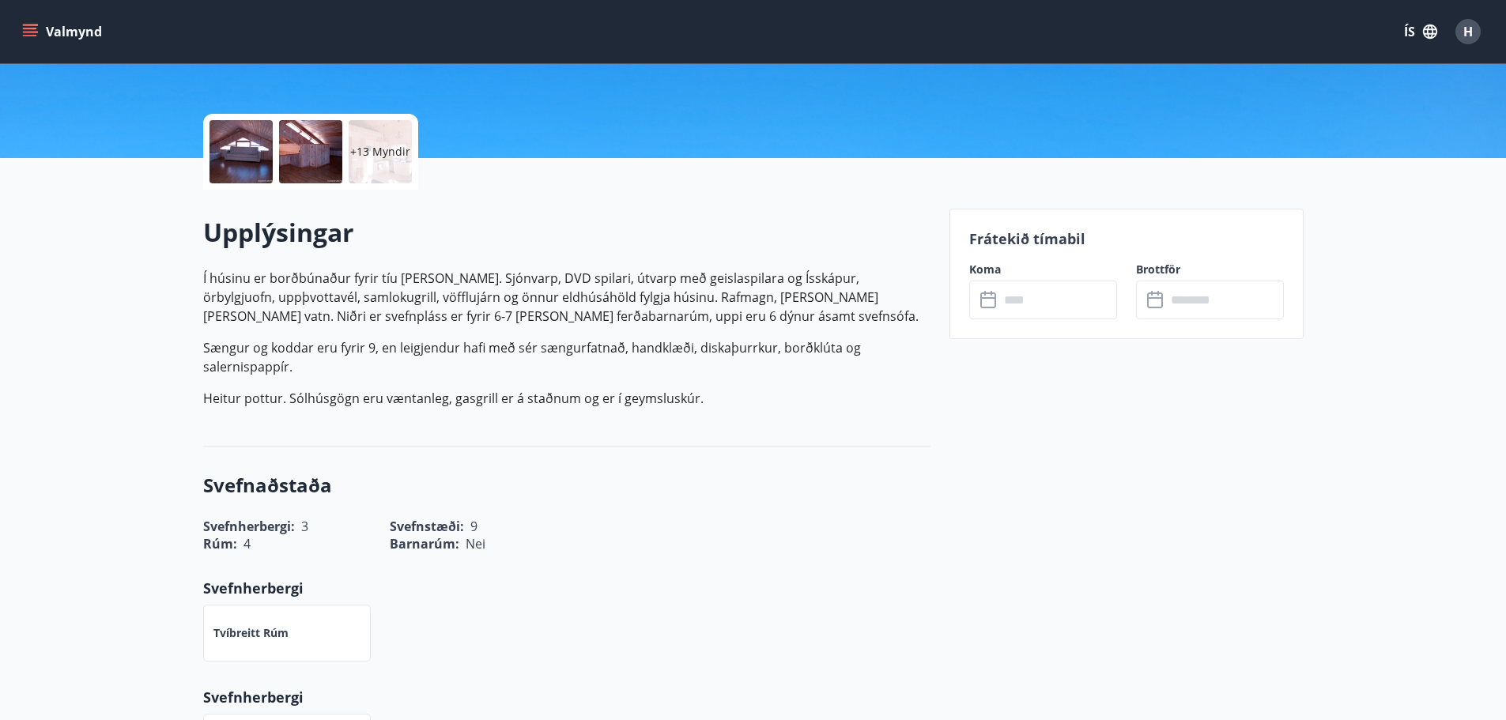
click at [669, 341] on p "Sængur og koddar eru fyrir 9, en leigjendur hafi með sér sængurfatnað, handklæð…" at bounding box center [566, 357] width 727 height 38
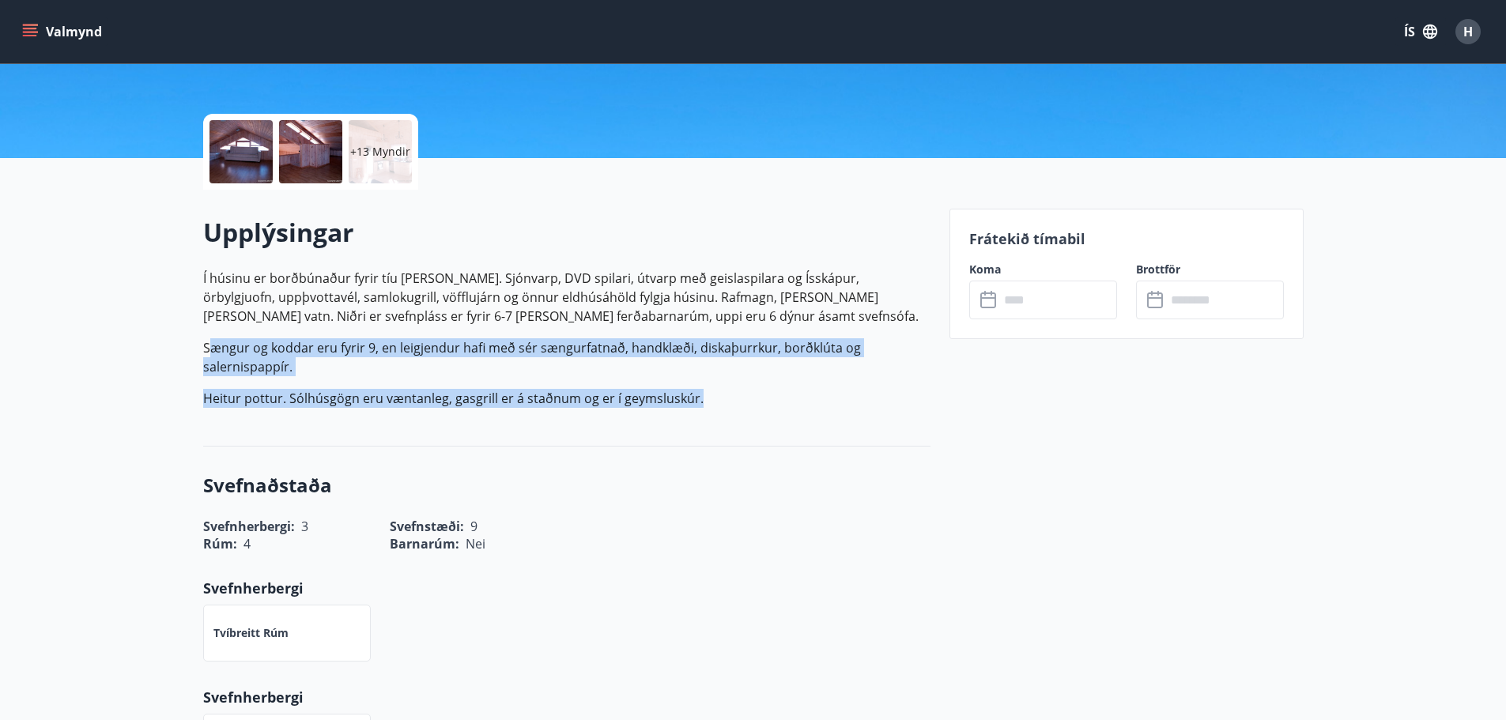
drag, startPoint x: 213, startPoint y: 332, endPoint x: 845, endPoint y: 396, distance: 635.0
click at [845, 396] on p "Í húsinu er borðbúnaður fyrir tíu manns. Sjónvarp, DVD spilari, útvarp með geis…" at bounding box center [566, 338] width 727 height 139
click at [843, 396] on p "Heitur pottur. Sólhúsgögn eru væntanleg, gasgrill er á staðnum og er í geymslus…" at bounding box center [566, 398] width 727 height 19
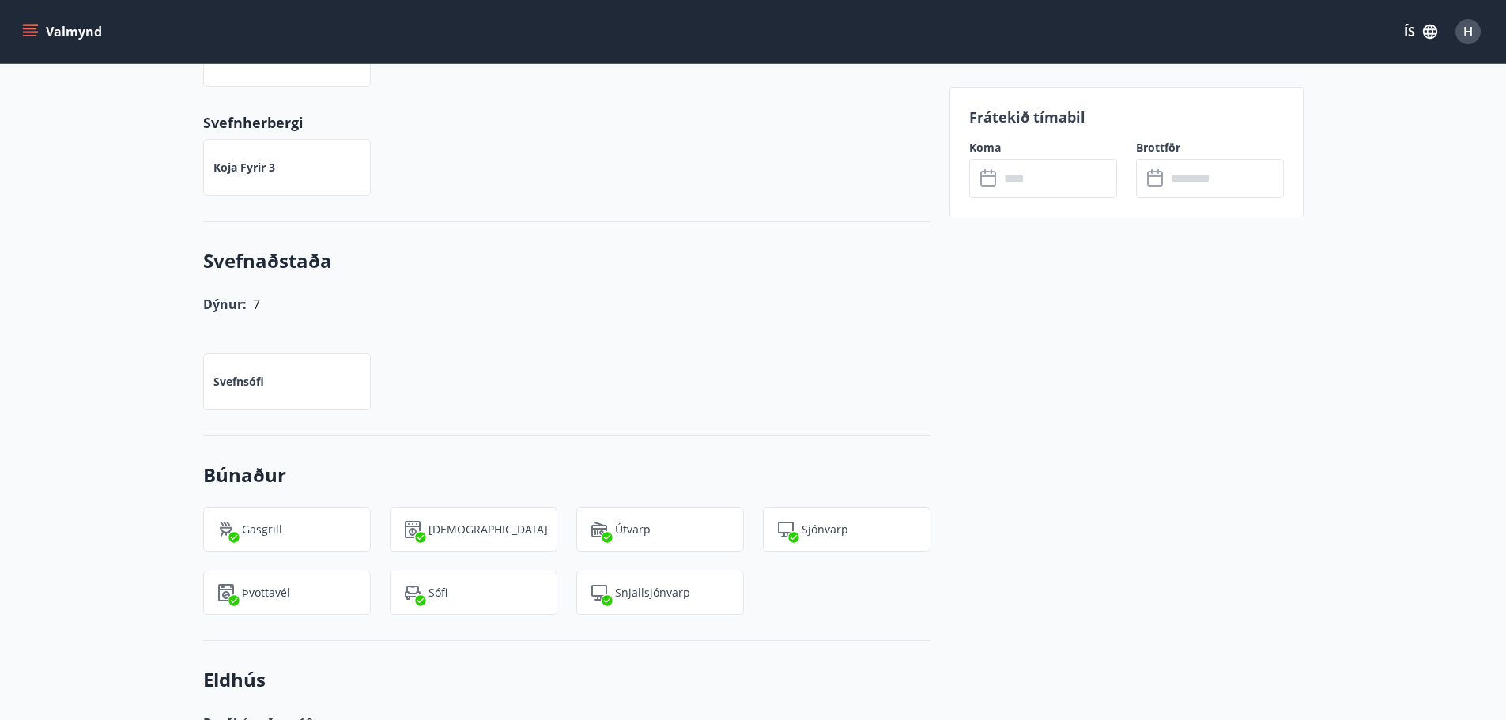
scroll to position [1028, 0]
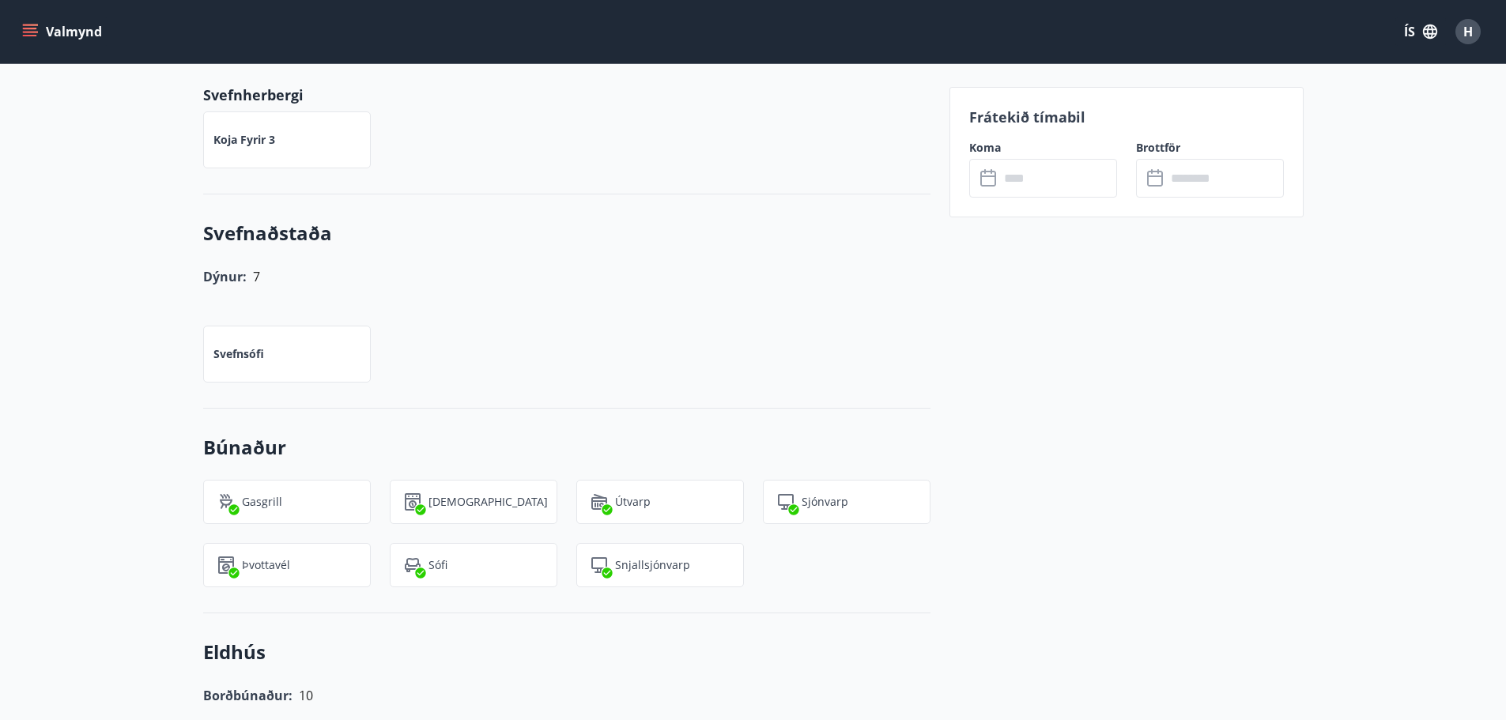
click at [241, 350] on p "Svefnsófi" at bounding box center [238, 354] width 51 height 16
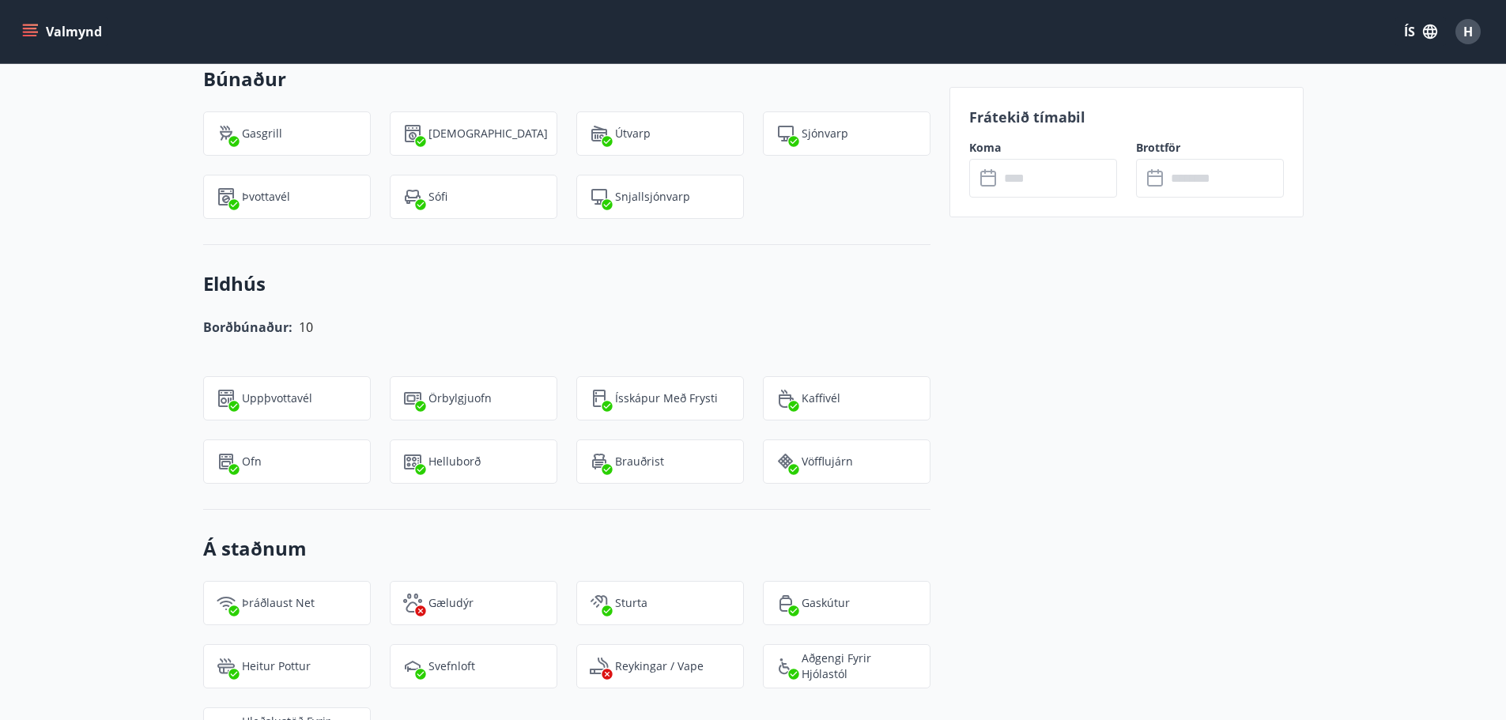
scroll to position [1423, 0]
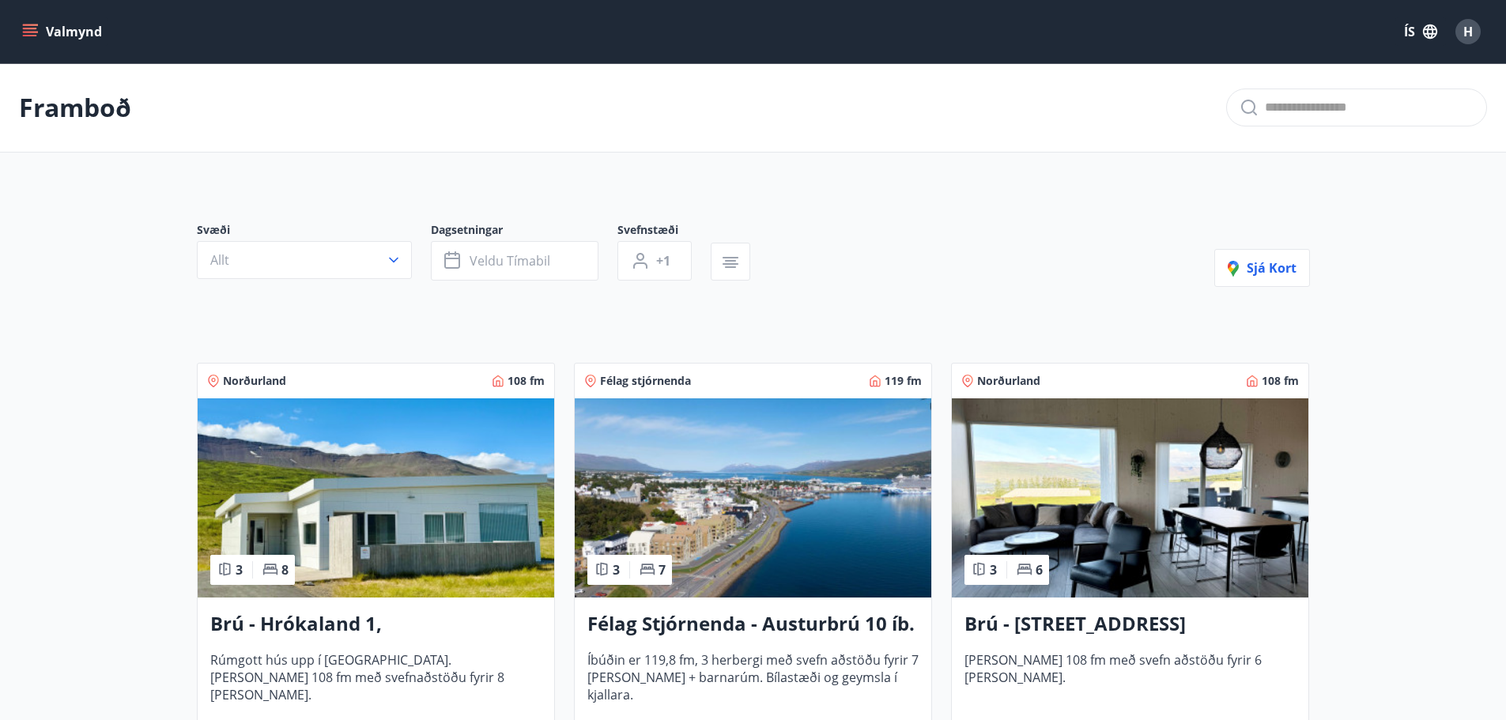
click at [34, 28] on icon "menu" at bounding box center [30, 29] width 14 height 2
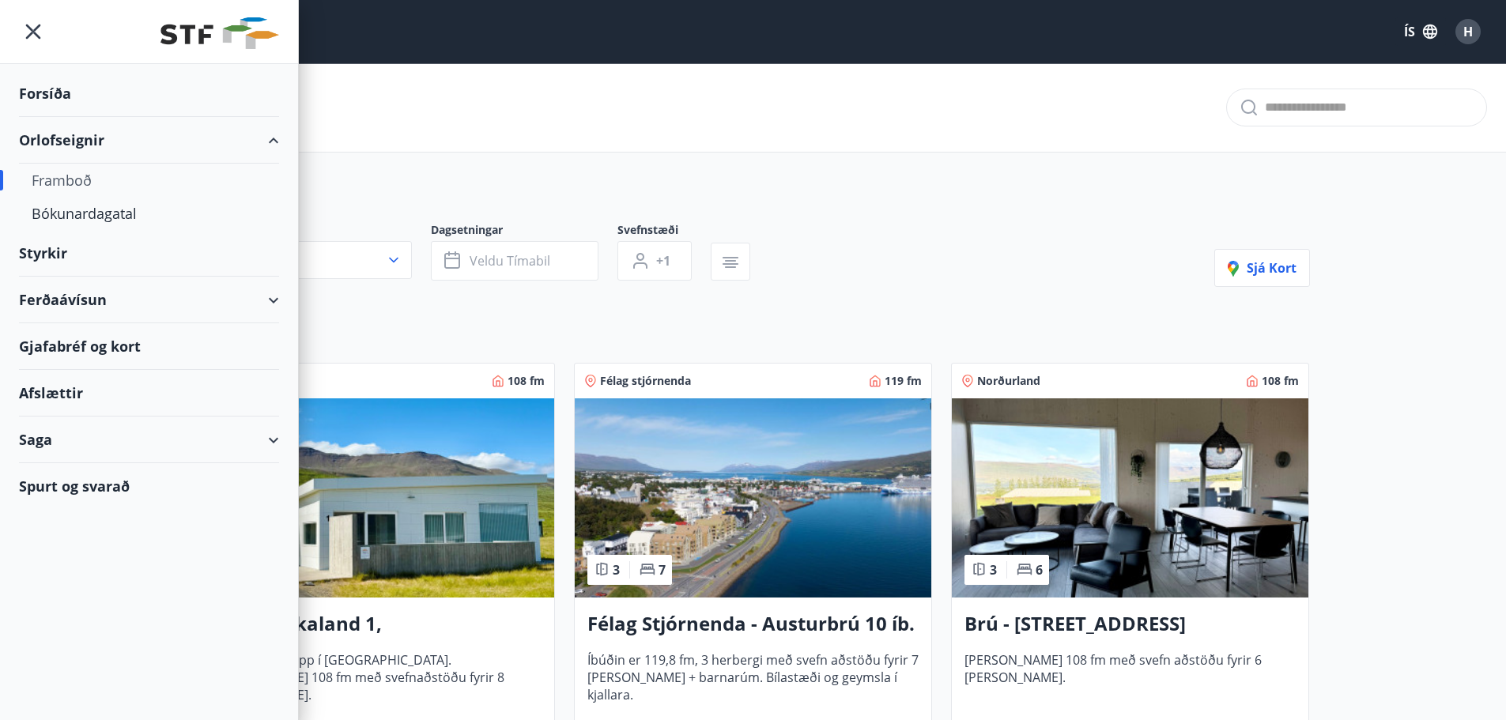
click at [106, 354] on div "Gjafabréf og kort" at bounding box center [149, 346] width 260 height 47
